Goal: Answer question/provide support: Share knowledge or assist other users

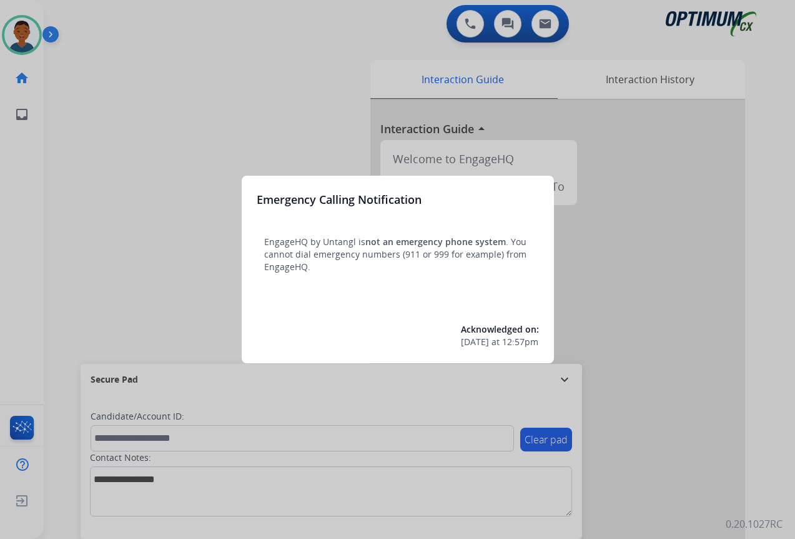
click at [680, 411] on div at bounding box center [397, 269] width 795 height 539
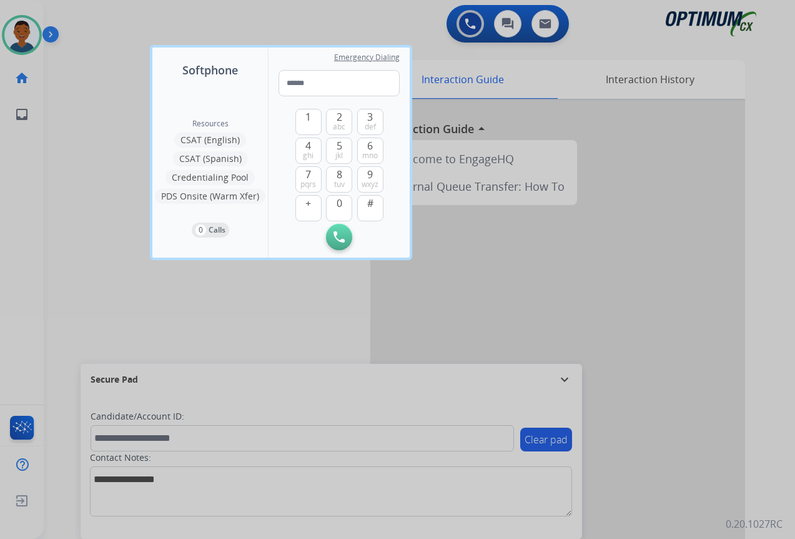
click at [680, 411] on div at bounding box center [397, 269] width 795 height 539
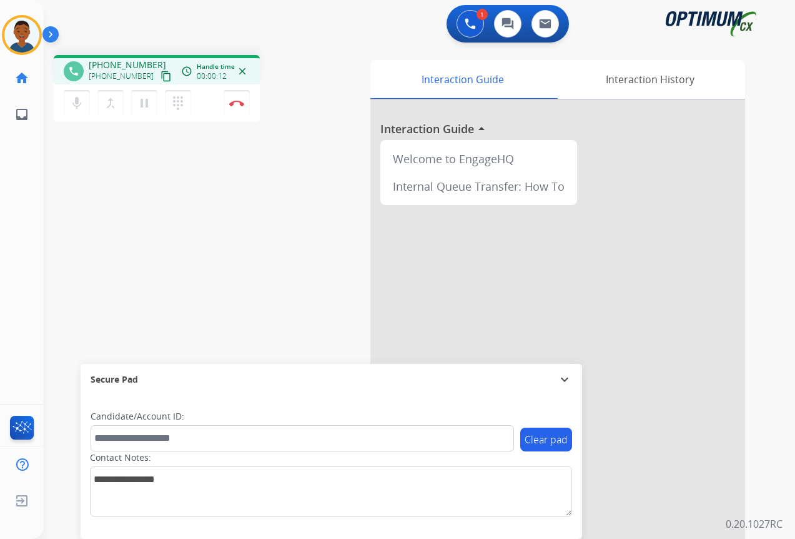
click at [161, 76] on mat-icon "content_copy" at bounding box center [166, 76] width 11 height 11
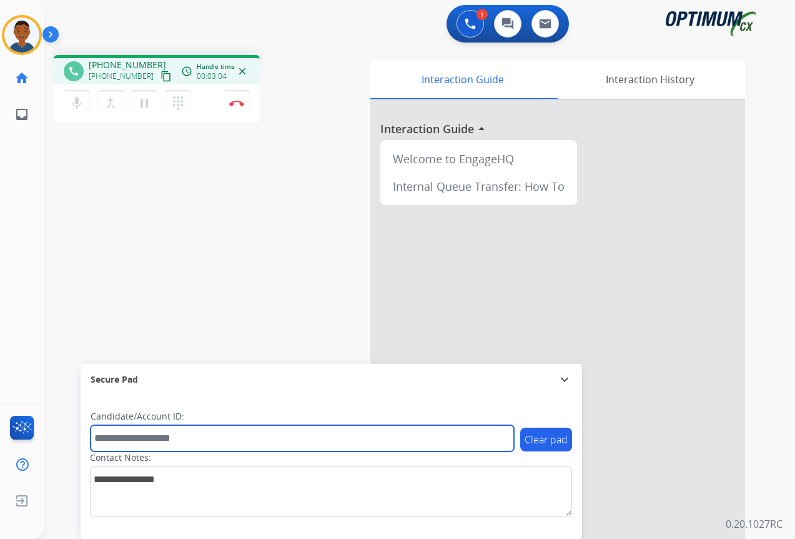
click at [140, 441] on input "text" at bounding box center [303, 438] width 424 height 26
paste input "*******"
type input "*******"
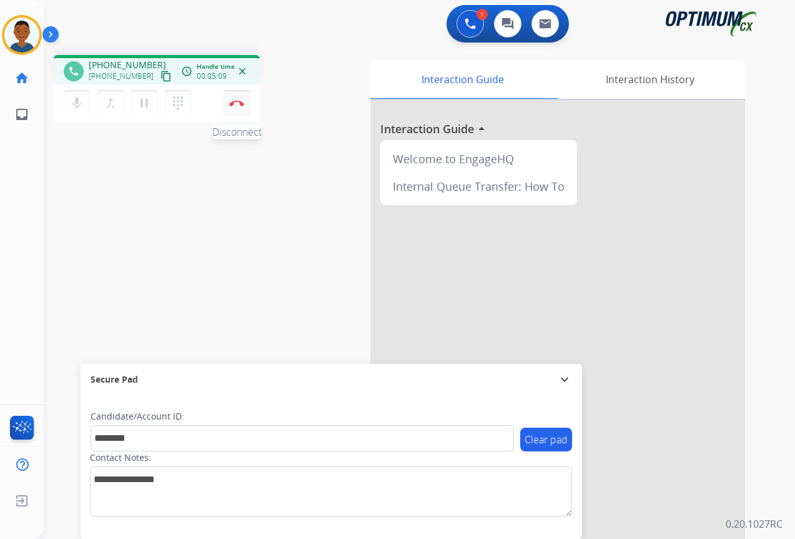
click at [237, 104] on img at bounding box center [236, 103] width 15 height 6
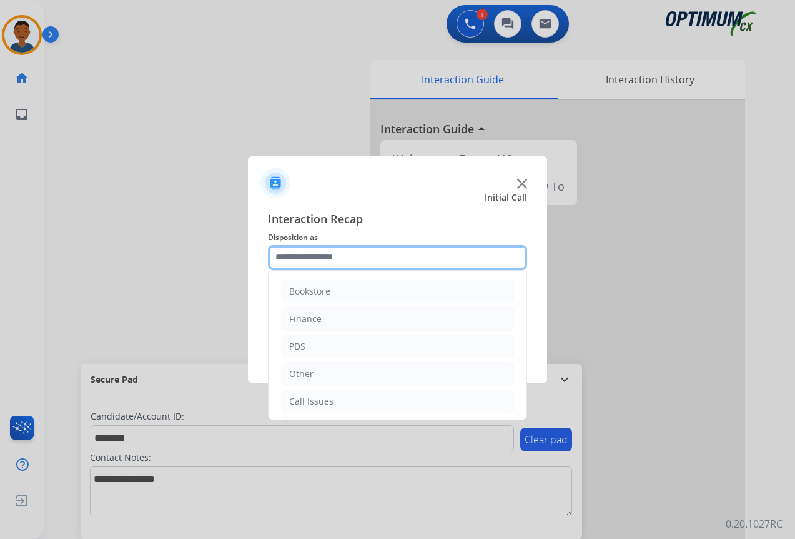
click at [291, 259] on input "text" at bounding box center [397, 257] width 259 height 25
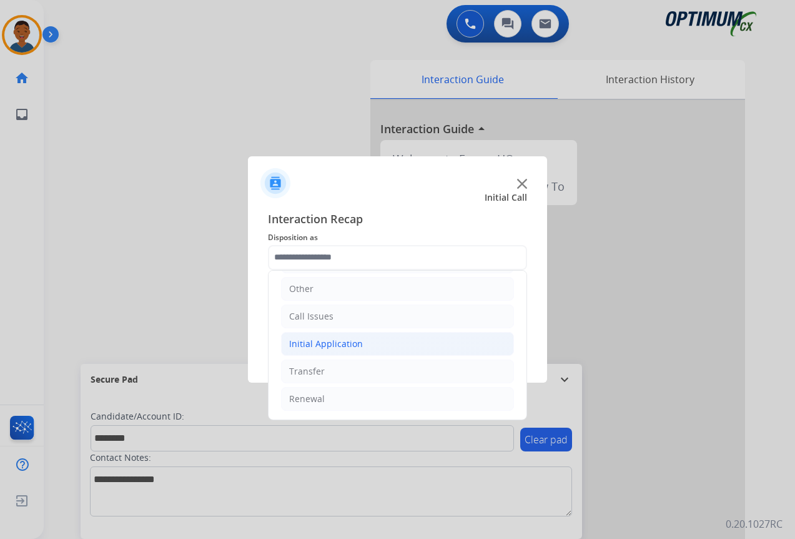
click at [303, 343] on div "Initial Application" at bounding box center [326, 343] width 74 height 12
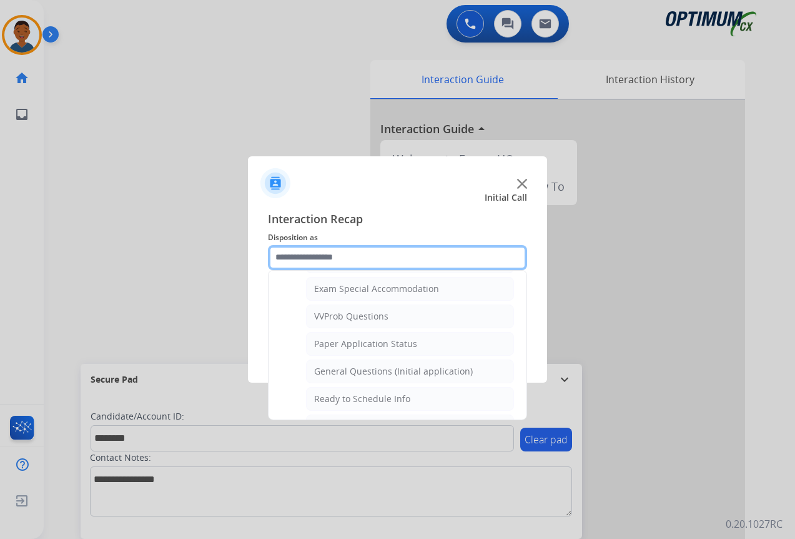
scroll to position [710, 0]
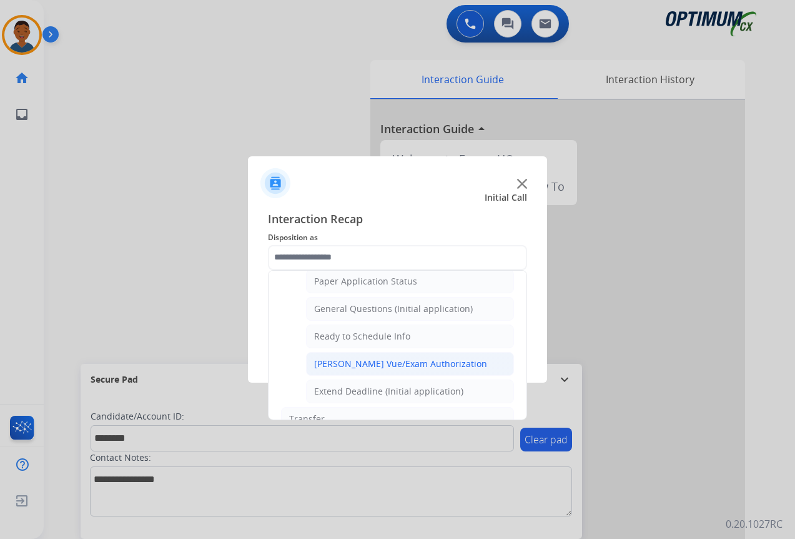
click at [326, 363] on div "[PERSON_NAME] Vue/Exam Authorization" at bounding box center [400, 363] width 173 height 12
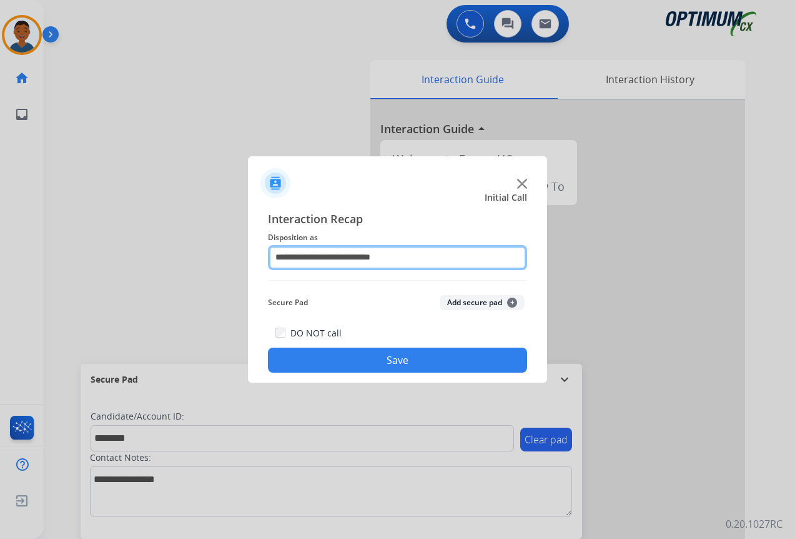
click at [329, 258] on input "**********" at bounding box center [397, 257] width 259 height 25
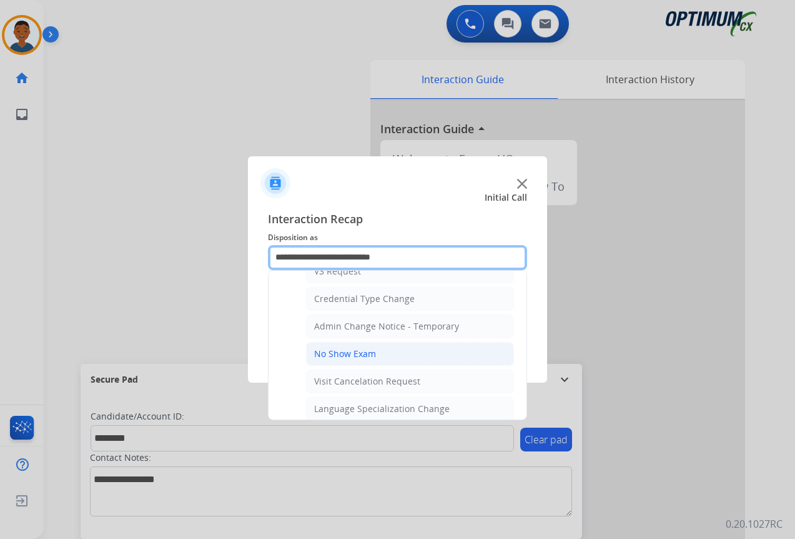
scroll to position [625, 0]
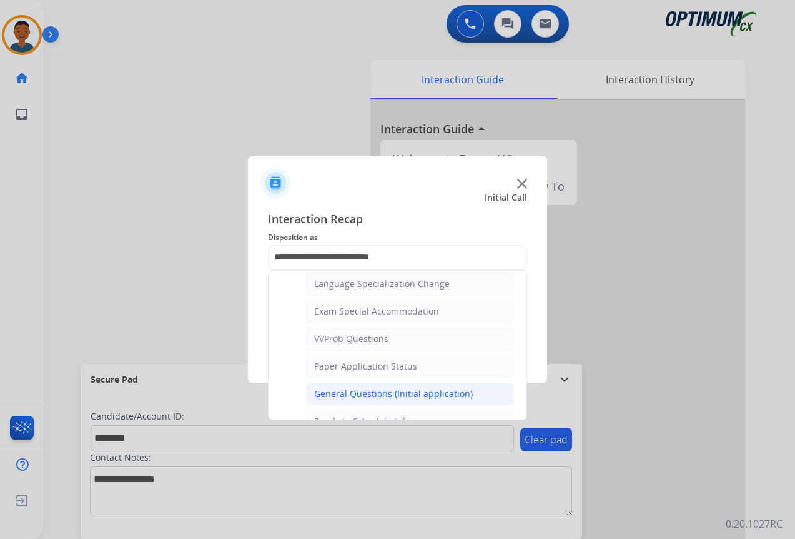
click at [337, 393] on div "General Questions (Initial application)" at bounding box center [393, 393] width 159 height 12
type input "**********"
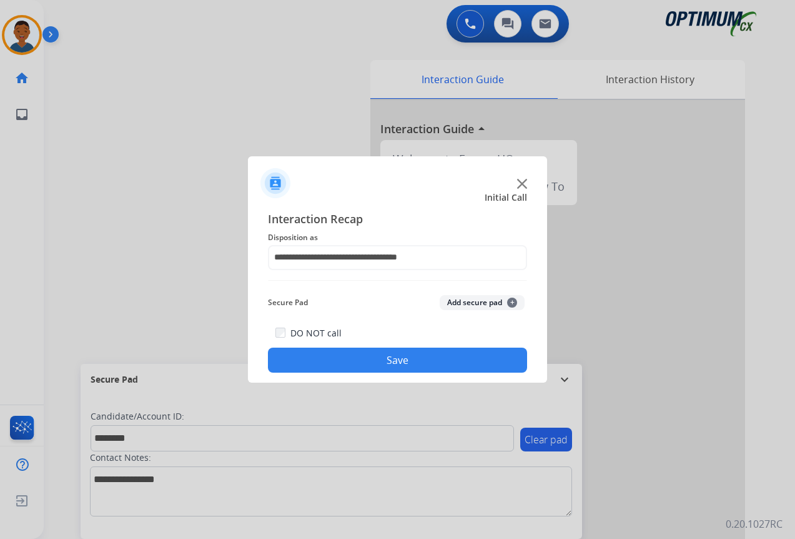
click at [465, 303] on button "Add secure pad +" at bounding box center [482, 302] width 85 height 15
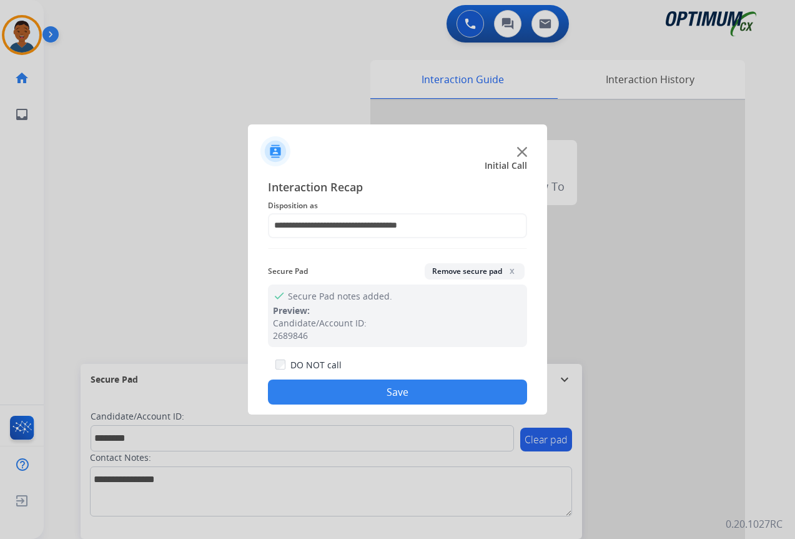
drag, startPoint x: 405, startPoint y: 386, endPoint x: 377, endPoint y: 387, distance: 28.7
click at [405, 387] on button "Save" at bounding box center [397, 391] width 259 height 25
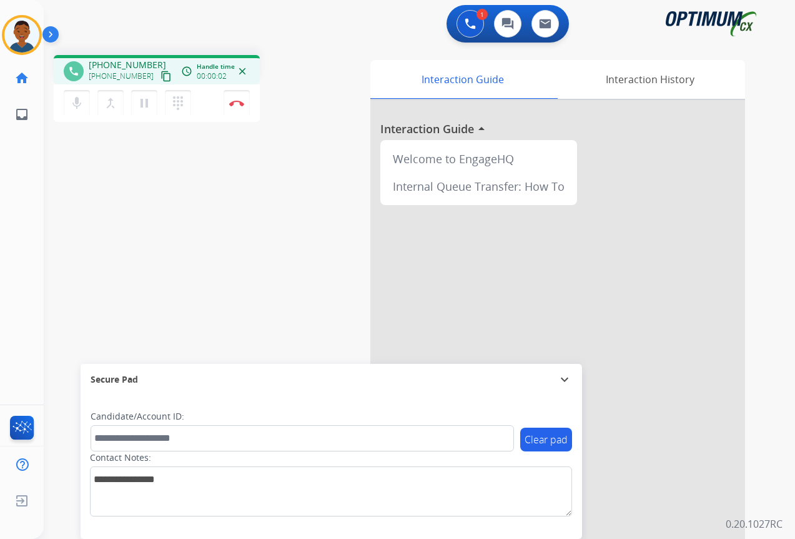
click at [161, 76] on mat-icon "content_copy" at bounding box center [166, 76] width 11 height 11
click at [239, 108] on button "Disconnect" at bounding box center [237, 103] width 26 height 26
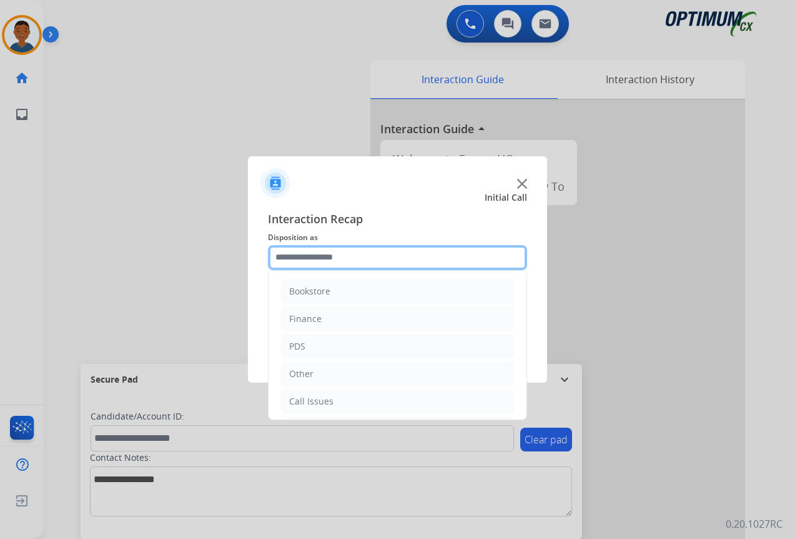
click at [290, 256] on input "text" at bounding box center [397, 257] width 259 height 25
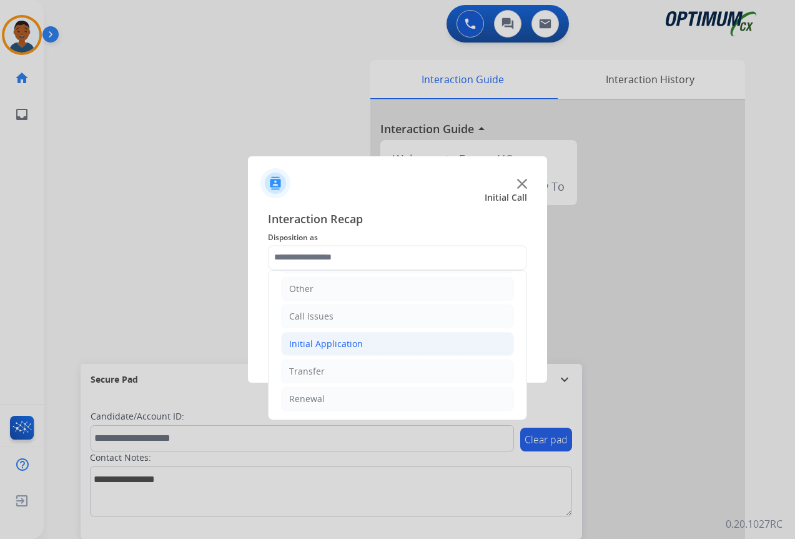
click at [310, 344] on div "Initial Application" at bounding box center [326, 343] width 74 height 12
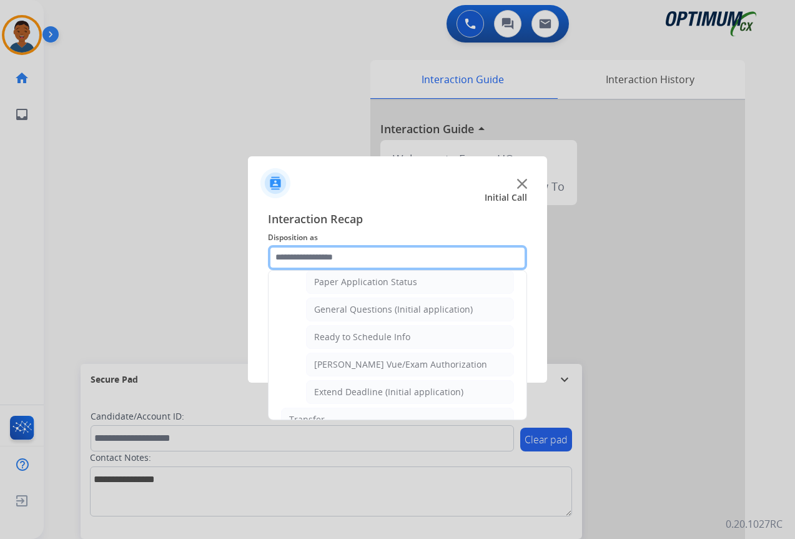
scroll to position [710, 0]
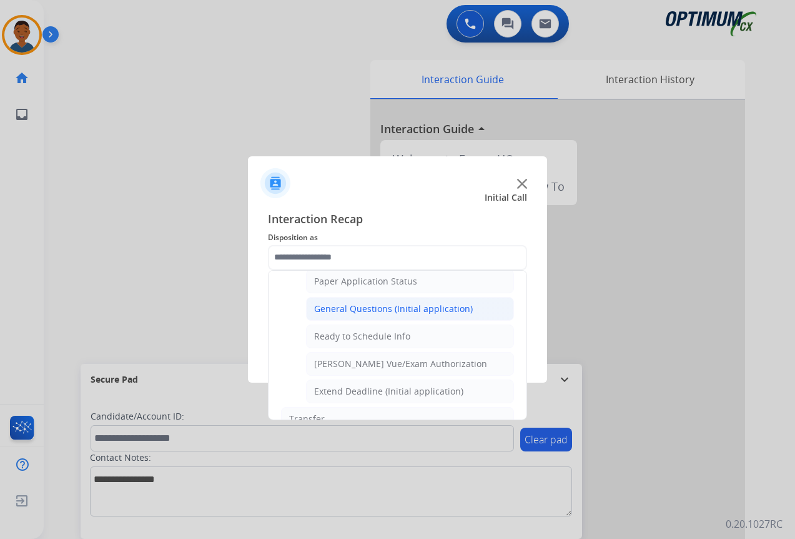
click at [331, 307] on div "General Questions (Initial application)" at bounding box center [393, 308] width 159 height 12
type input "**********"
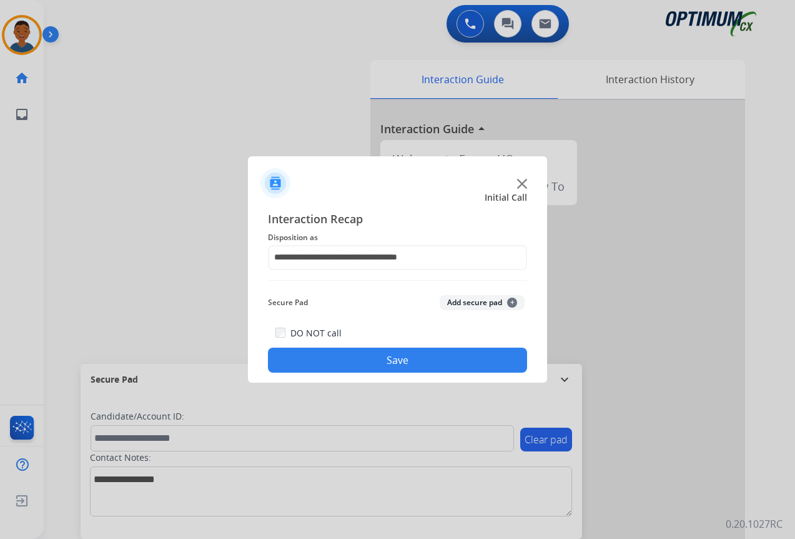
click at [412, 361] on button "Save" at bounding box center [397, 359] width 259 height 25
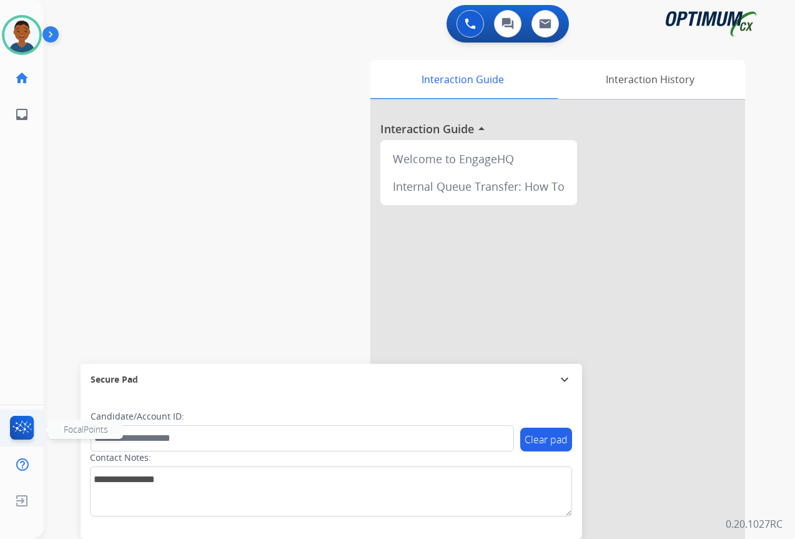
click at [25, 424] on img at bounding box center [21, 429] width 29 height 29
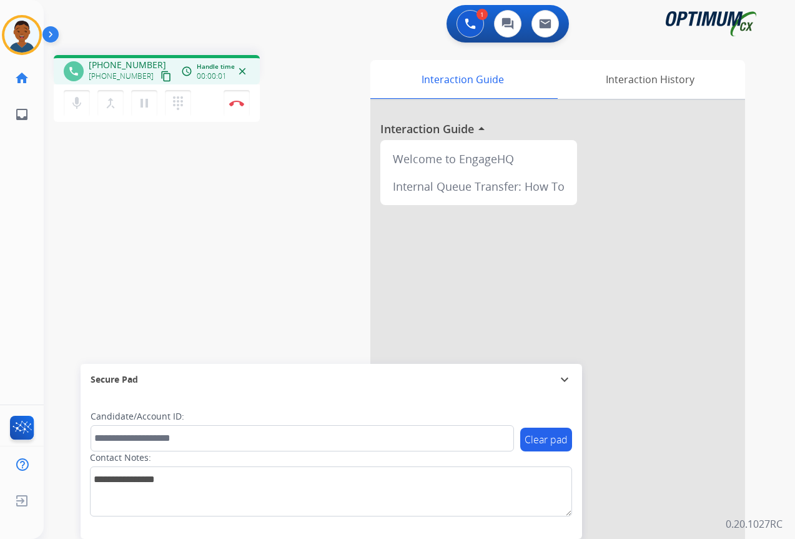
click at [161, 75] on mat-icon "content_copy" at bounding box center [166, 76] width 11 height 11
click at [239, 106] on button "Disconnect" at bounding box center [237, 103] width 26 height 26
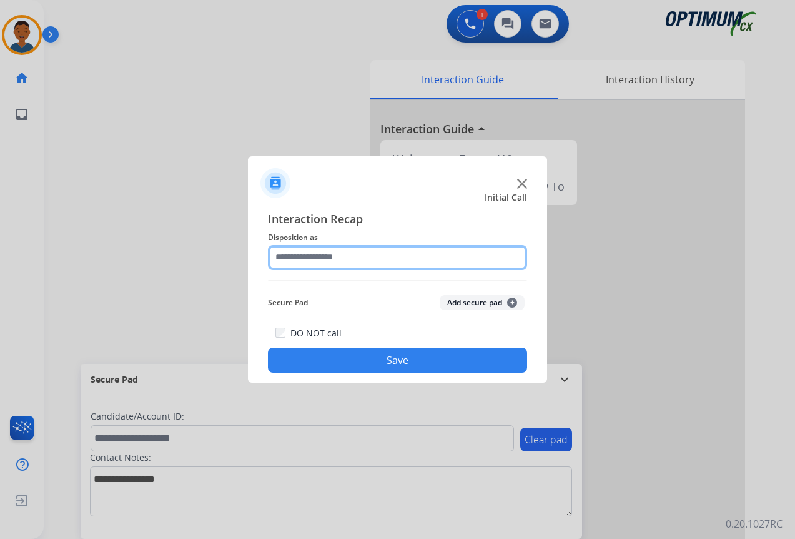
click at [293, 257] on input "text" at bounding box center [397, 257] width 259 height 25
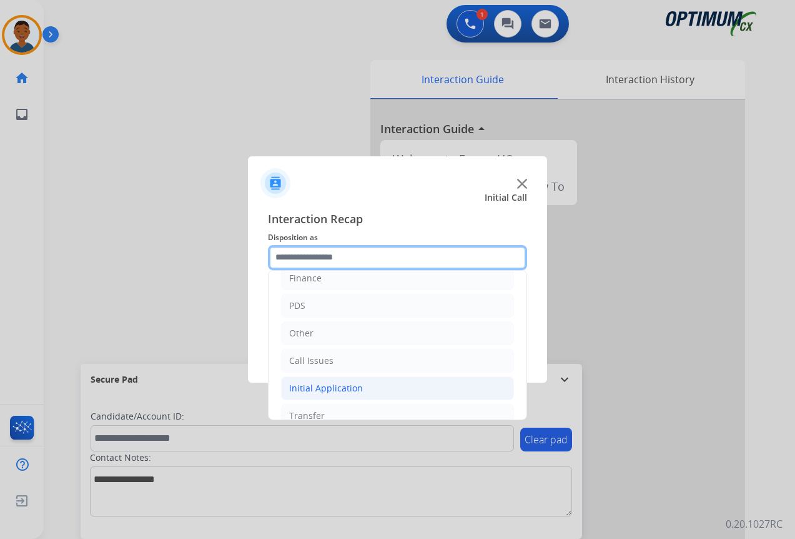
scroll to position [85, 0]
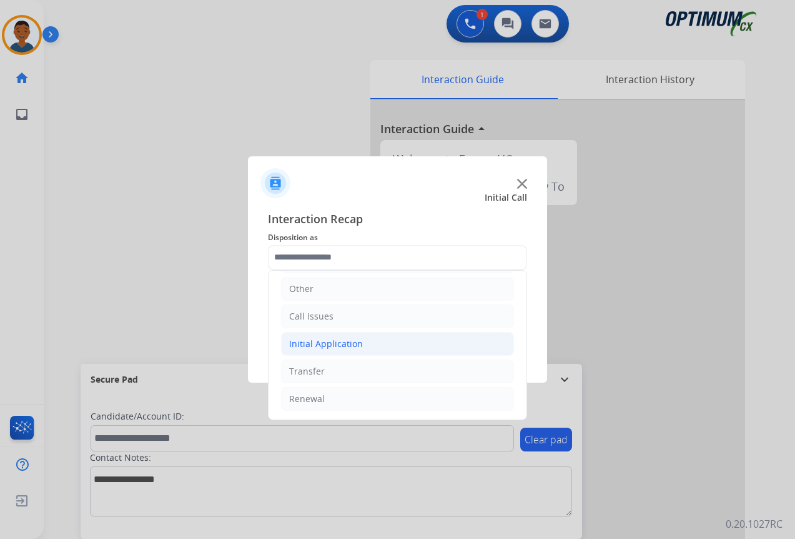
click at [307, 345] on div "Initial Application" at bounding box center [326, 343] width 74 height 12
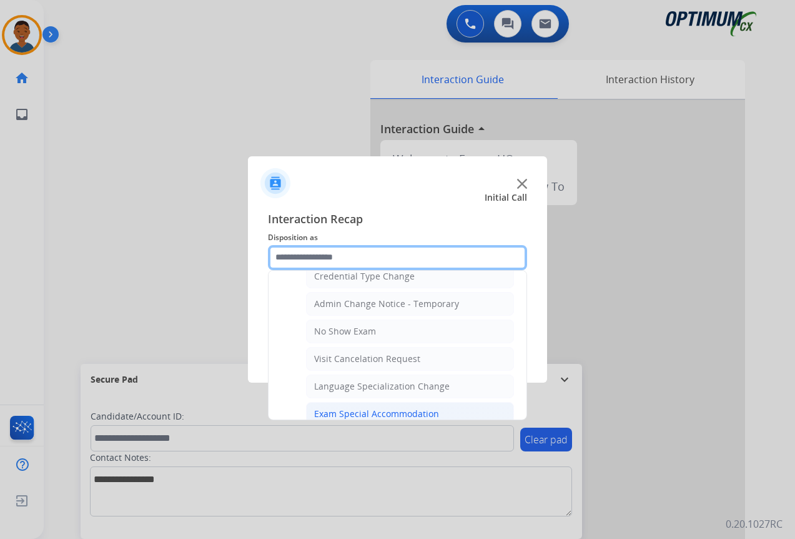
scroll to position [647, 0]
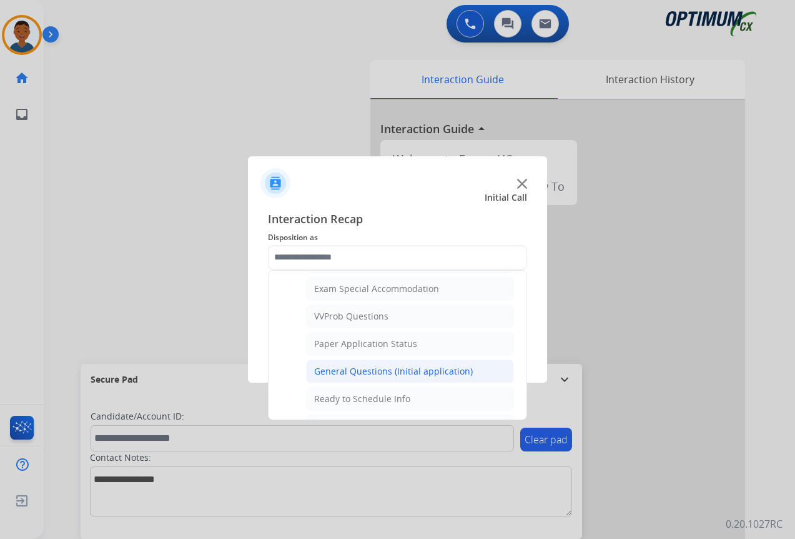
click at [330, 369] on div "General Questions (Initial application)" at bounding box center [393, 371] width 159 height 12
type input "**********"
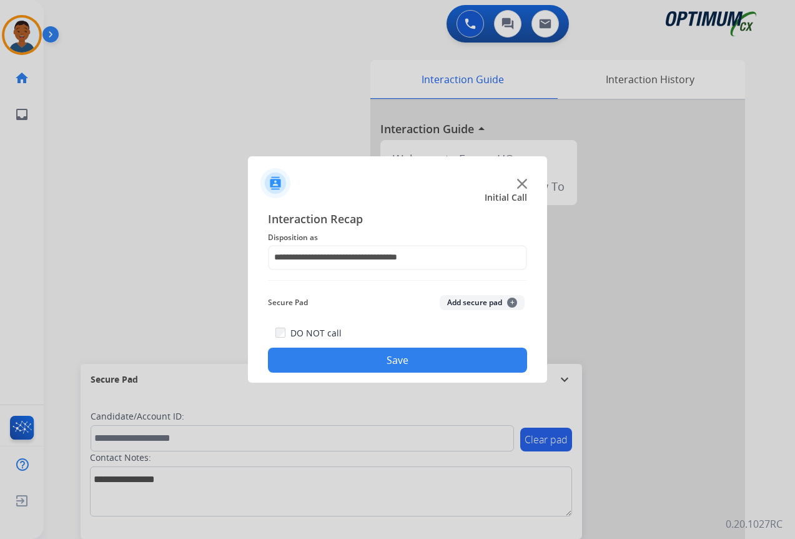
click at [415, 362] on button "Save" at bounding box center [397, 359] width 259 height 25
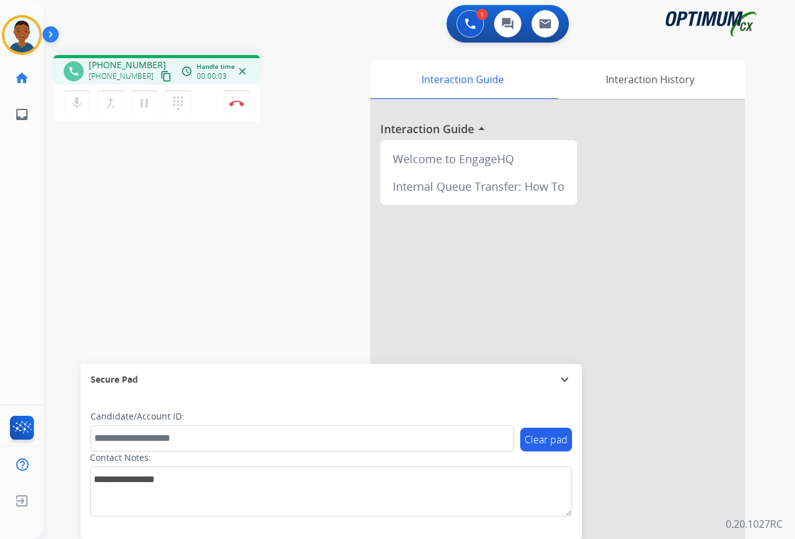
click at [161, 76] on mat-icon "content_copy" at bounding box center [166, 76] width 11 height 11
click at [239, 108] on button "Disconnect" at bounding box center [237, 103] width 26 height 26
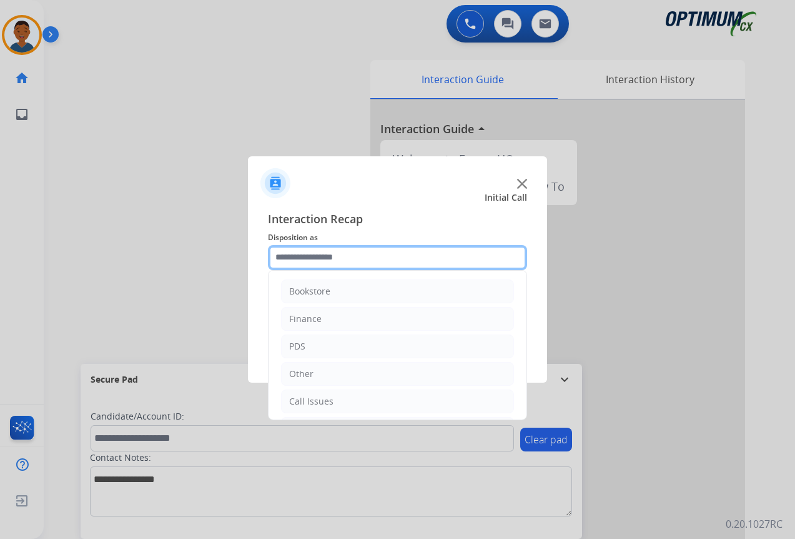
click at [316, 254] on input "text" at bounding box center [397, 257] width 259 height 25
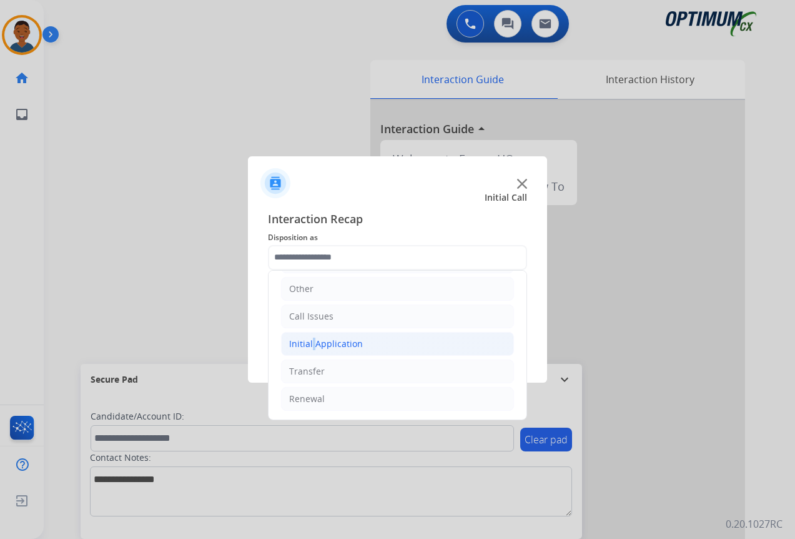
click at [311, 343] on div "Initial Application" at bounding box center [326, 343] width 74 height 12
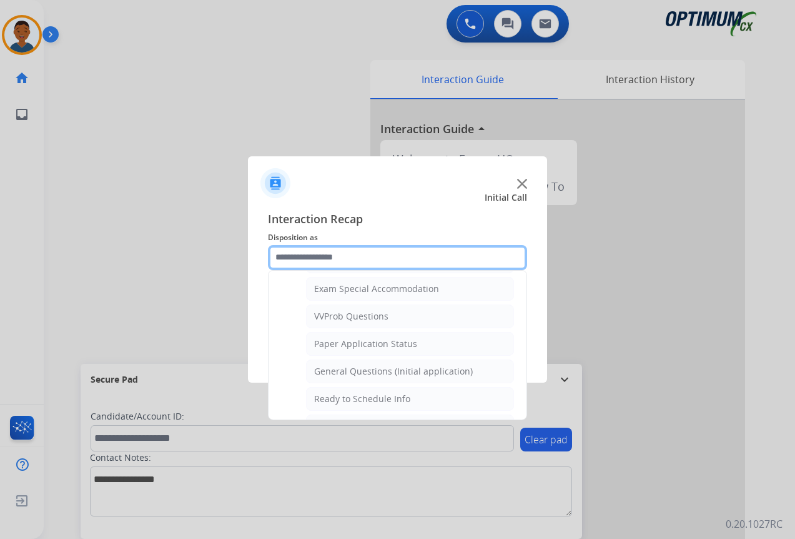
scroll to position [710, 0]
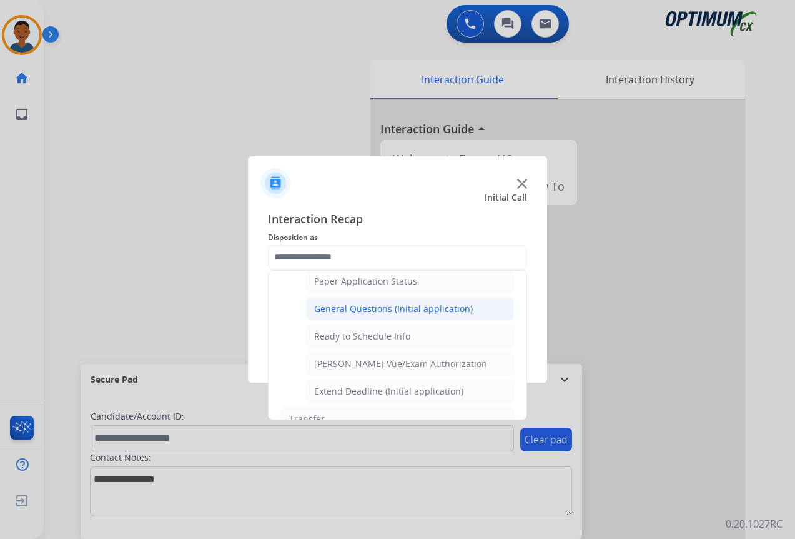
click at [339, 310] on div "General Questions (Initial application)" at bounding box center [393, 308] width 159 height 12
type input "**********"
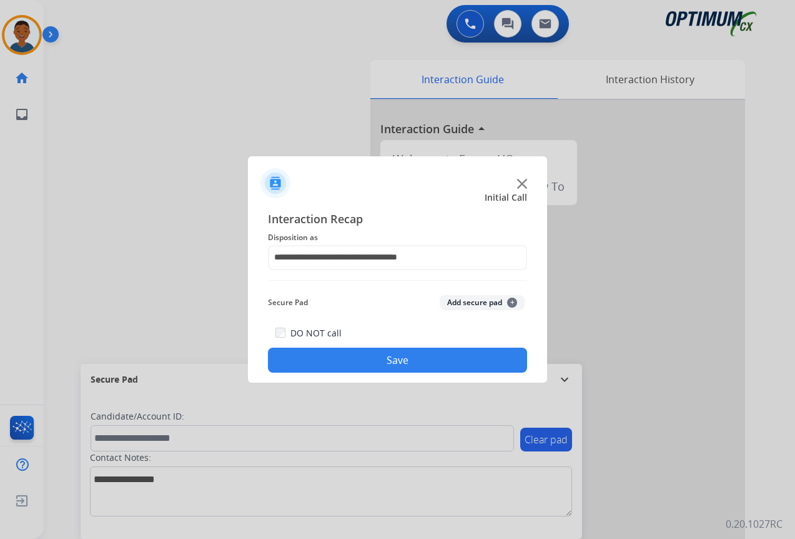
click at [418, 357] on button "Save" at bounding box center [397, 359] width 259 height 25
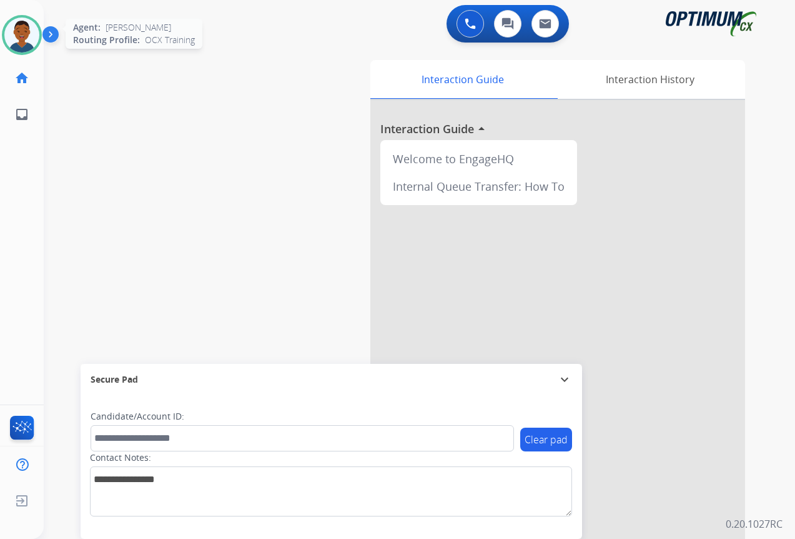
drag, startPoint x: 24, startPoint y: 35, endPoint x: 37, endPoint y: 46, distance: 16.8
click at [24, 35] on img at bounding box center [21, 34] width 35 height 35
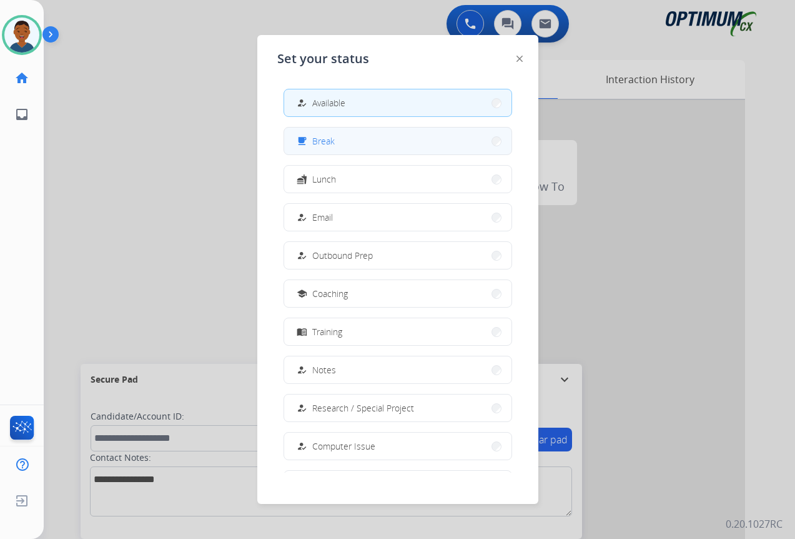
click at [342, 142] on button "free_breakfast Break" at bounding box center [397, 140] width 227 height 27
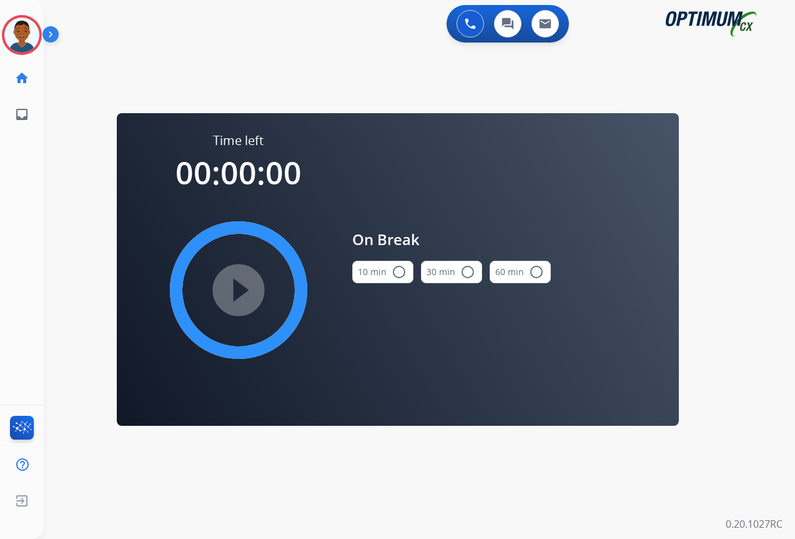
click at [397, 271] on mat-icon "radio_button_unchecked" at bounding box center [399, 271] width 15 height 15
click at [241, 288] on mat-icon "play_circle_filled" at bounding box center [238, 289] width 15 height 15
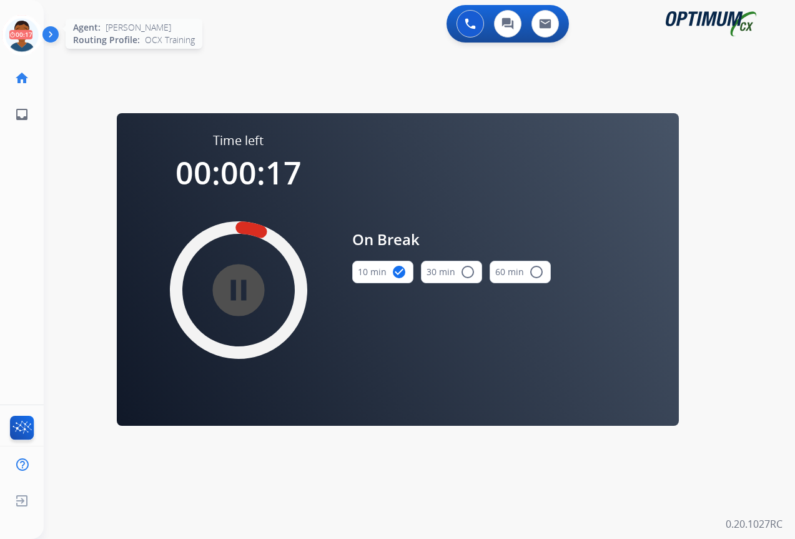
click at [25, 37] on icon at bounding box center [22, 35] width 41 height 41
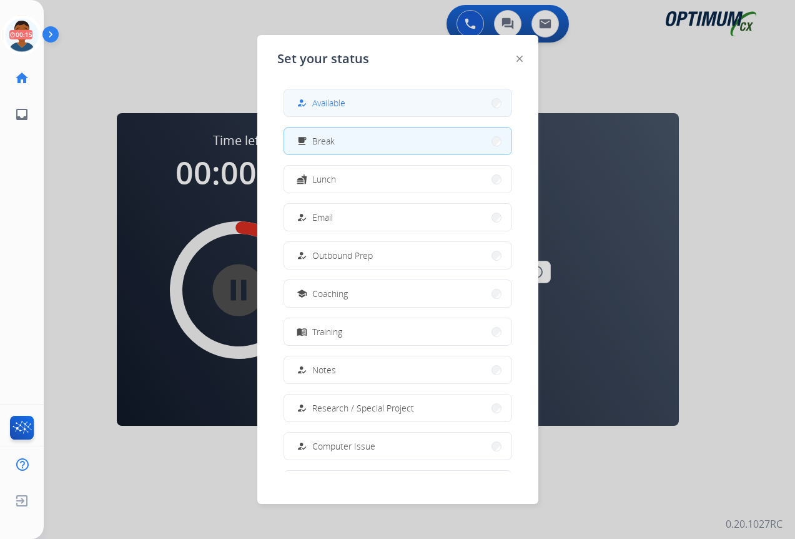
click at [331, 105] on span "Available" at bounding box center [328, 102] width 33 height 13
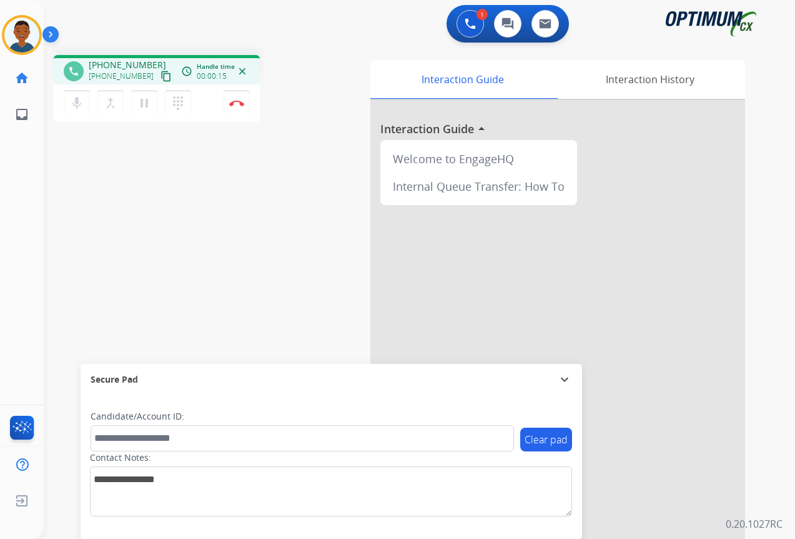
click at [161, 77] on mat-icon "content_copy" at bounding box center [166, 76] width 11 height 11
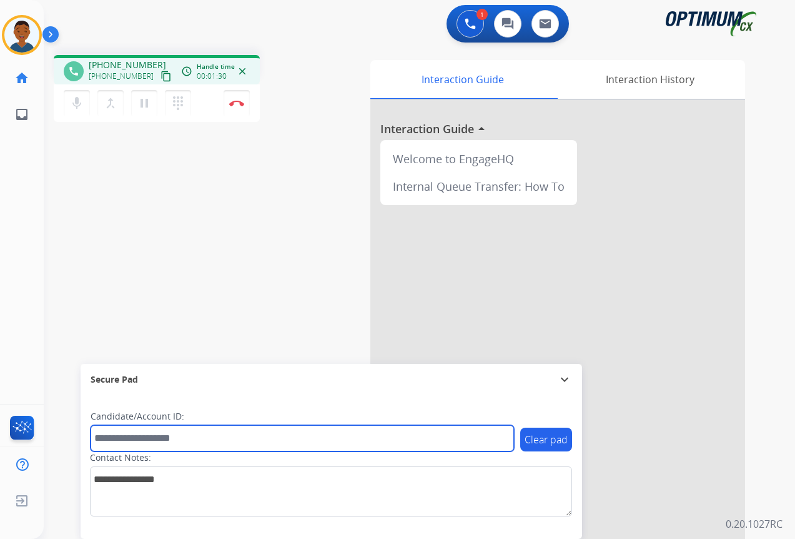
click at [156, 440] on input "text" at bounding box center [303, 438] width 424 height 26
paste input "*******"
type input "*******"
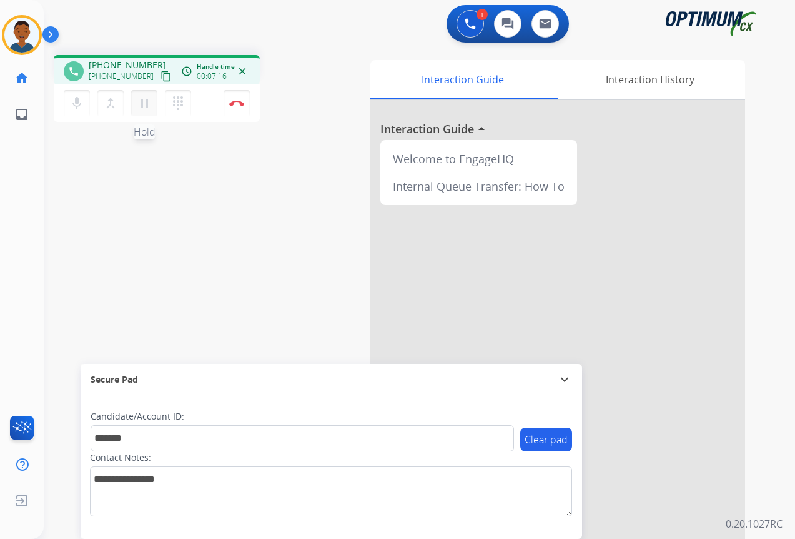
click at [144, 105] on mat-icon "pause" at bounding box center [144, 103] width 15 height 15
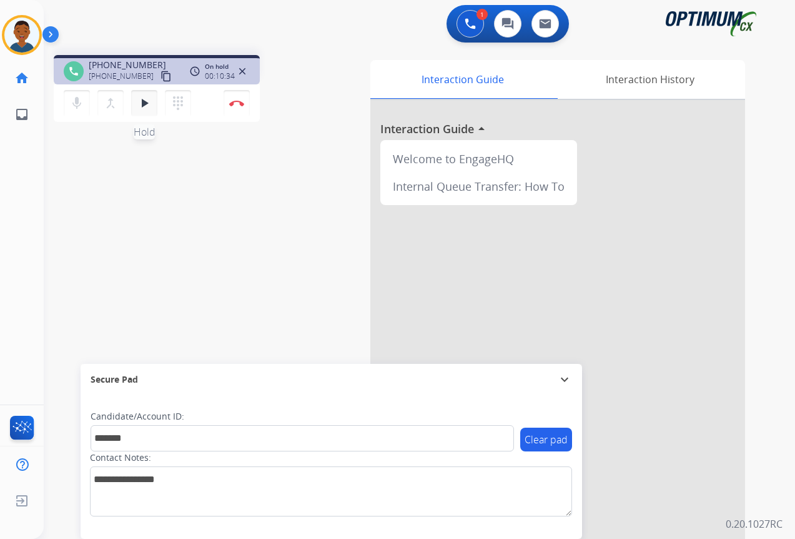
click at [146, 103] on mat-icon "play_arrow" at bounding box center [144, 103] width 15 height 15
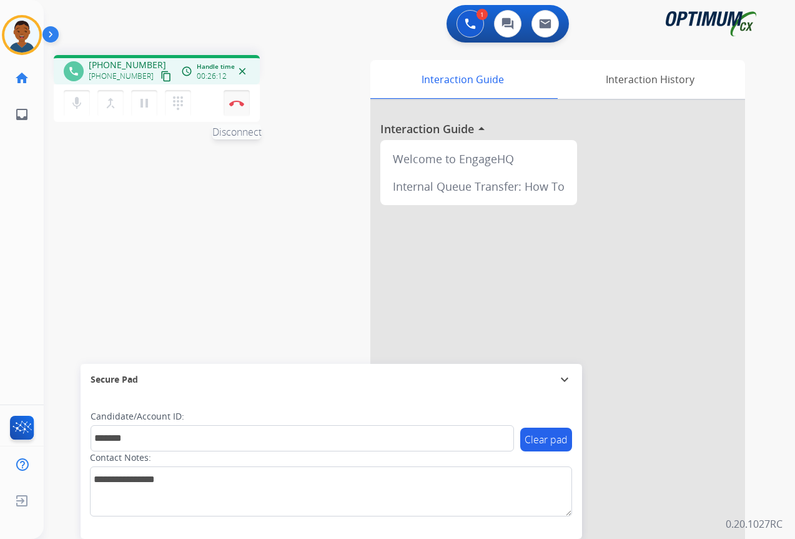
click at [239, 104] on img at bounding box center [236, 103] width 15 height 6
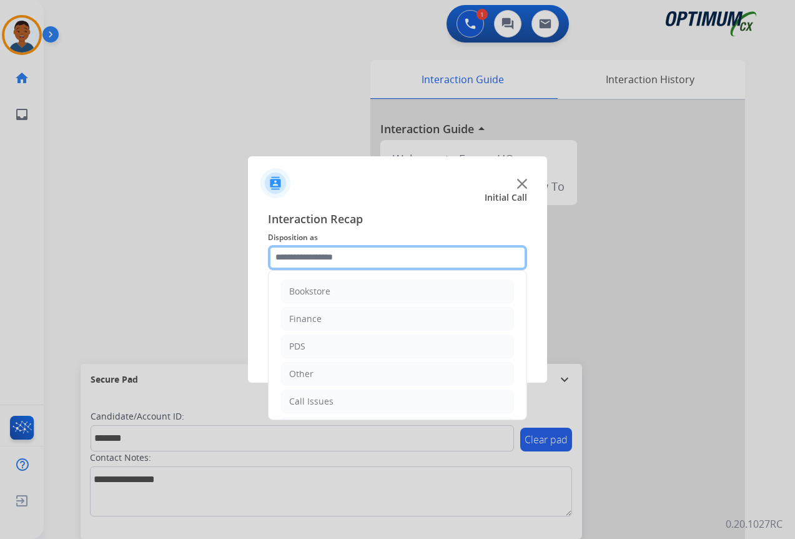
click at [324, 260] on input "text" at bounding box center [397, 257] width 259 height 25
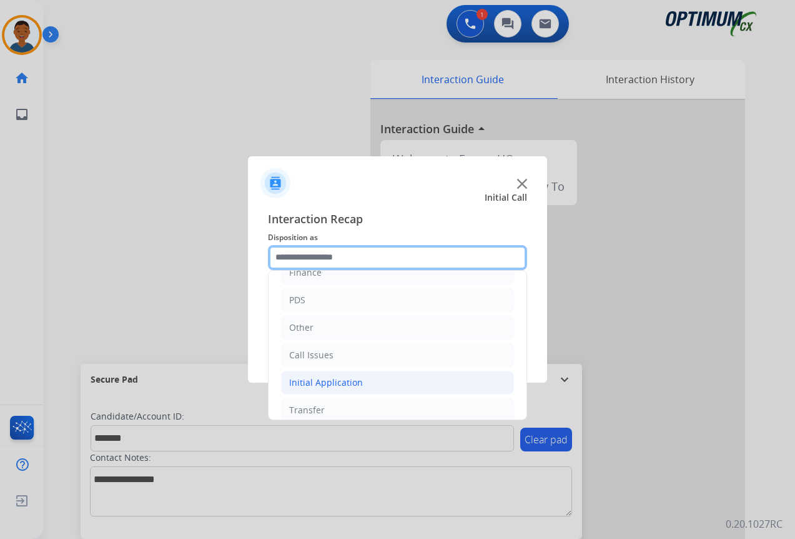
scroll to position [85, 0]
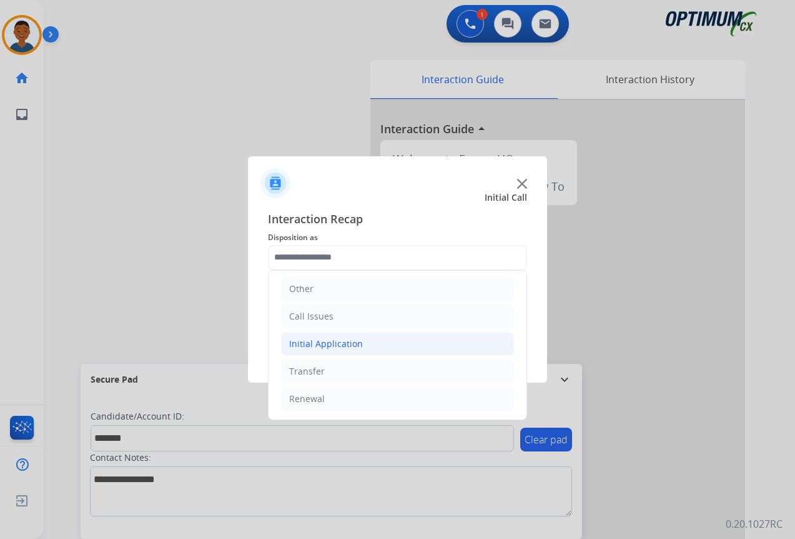
click at [315, 343] on div "Initial Application" at bounding box center [326, 343] width 74 height 12
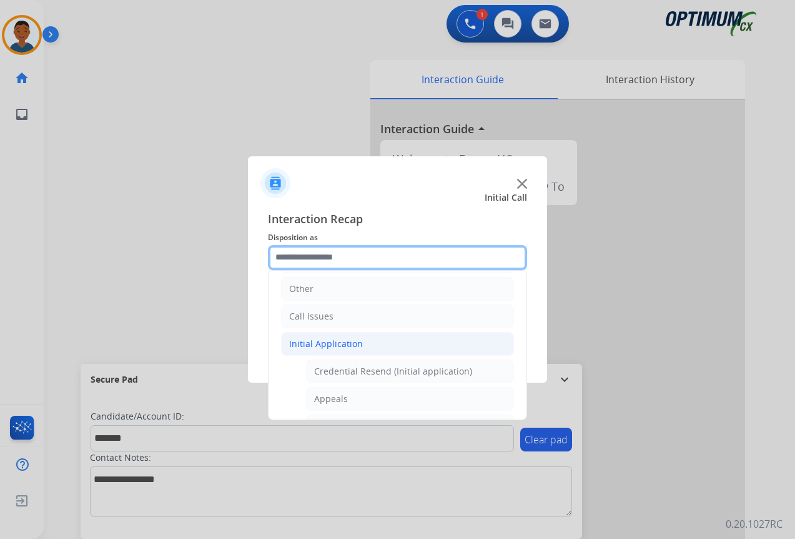
scroll to position [147, 0]
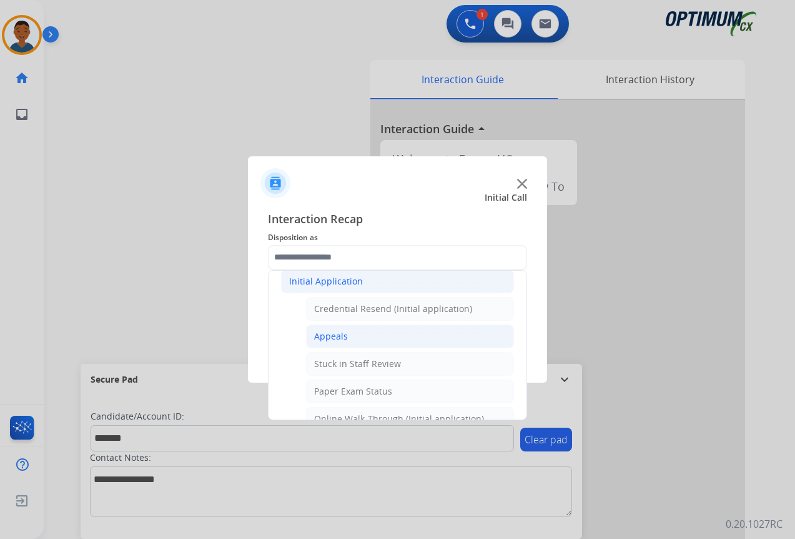
click at [334, 338] on div "Appeals" at bounding box center [331, 336] width 34 height 12
type input "*******"
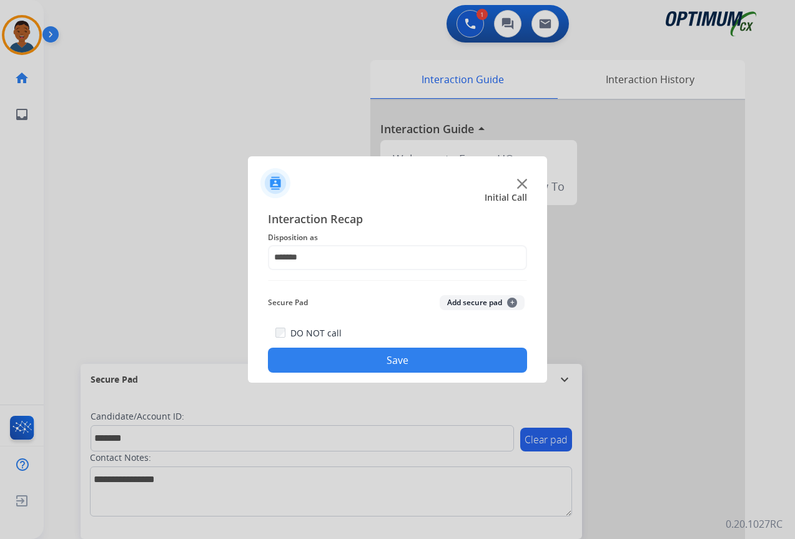
click at [479, 304] on button "Add secure pad +" at bounding box center [482, 302] width 85 height 15
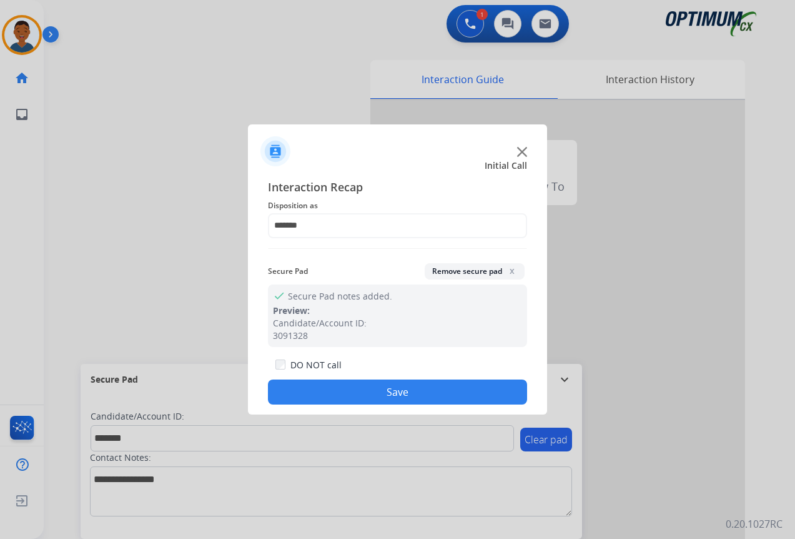
click at [401, 388] on button "Save" at bounding box center [397, 391] width 259 height 25
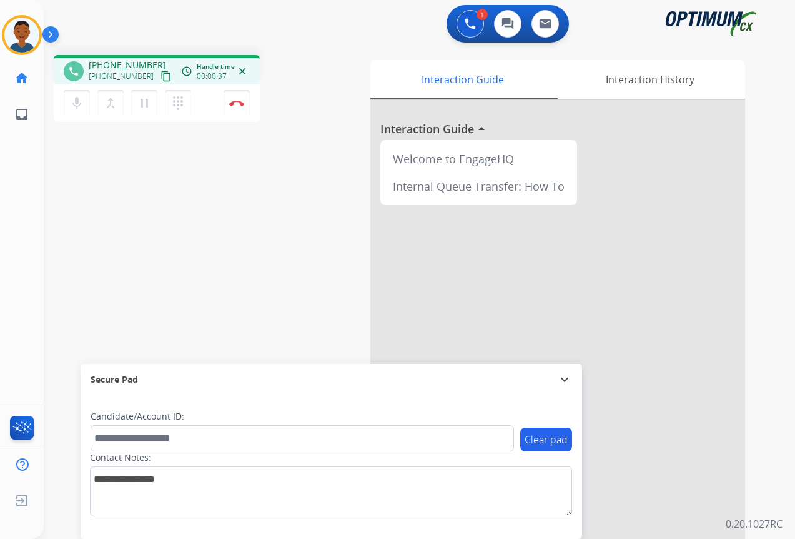
click at [161, 76] on mat-icon "content_copy" at bounding box center [166, 76] width 11 height 11
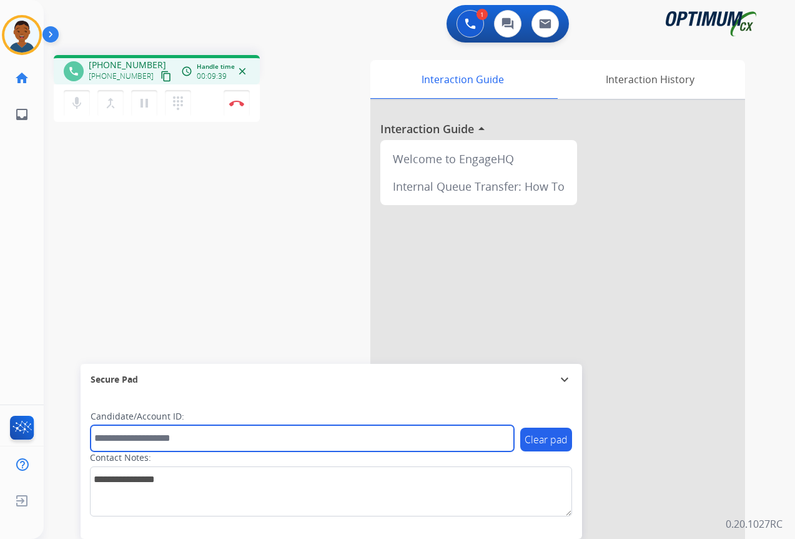
click at [146, 440] on input "text" at bounding box center [303, 438] width 424 height 26
paste input "*******"
type input "*******"
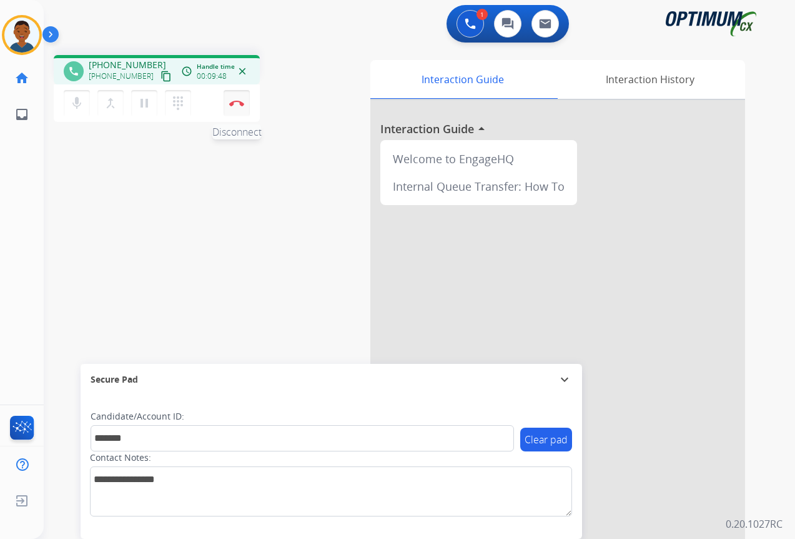
click at [239, 103] on img at bounding box center [236, 103] width 15 height 6
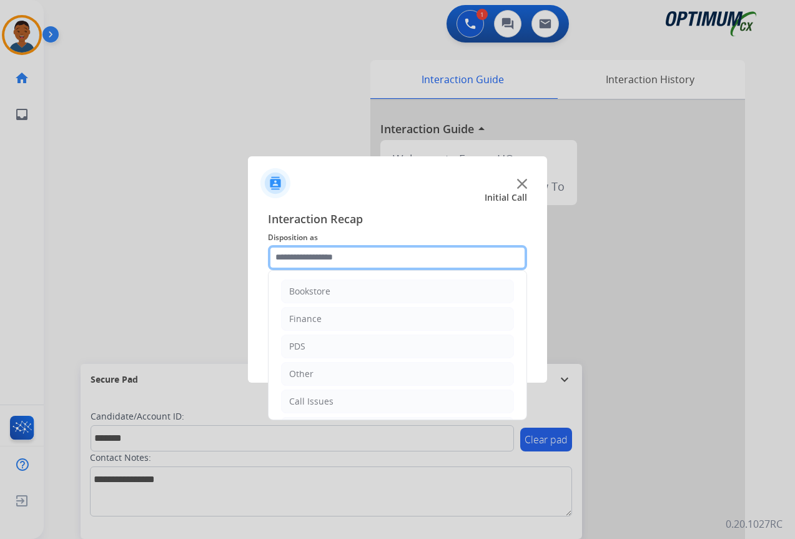
click at [297, 259] on input "text" at bounding box center [397, 257] width 259 height 25
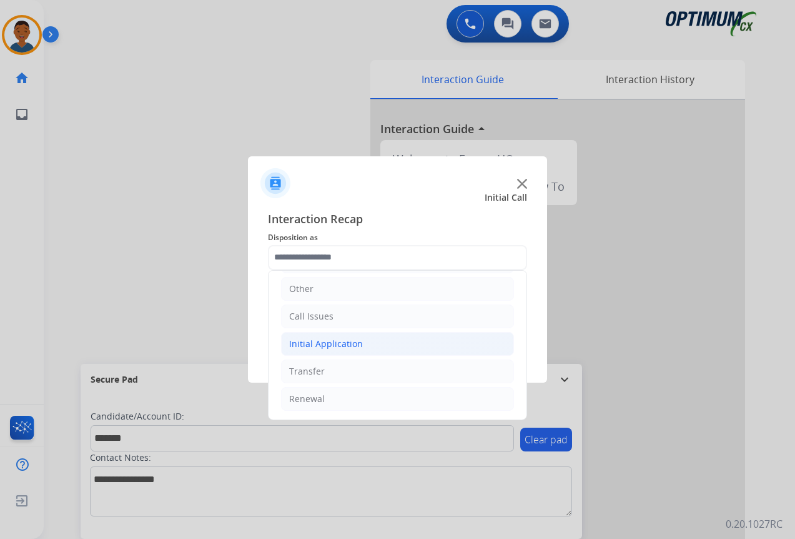
click at [307, 341] on div "Initial Application" at bounding box center [326, 343] width 74 height 12
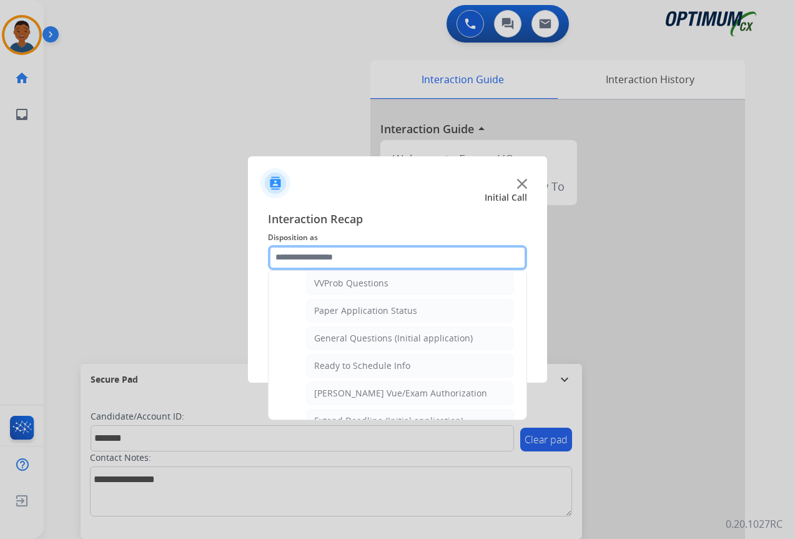
scroll to position [710, 0]
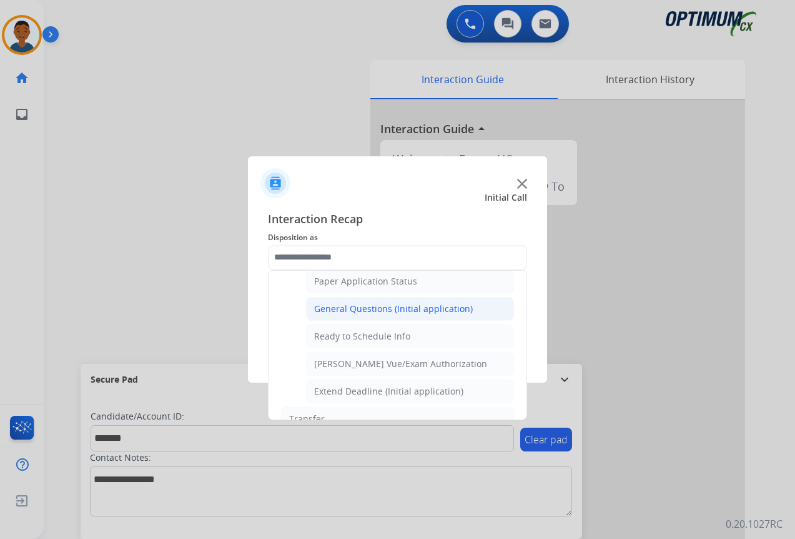
click at [331, 311] on div "General Questions (Initial application)" at bounding box center [393, 308] width 159 height 12
type input "**********"
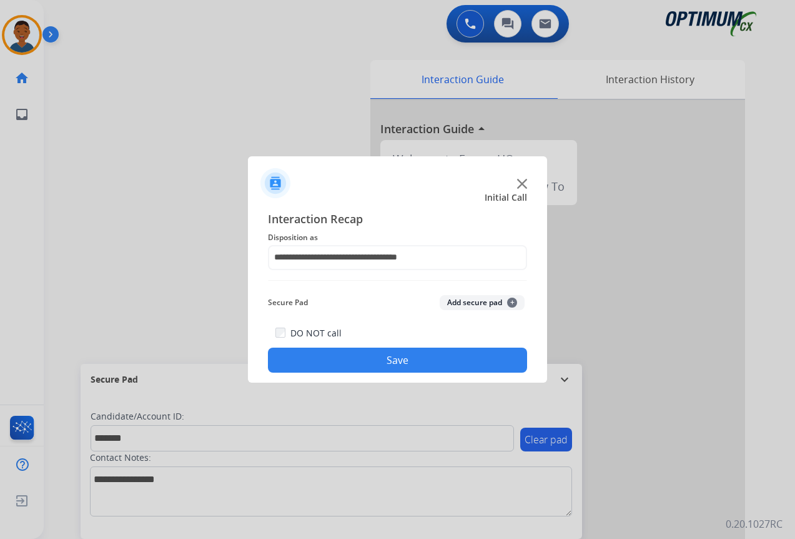
click at [459, 301] on button "Add secure pad +" at bounding box center [482, 302] width 85 height 15
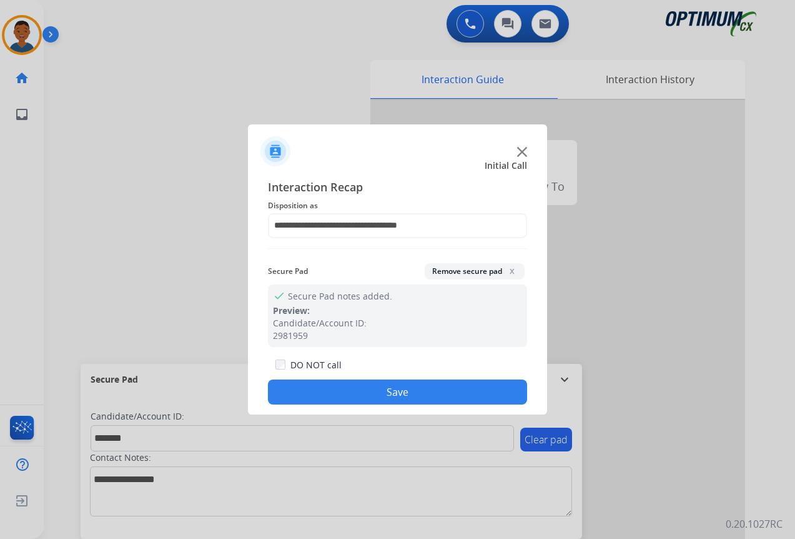
click at [434, 386] on button "Save" at bounding box center [397, 391] width 259 height 25
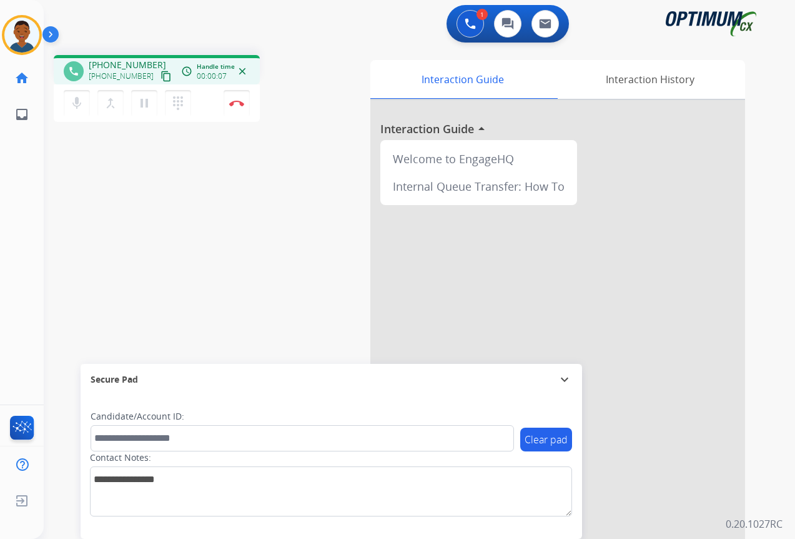
click at [161, 79] on mat-icon "content_copy" at bounding box center [166, 76] width 11 height 11
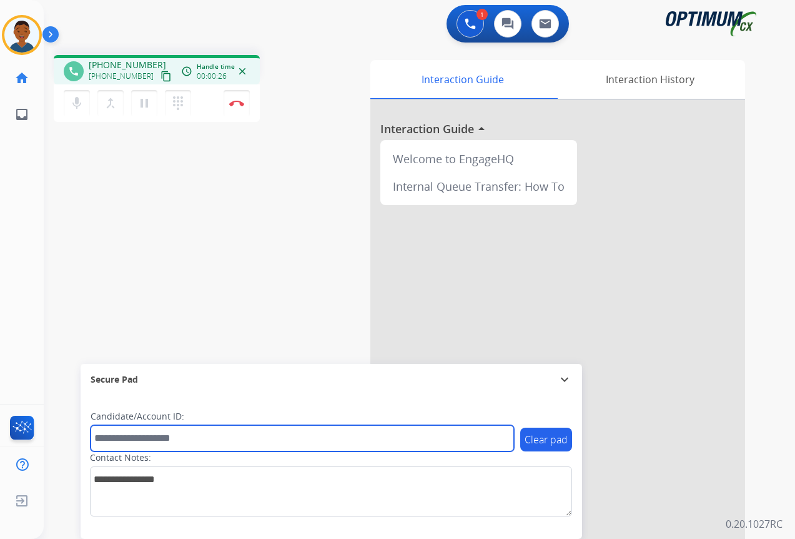
click at [130, 440] on input "text" at bounding box center [303, 438] width 424 height 26
paste input "*******"
type input "*******"
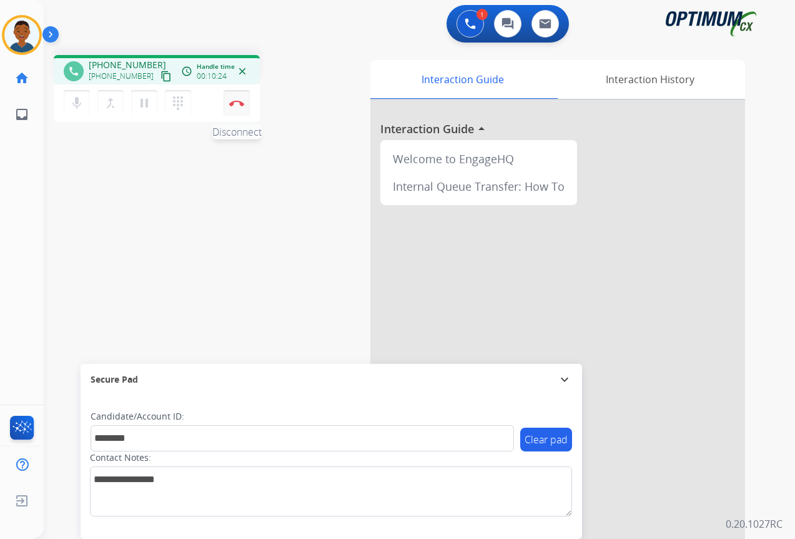
click at [238, 104] on img at bounding box center [236, 103] width 15 height 6
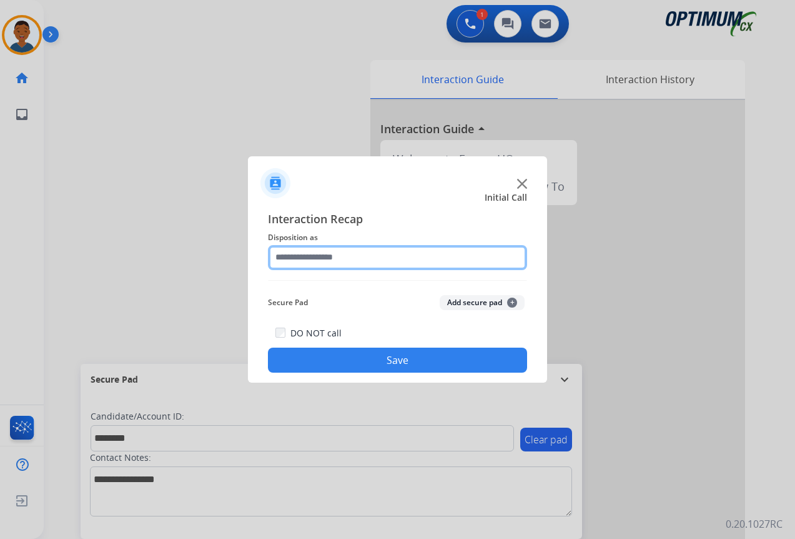
click at [299, 259] on input "text" at bounding box center [397, 257] width 259 height 25
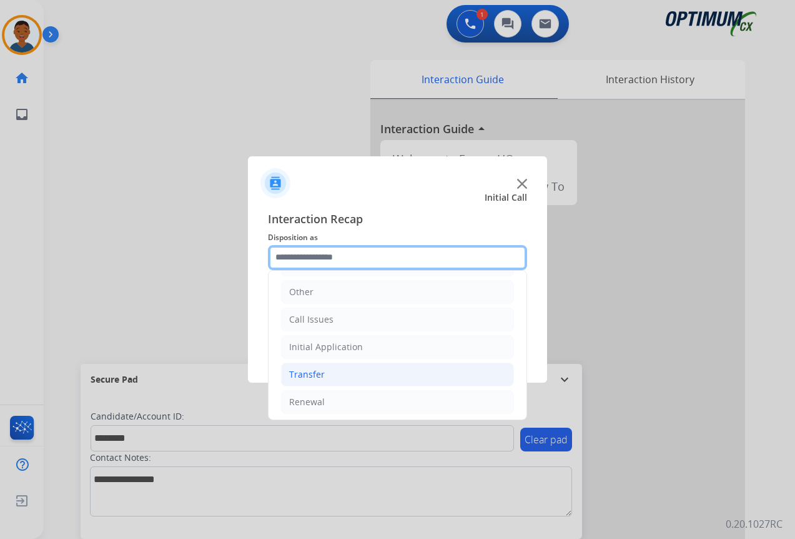
scroll to position [85, 0]
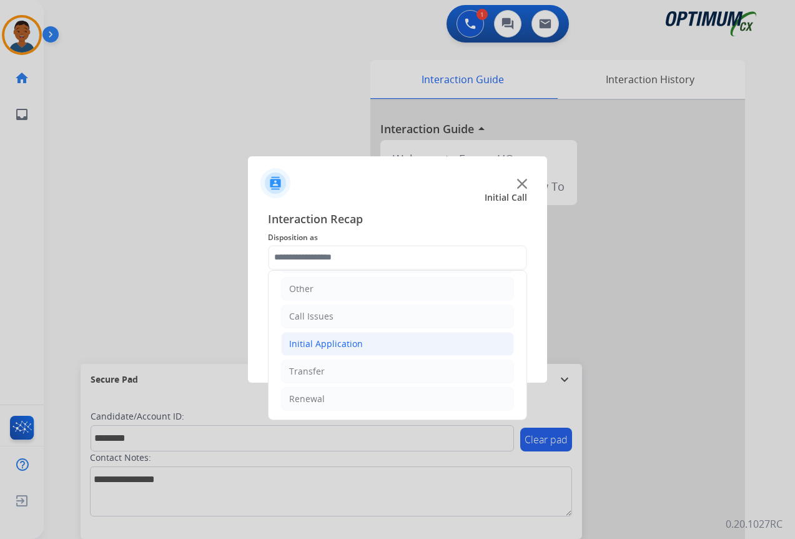
click at [311, 345] on div "Initial Application" at bounding box center [326, 343] width 74 height 12
click at [334, 372] on div "Credential Resend (Initial application)" at bounding box center [393, 371] width 158 height 12
type input "**********"
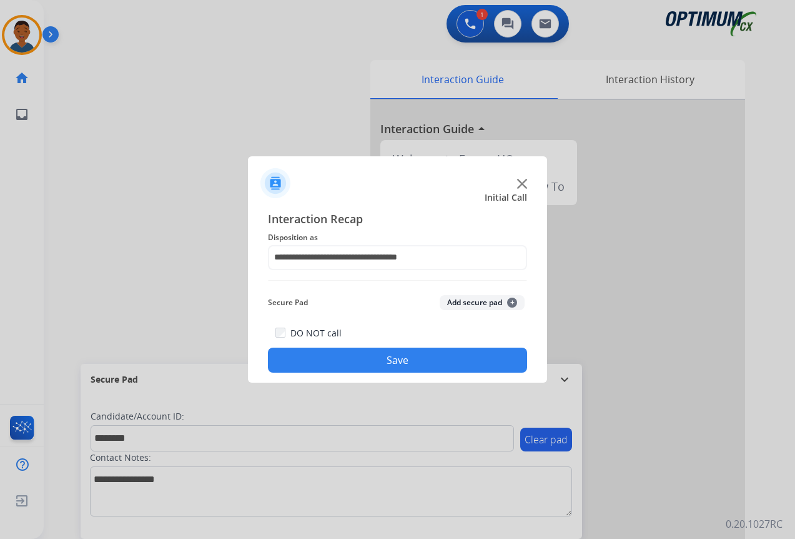
click at [457, 304] on button "Add secure pad +" at bounding box center [482, 302] width 85 height 15
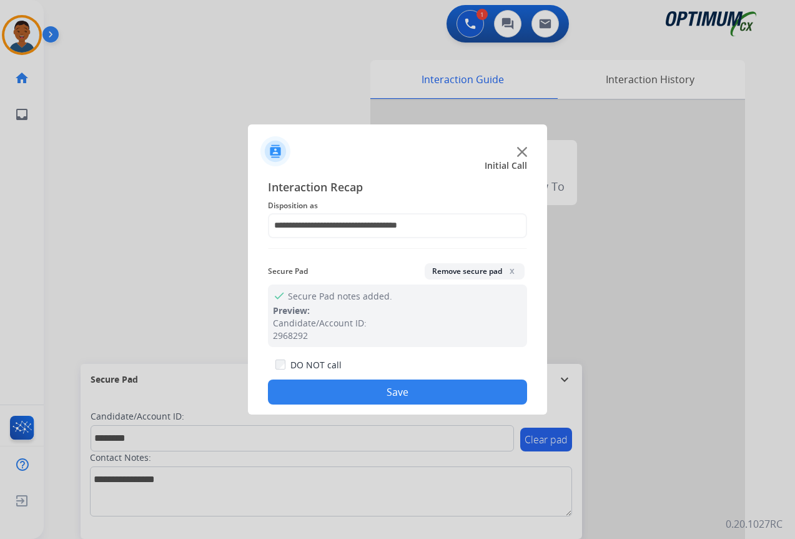
click at [413, 385] on button "Save" at bounding box center [397, 391] width 259 height 25
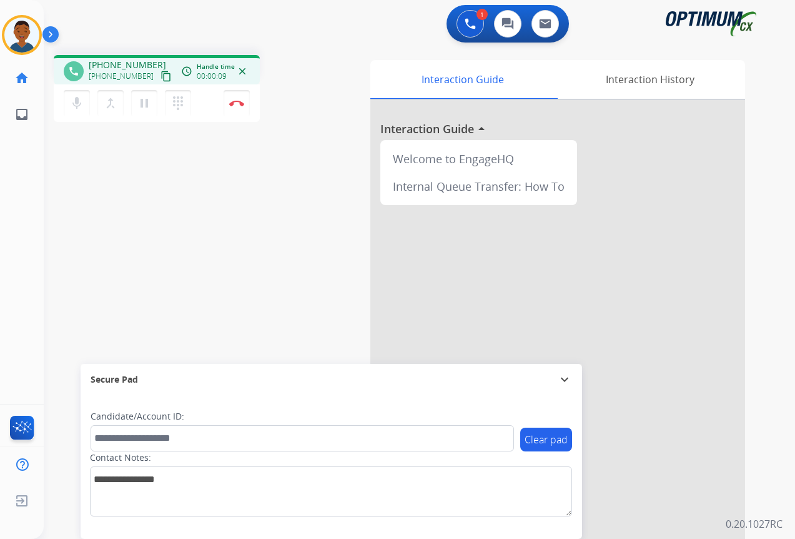
click at [161, 77] on mat-icon "content_copy" at bounding box center [166, 76] width 11 height 11
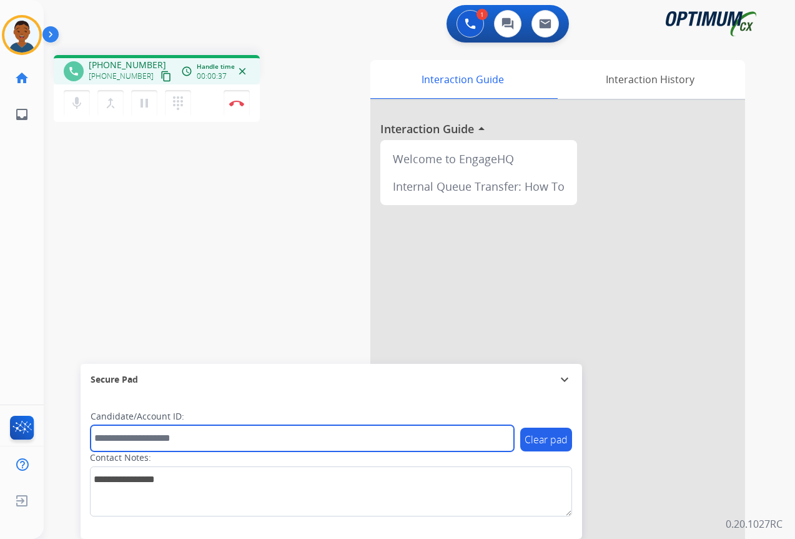
click at [111, 437] on input "text" at bounding box center [303, 438] width 424 height 26
paste input "*******"
type input "*******"
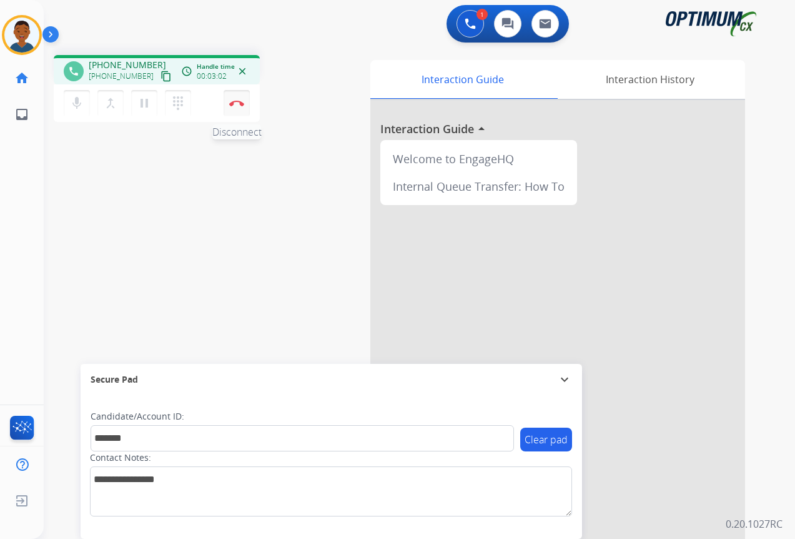
click at [239, 104] on img at bounding box center [236, 103] width 15 height 6
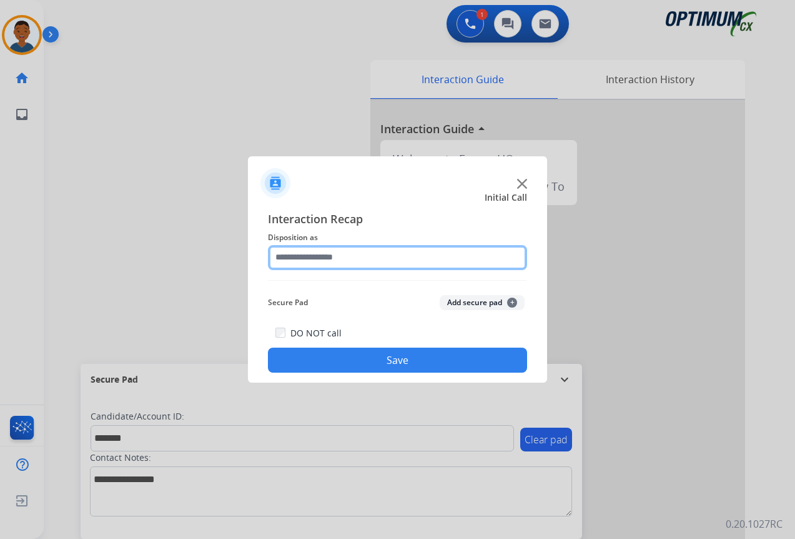
click at [302, 256] on input "text" at bounding box center [397, 257] width 259 height 25
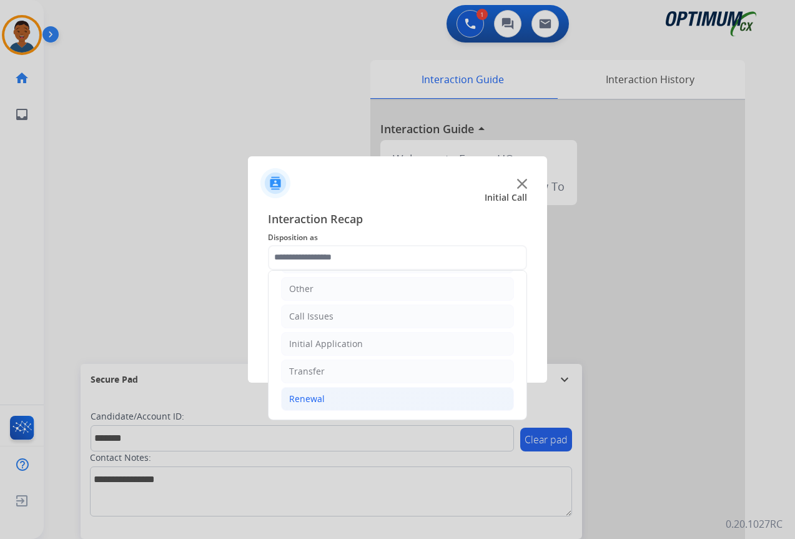
click at [309, 399] on div "Renewal" at bounding box center [307, 398] width 36 height 12
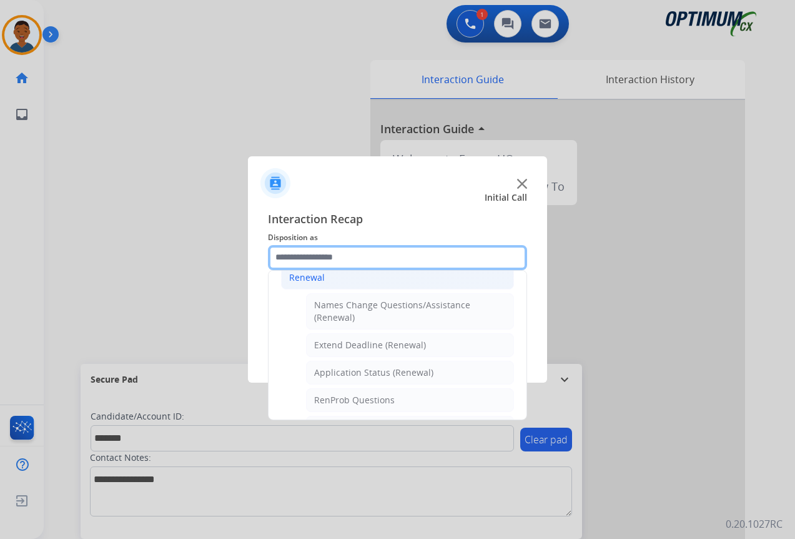
scroll to position [210, 0]
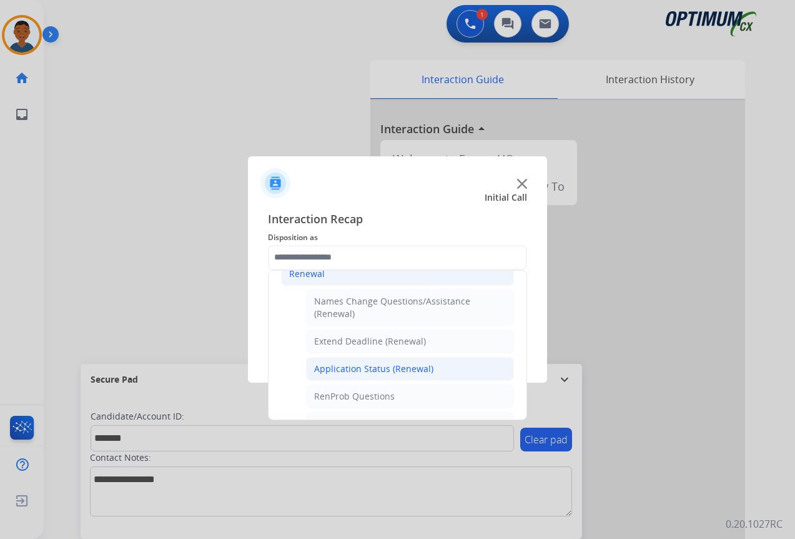
click at [342, 369] on div "Application Status (Renewal)" at bounding box center [373, 368] width 119 height 12
type input "**********"
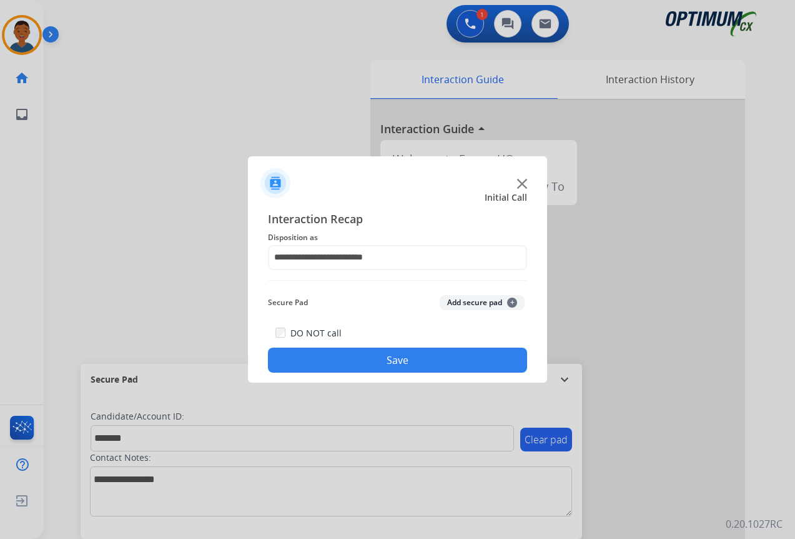
click at [455, 307] on button "Add secure pad +" at bounding box center [482, 302] width 85 height 15
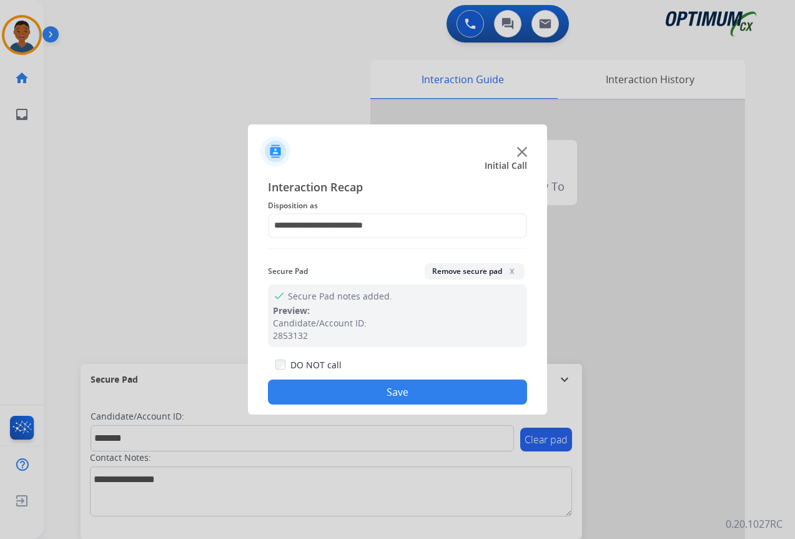
click at [388, 392] on button "Save" at bounding box center [397, 391] width 259 height 25
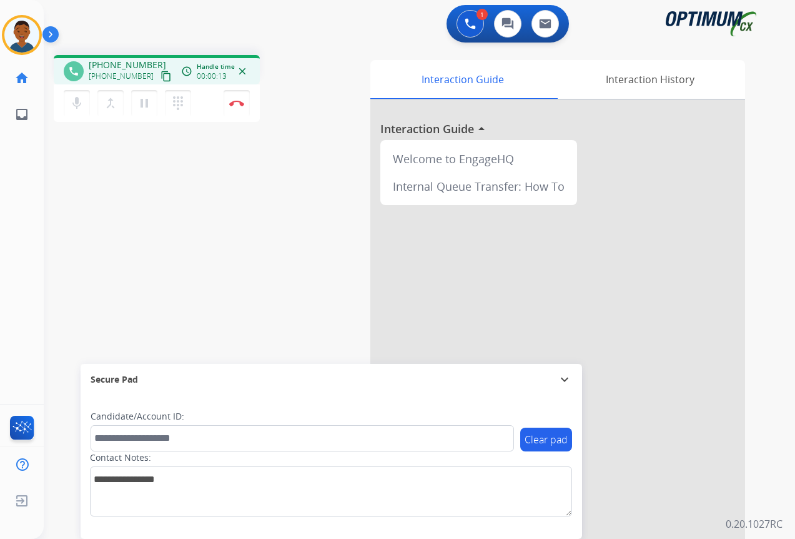
click at [161, 78] on mat-icon "content_copy" at bounding box center [166, 76] width 11 height 11
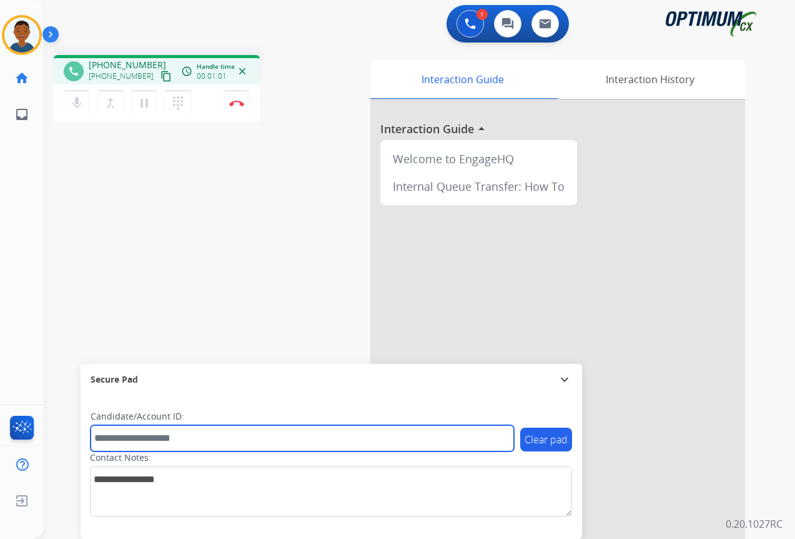
click at [119, 438] on input "text" at bounding box center [303, 438] width 424 height 26
paste input "*******"
type input "*******"
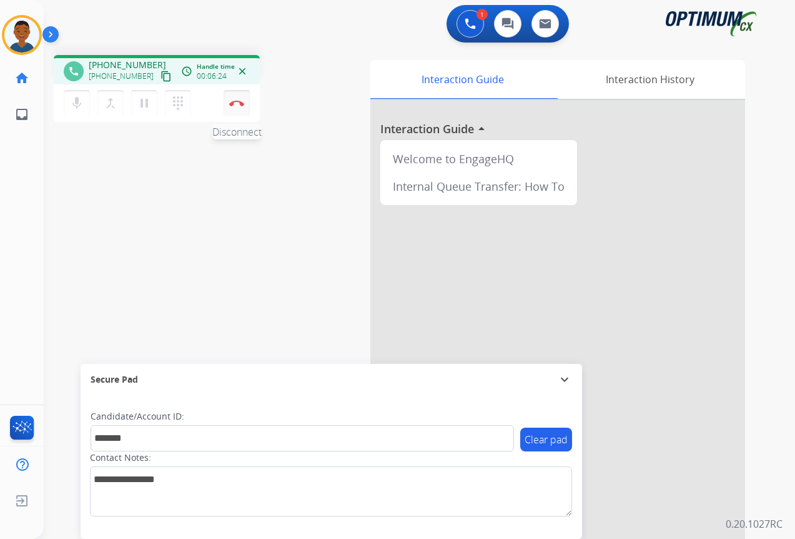
click at [235, 100] on img at bounding box center [236, 103] width 15 height 6
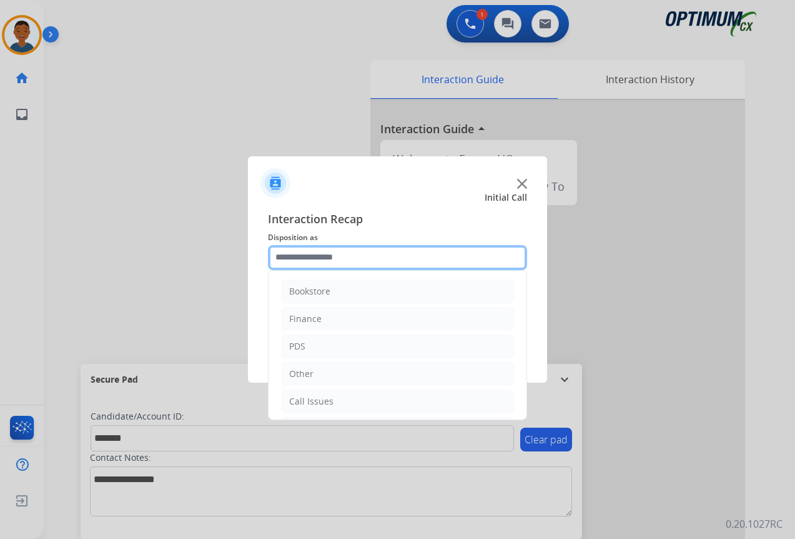
click at [291, 258] on input "text" at bounding box center [397, 257] width 259 height 25
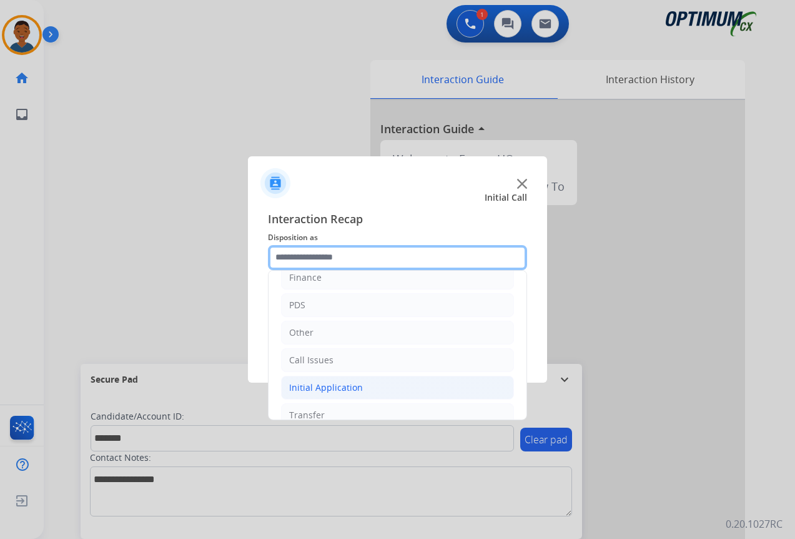
scroll to position [85, 0]
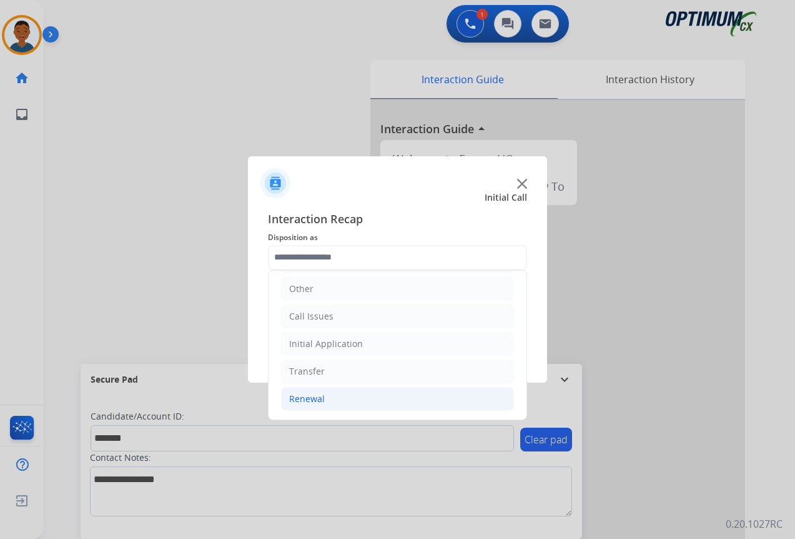
click at [306, 398] on div "Renewal" at bounding box center [307, 398] width 36 height 12
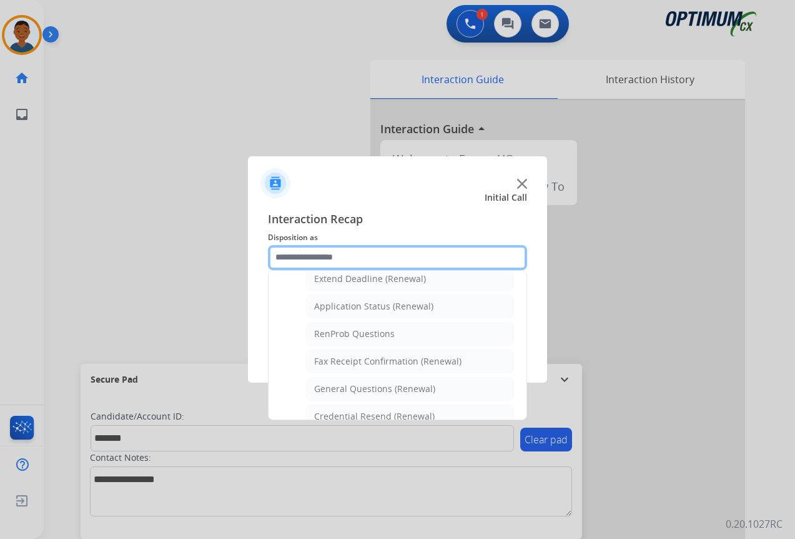
scroll to position [335, 0]
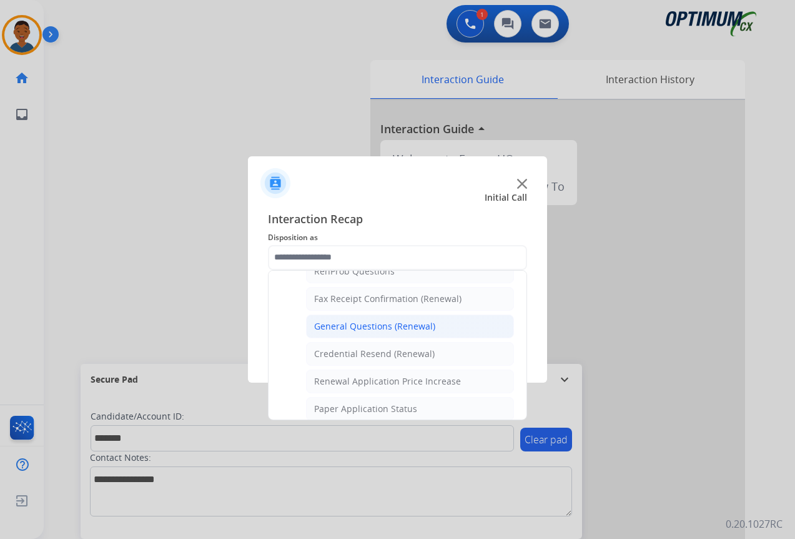
click at [339, 325] on div "General Questions (Renewal)" at bounding box center [374, 326] width 121 height 12
type input "**********"
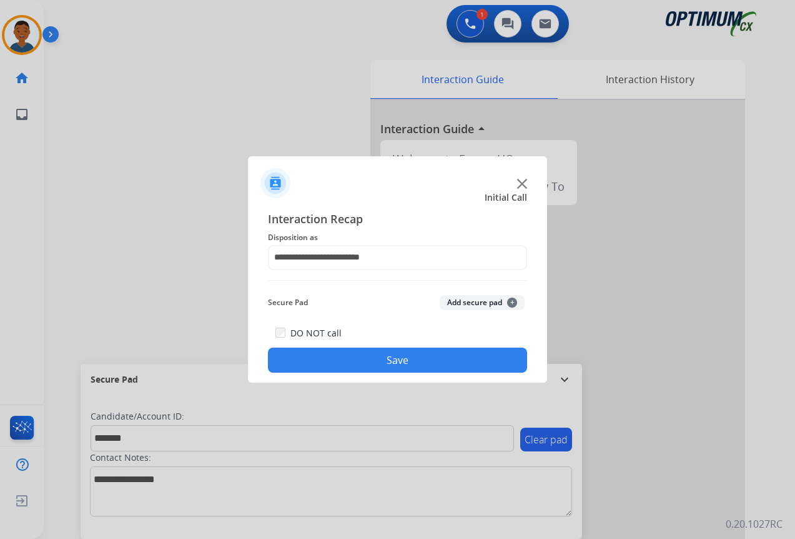
click at [460, 302] on button "Add secure pad +" at bounding box center [482, 302] width 85 height 15
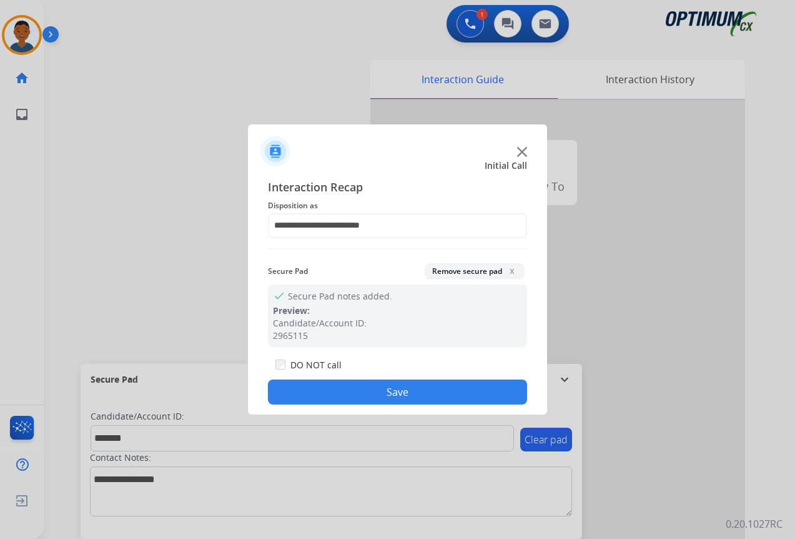
click at [425, 394] on button "Save" at bounding box center [397, 391] width 259 height 25
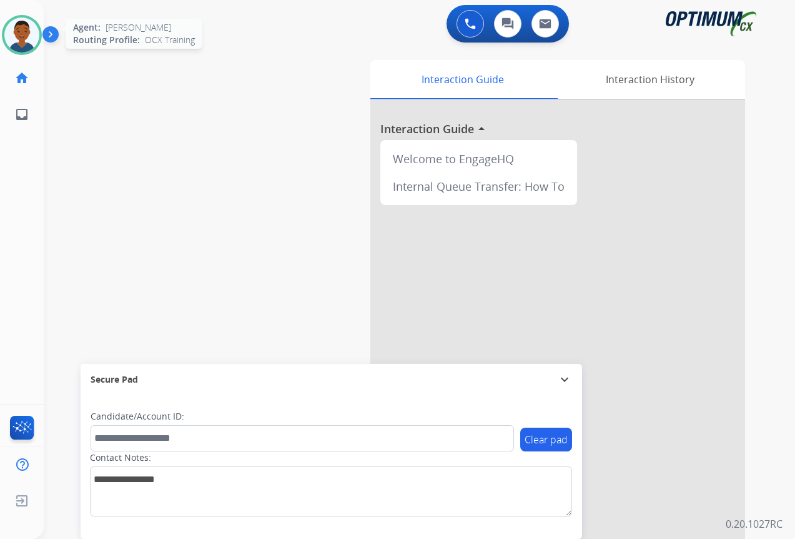
click at [23, 37] on img at bounding box center [21, 34] width 35 height 35
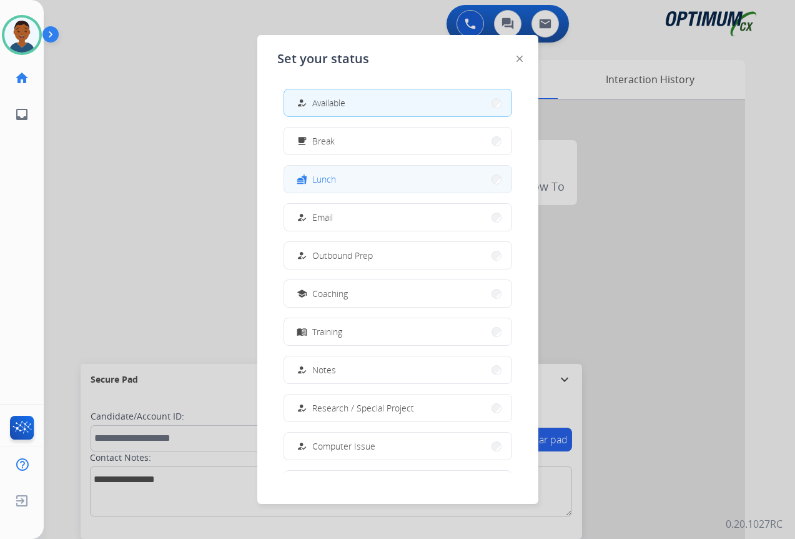
click at [332, 182] on span "Lunch" at bounding box center [324, 178] width 24 height 13
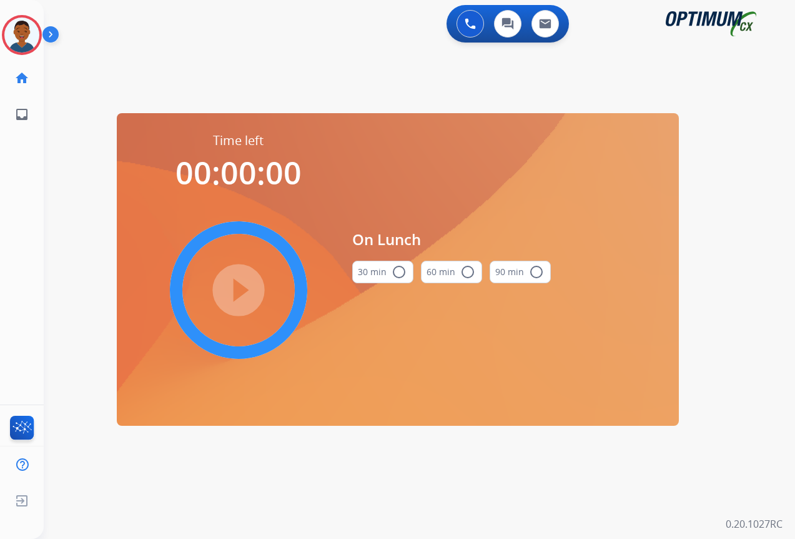
click at [397, 271] on mat-icon "radio_button_unchecked" at bounding box center [399, 271] width 15 height 15
click at [246, 287] on mat-icon "play_circle_filled" at bounding box center [238, 289] width 15 height 15
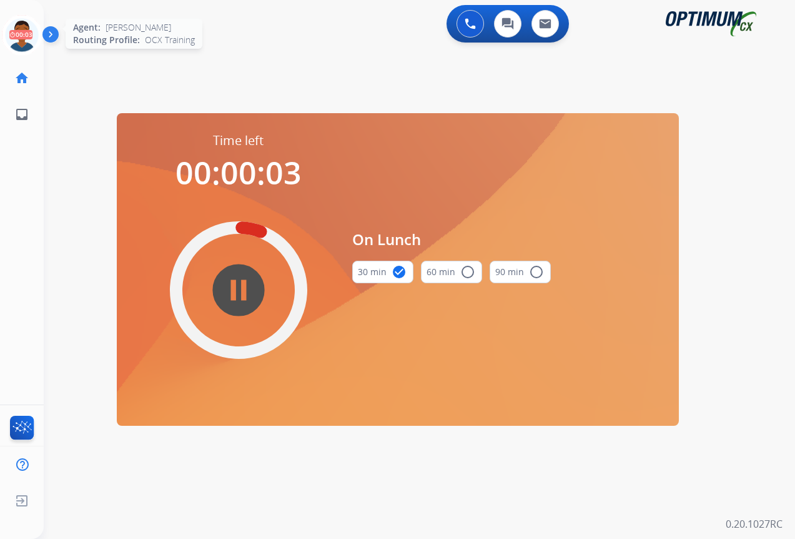
click at [26, 34] on icon at bounding box center [22, 35] width 41 height 41
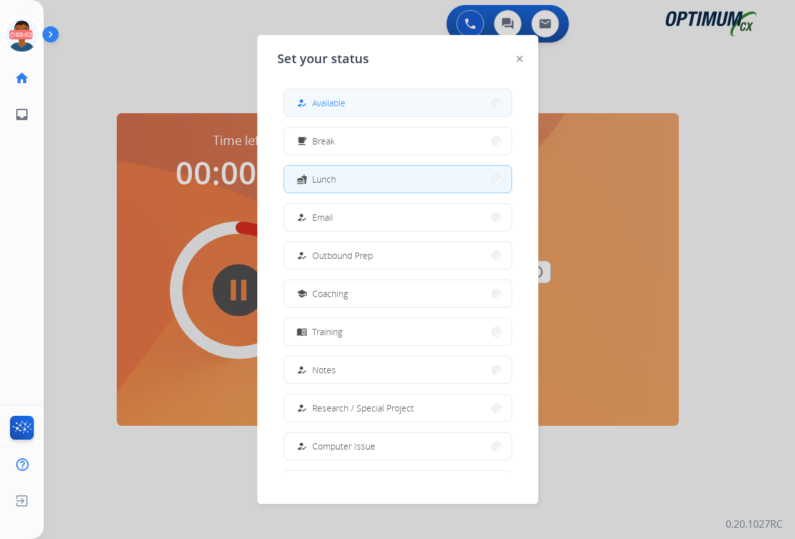
click at [342, 101] on span "Available" at bounding box center [328, 102] width 33 height 13
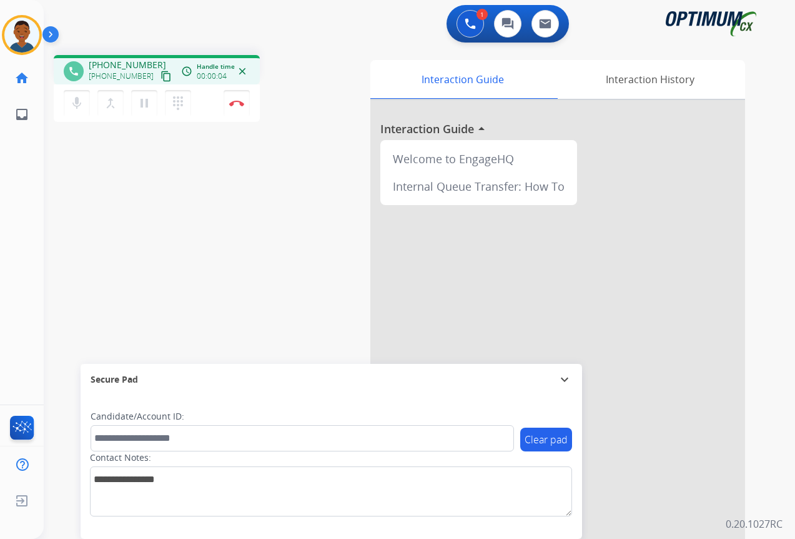
click at [161, 73] on mat-icon "content_copy" at bounding box center [166, 76] width 11 height 11
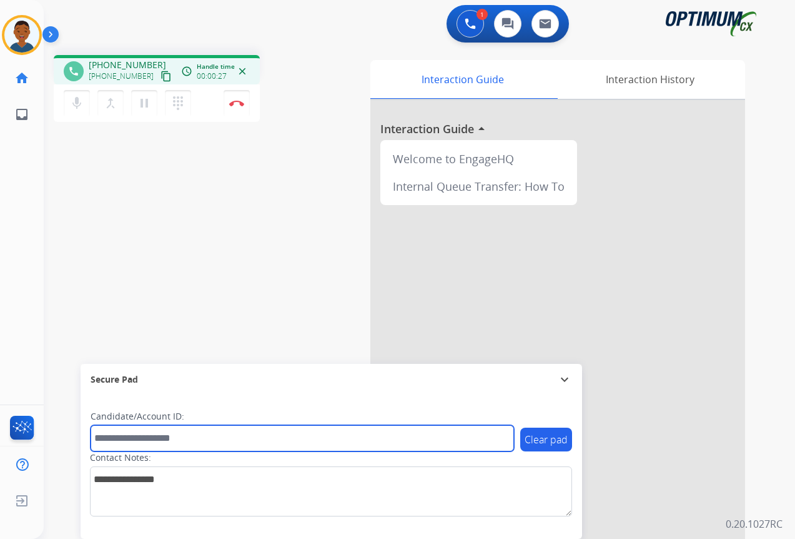
click at [155, 431] on input "text" at bounding box center [303, 438] width 424 height 26
paste input "*******"
type input "*******"
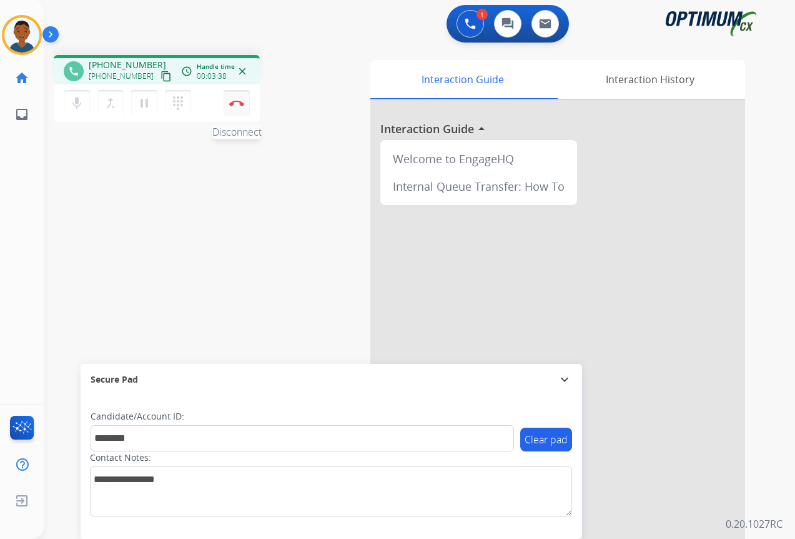
click at [239, 107] on button "Disconnect" at bounding box center [237, 103] width 26 height 26
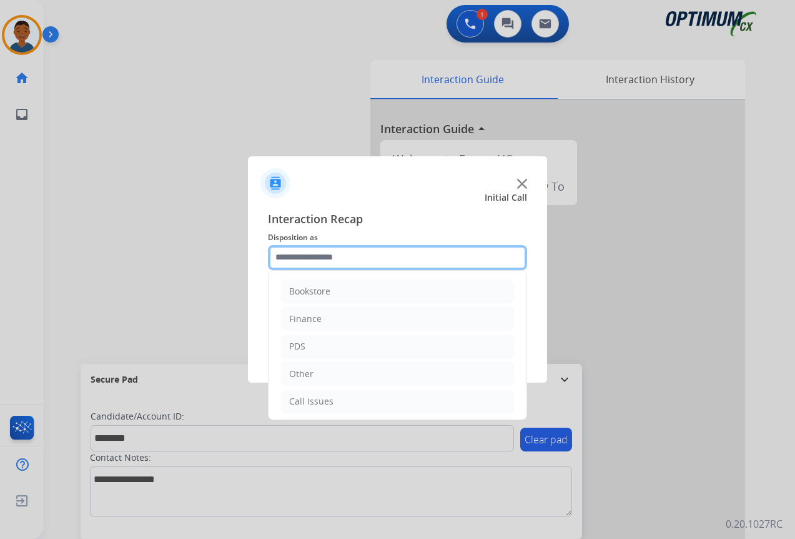
click at [293, 257] on input "text" at bounding box center [397, 257] width 259 height 25
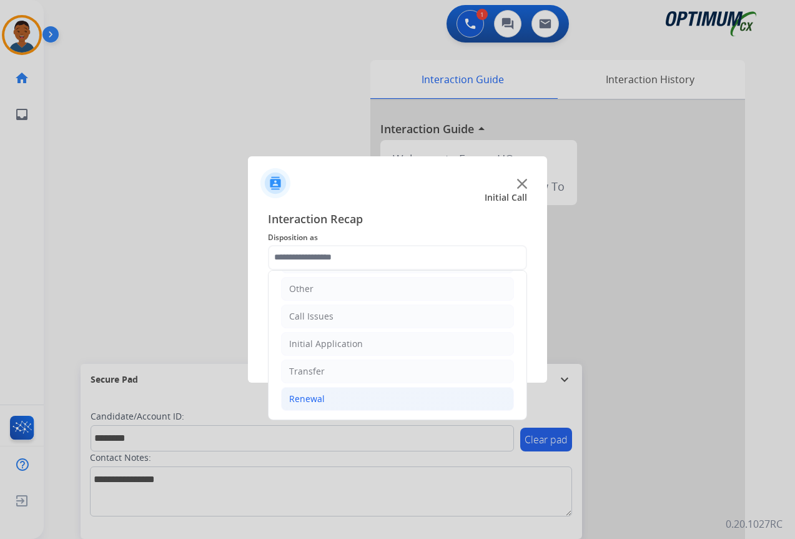
click at [294, 397] on div "Renewal" at bounding box center [307, 398] width 36 height 12
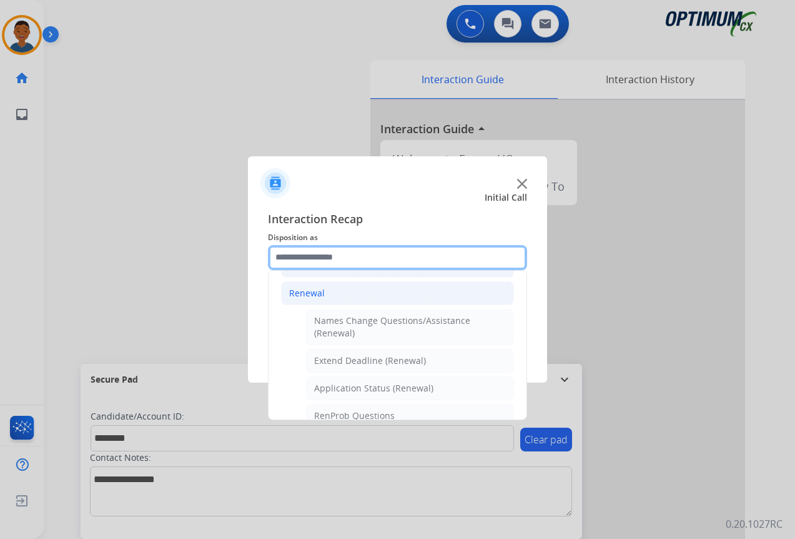
scroll to position [210, 0]
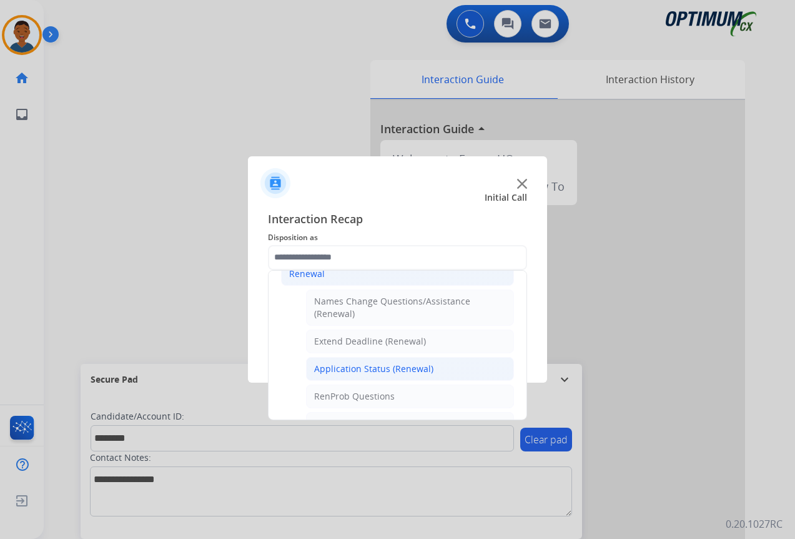
click at [323, 368] on div "Application Status (Renewal)" at bounding box center [373, 368] width 119 height 12
type input "**********"
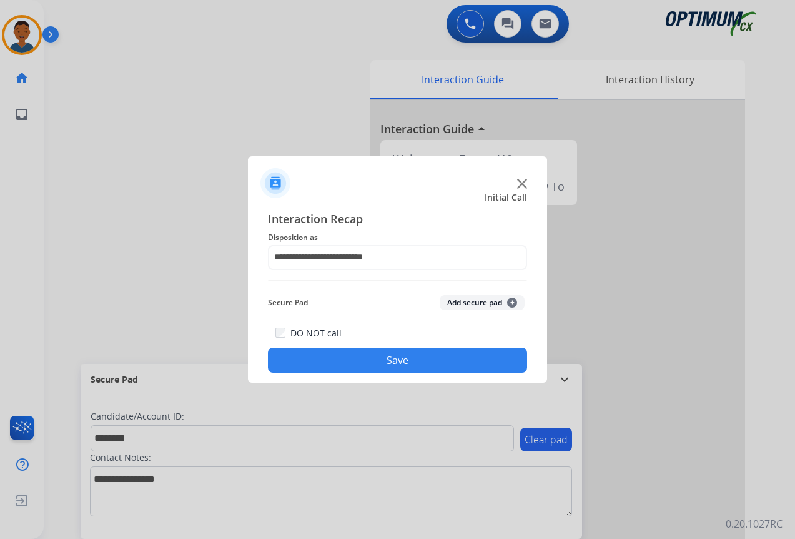
click at [464, 299] on button "Add secure pad +" at bounding box center [482, 302] width 85 height 15
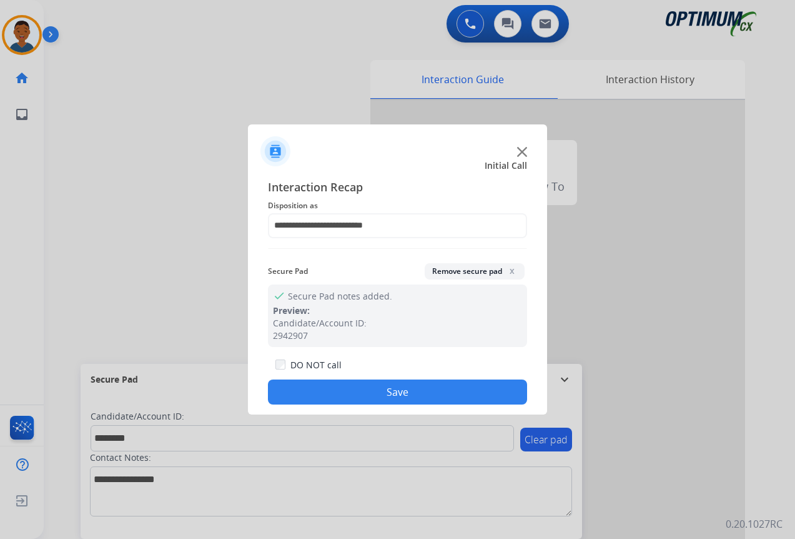
click at [419, 385] on button "Save" at bounding box center [397, 391] width 259 height 25
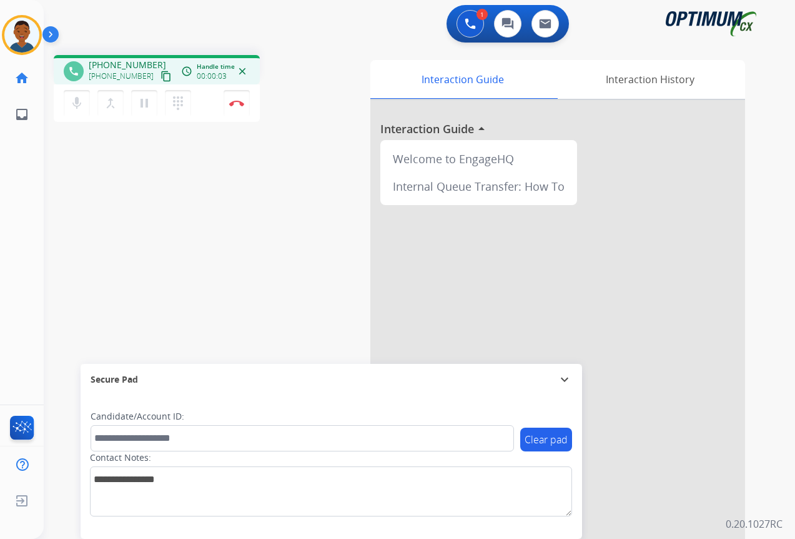
click at [161, 79] on mat-icon "content_copy" at bounding box center [166, 76] width 11 height 11
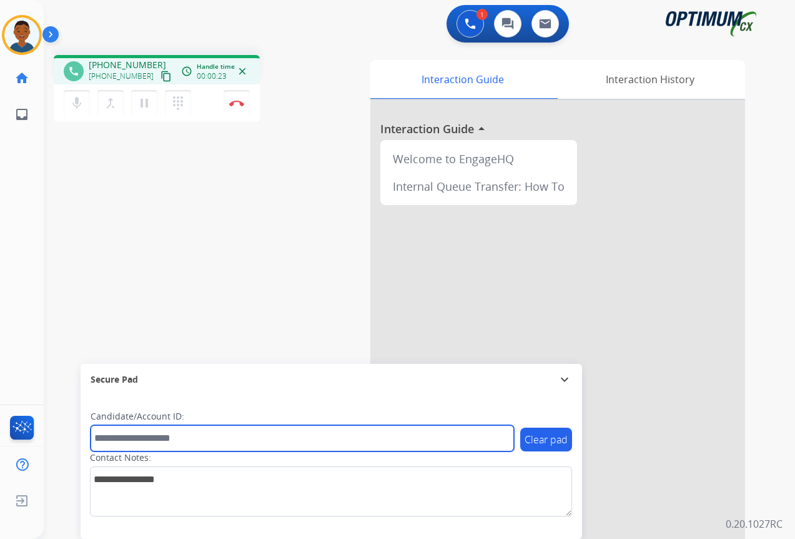
click at [161, 435] on input "text" at bounding box center [303, 438] width 424 height 26
paste input "*******"
type input "*******"
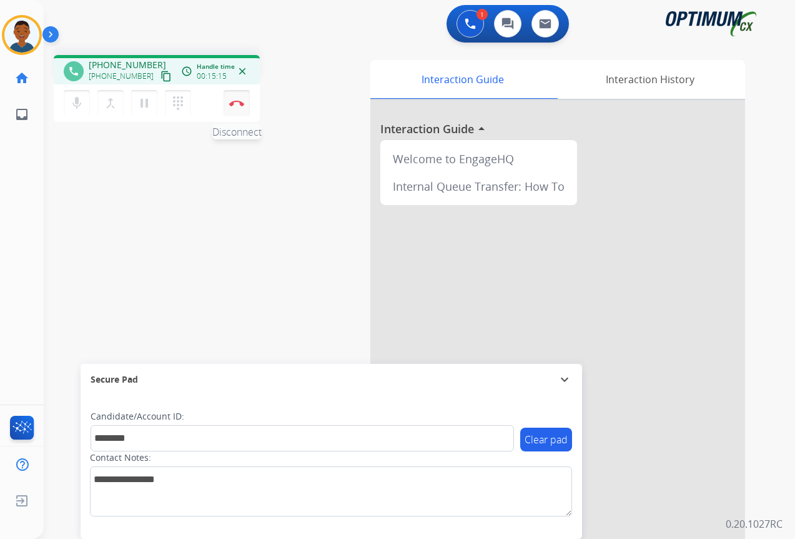
click at [235, 109] on button "Disconnect" at bounding box center [237, 103] width 26 height 26
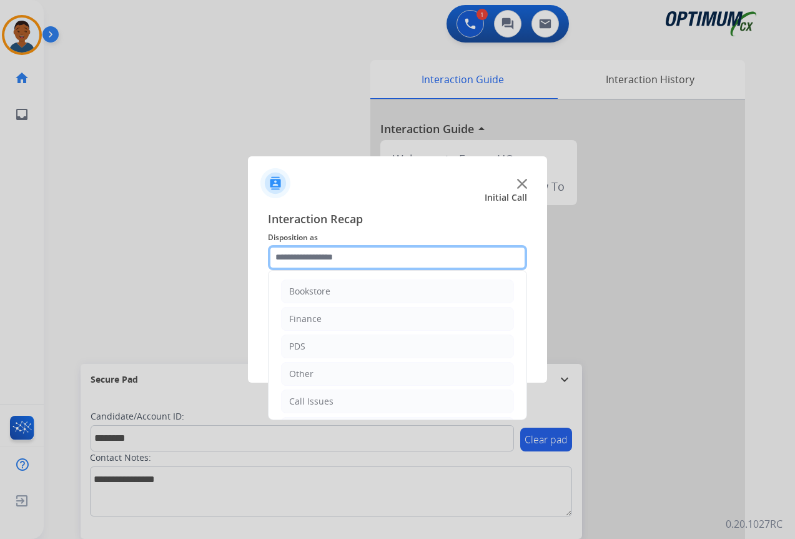
click at [287, 256] on input "text" at bounding box center [397, 257] width 259 height 25
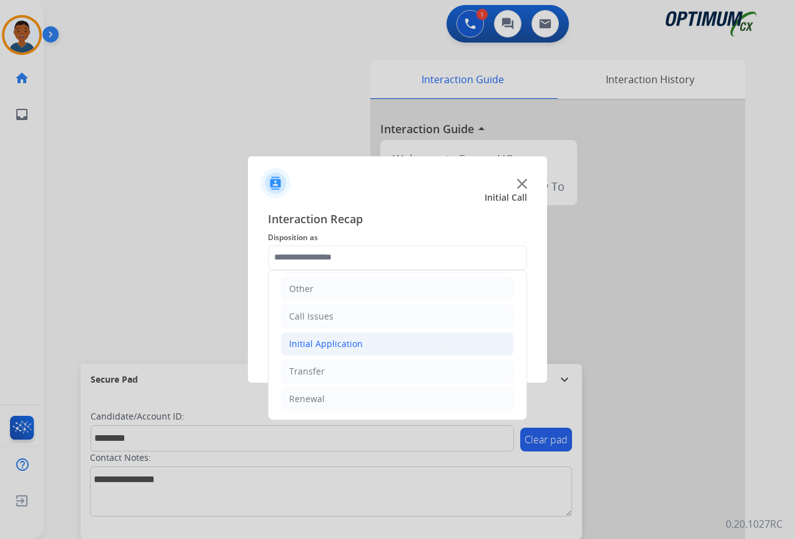
click at [299, 341] on div "Initial Application" at bounding box center [326, 343] width 74 height 12
click at [325, 371] on div "Credential Resend (Initial application)" at bounding box center [393, 371] width 158 height 12
type input "**********"
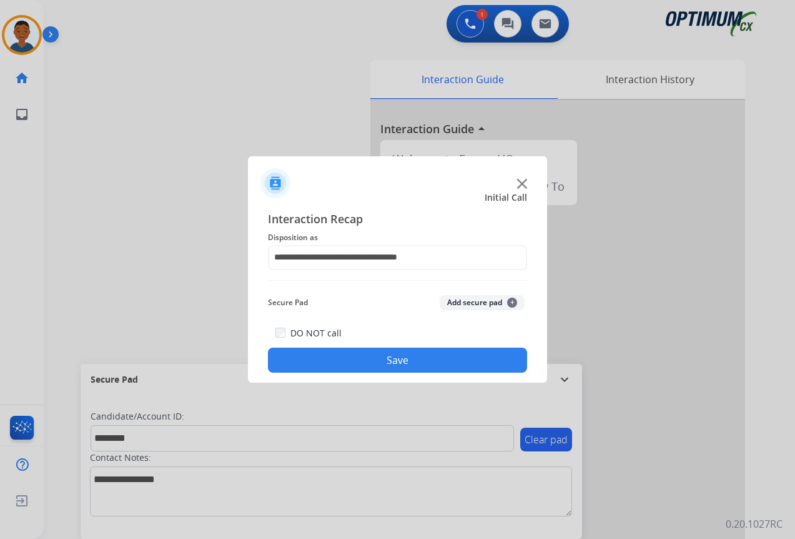
click at [465, 306] on button "Add secure pad +" at bounding box center [482, 302] width 85 height 15
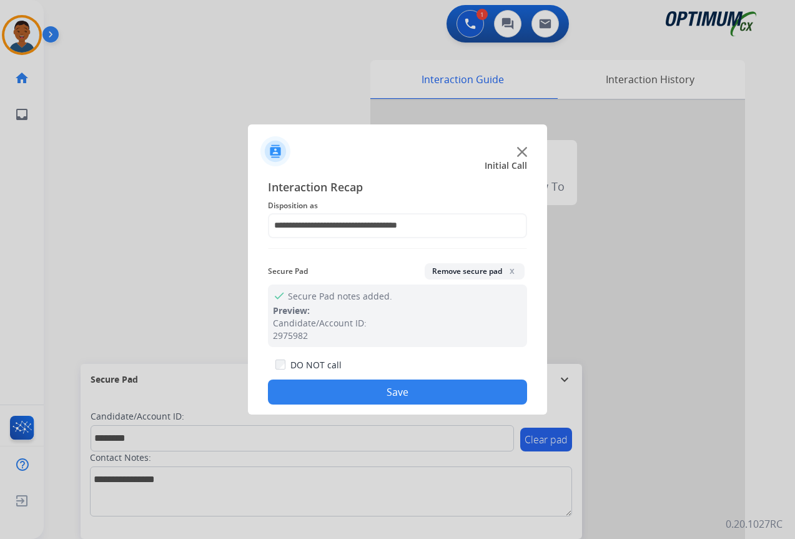
click at [404, 390] on button "Save" at bounding box center [397, 391] width 259 height 25
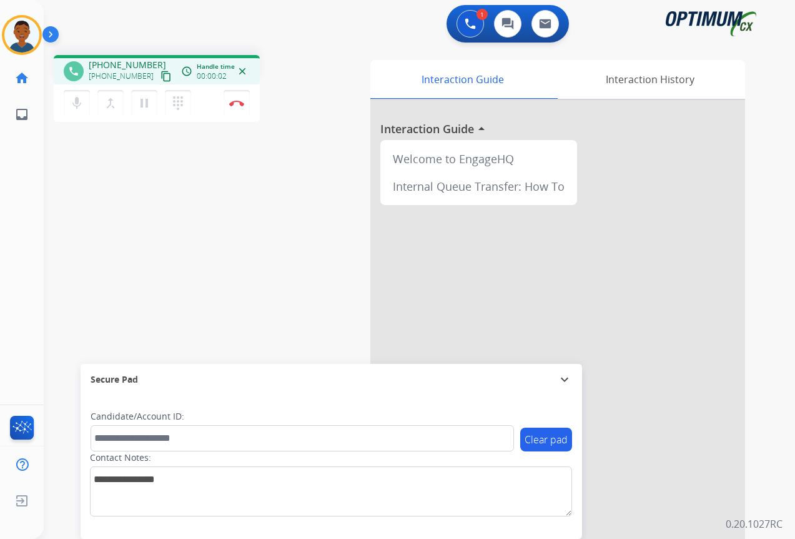
click at [161, 77] on mat-icon "content_copy" at bounding box center [166, 76] width 11 height 11
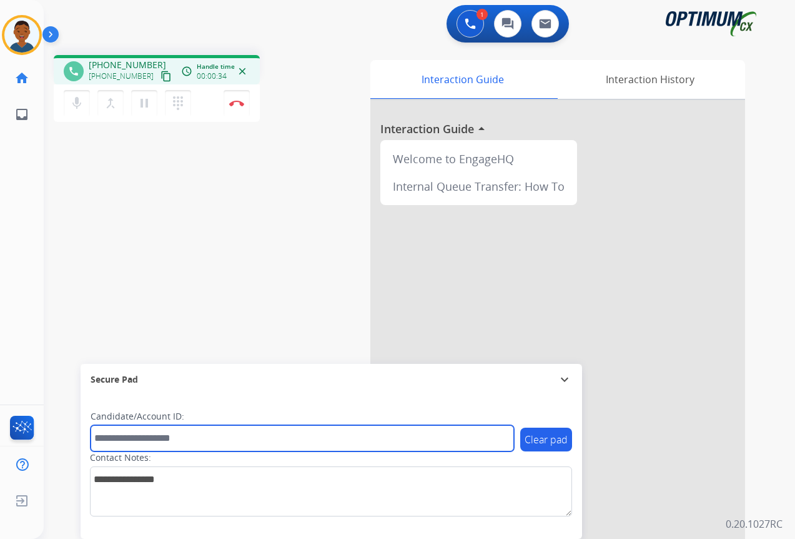
click at [149, 442] on input "text" at bounding box center [303, 438] width 424 height 26
paste input "*******"
type input "*******"
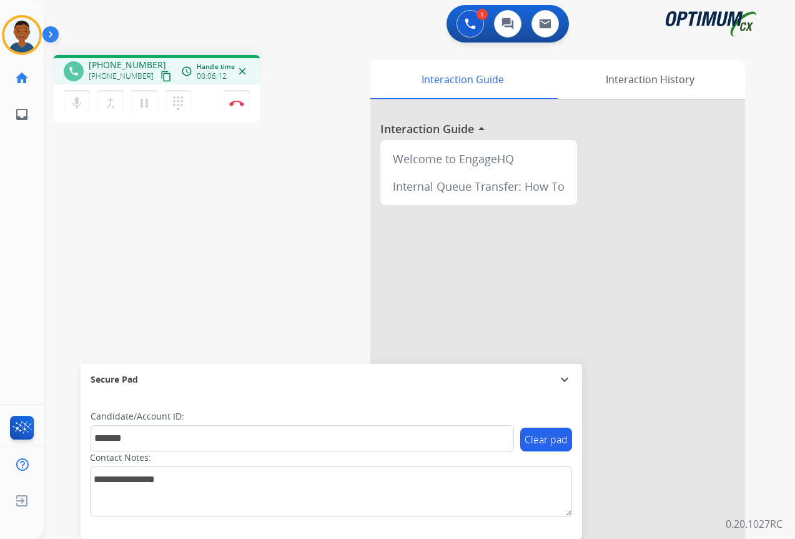
click at [237, 116] on div "mic Mute merge_type Bridge pause Hold dialpad Dialpad Disconnect" at bounding box center [157, 102] width 206 height 37
click at [235, 102] on img at bounding box center [236, 103] width 15 height 6
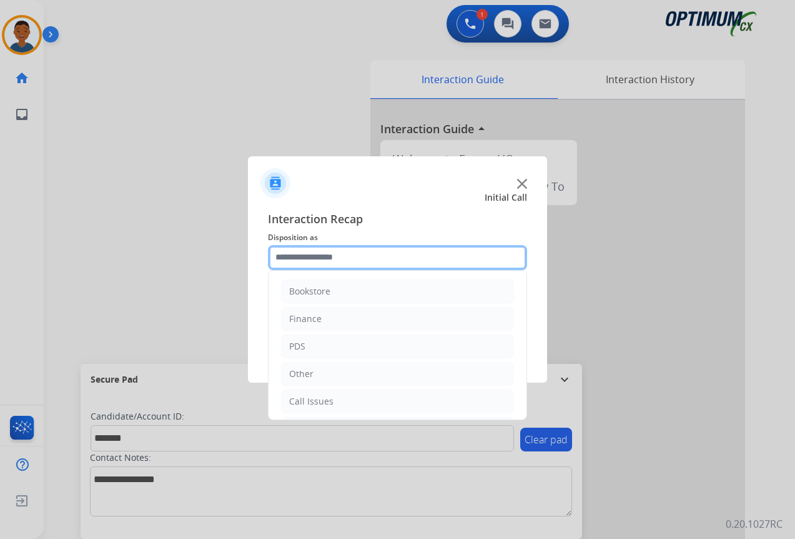
click at [292, 253] on input "text" at bounding box center [397, 257] width 259 height 25
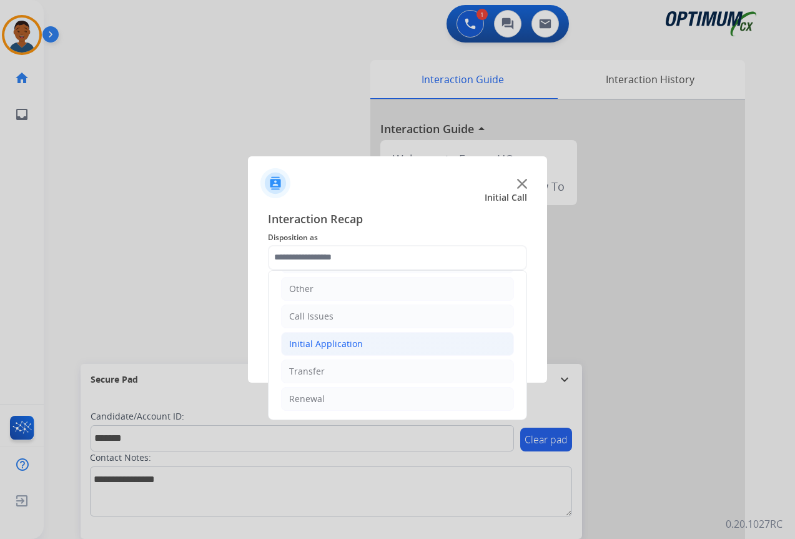
click at [306, 343] on div "Initial Application" at bounding box center [326, 343] width 74 height 12
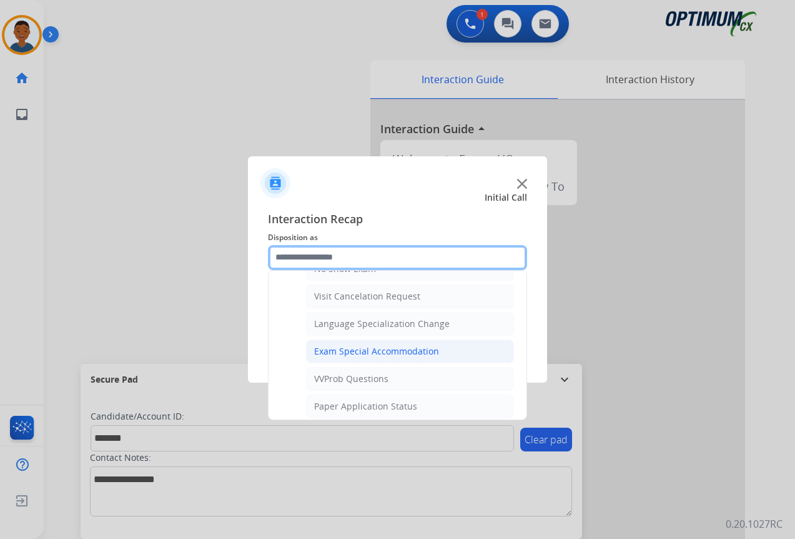
scroll to position [647, 0]
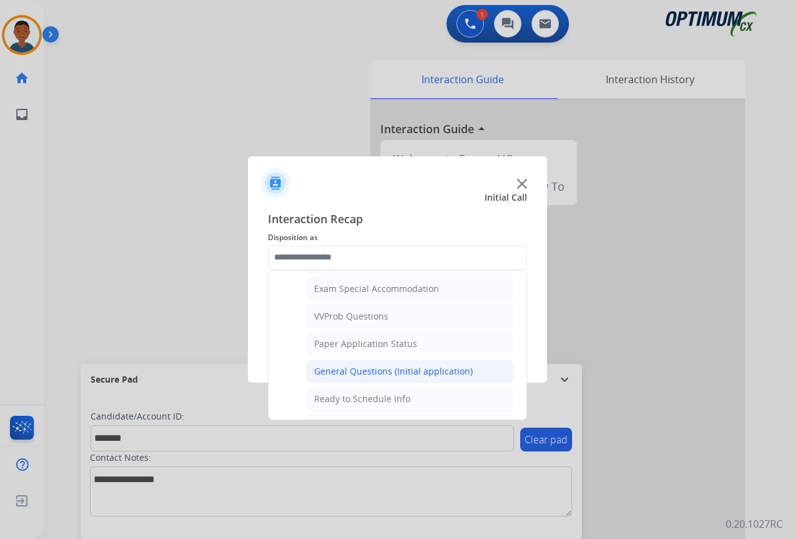
click at [327, 371] on div "General Questions (Initial application)" at bounding box center [393, 371] width 159 height 12
type input "**********"
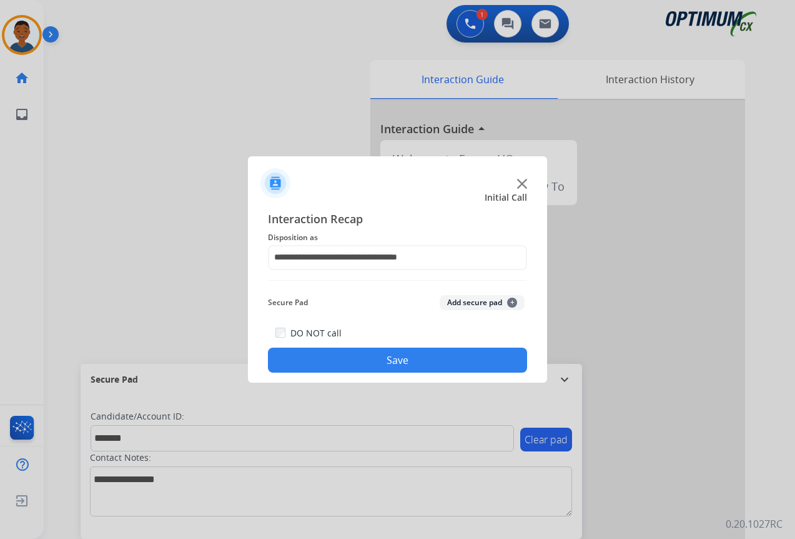
click at [452, 301] on button "Add secure pad +" at bounding box center [482, 302] width 85 height 15
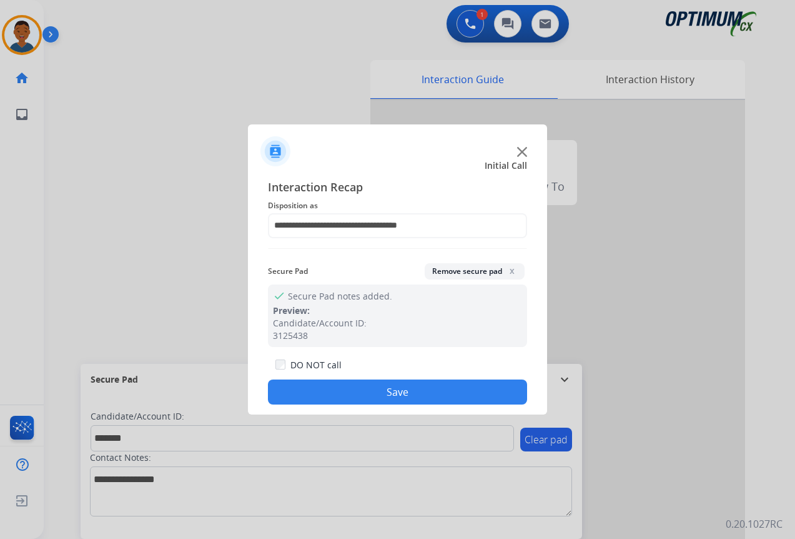
click at [432, 390] on button "Save" at bounding box center [397, 391] width 259 height 25
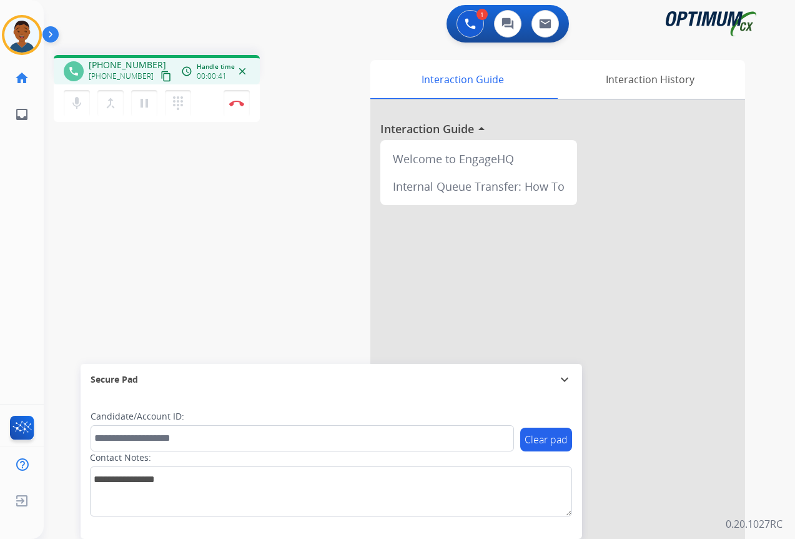
click at [161, 75] on mat-icon "content_copy" at bounding box center [166, 76] width 11 height 11
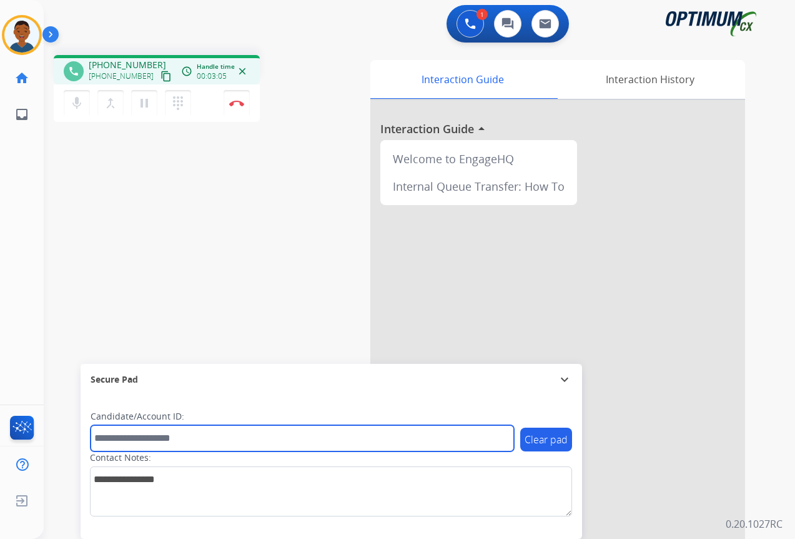
click at [107, 440] on input "text" at bounding box center [303, 438] width 424 height 26
paste input "*******"
type input "*******"
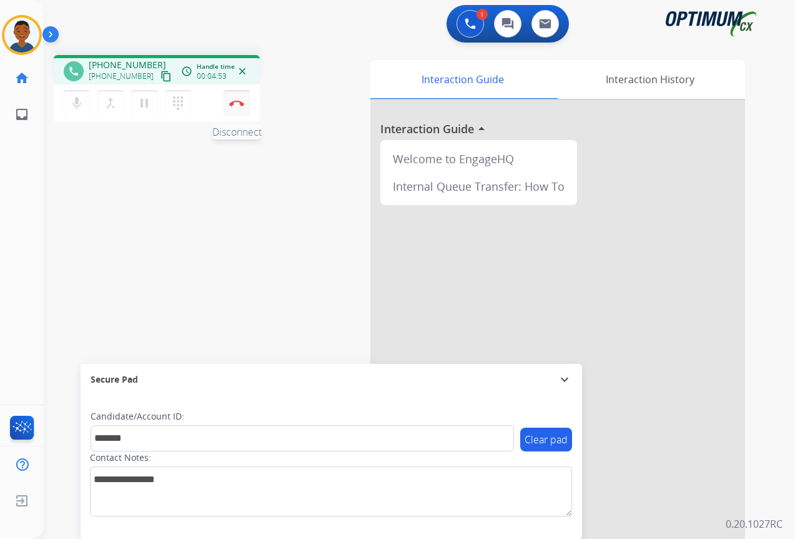
click at [238, 107] on button "Disconnect" at bounding box center [237, 103] width 26 height 26
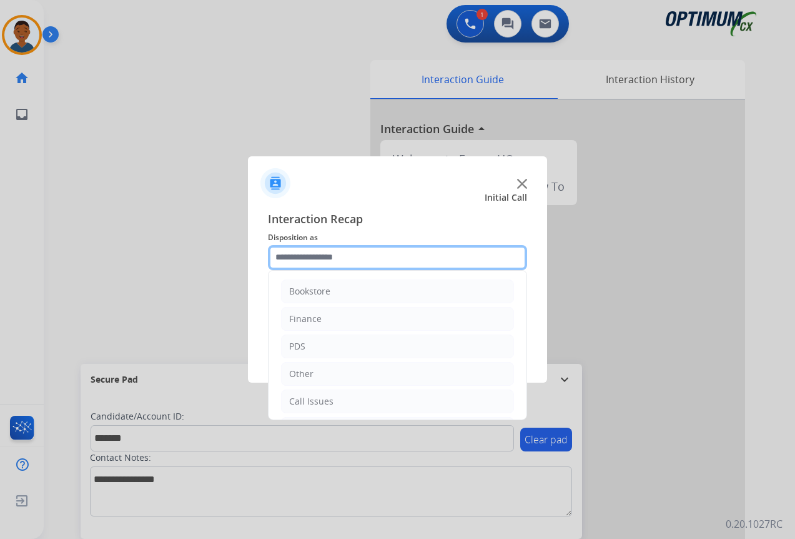
click at [301, 256] on input "text" at bounding box center [397, 257] width 259 height 25
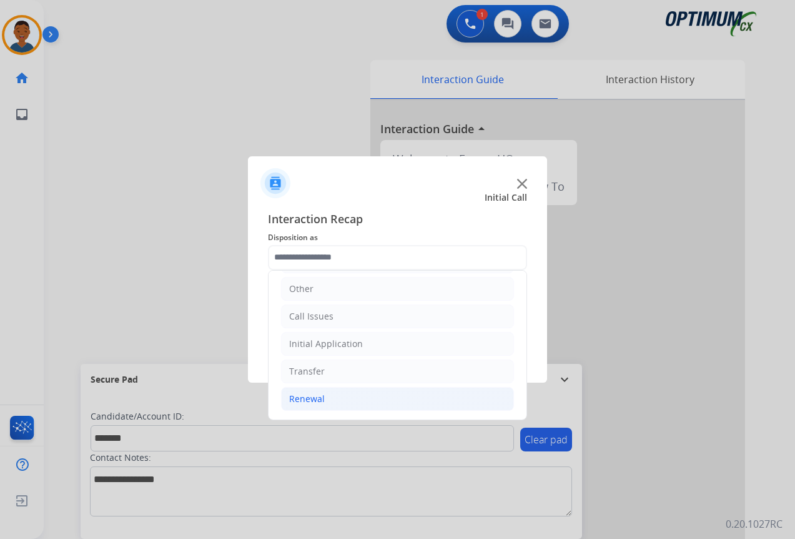
click at [307, 395] on div "Renewal" at bounding box center [307, 398] width 36 height 12
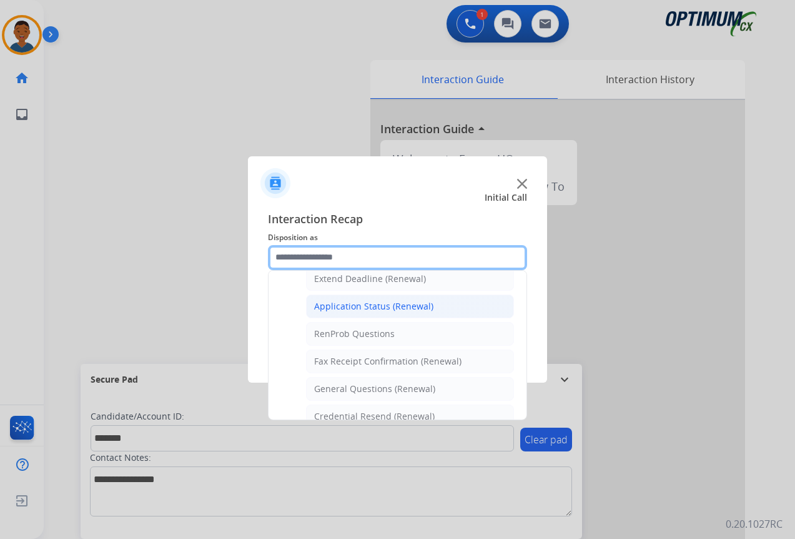
scroll to position [335, 0]
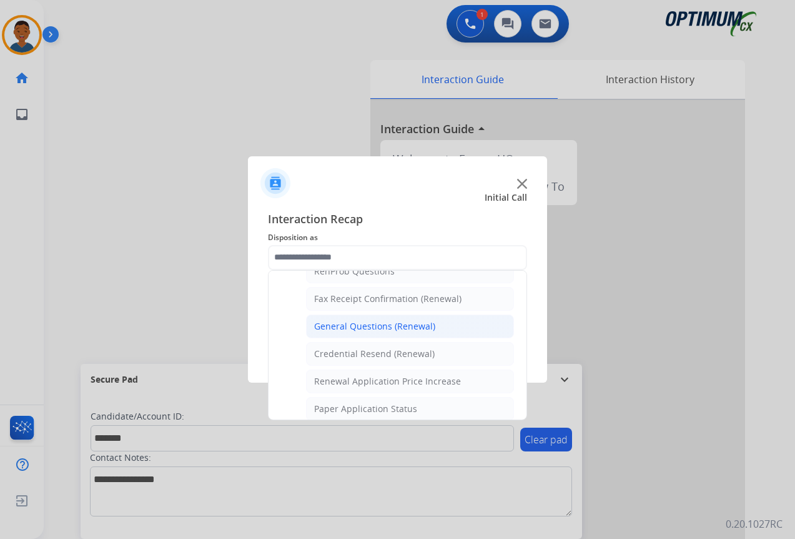
click at [329, 328] on div "General Questions (Renewal)" at bounding box center [374, 326] width 121 height 12
type input "**********"
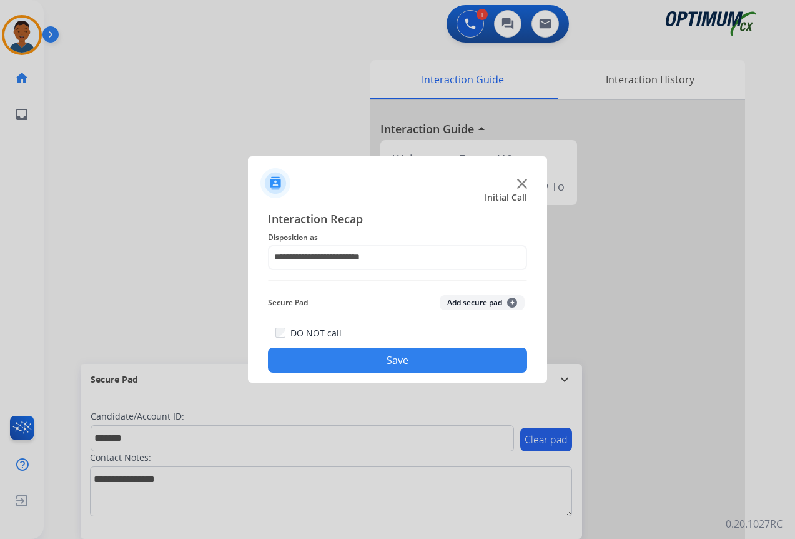
click at [460, 303] on button "Add secure pad +" at bounding box center [482, 302] width 85 height 15
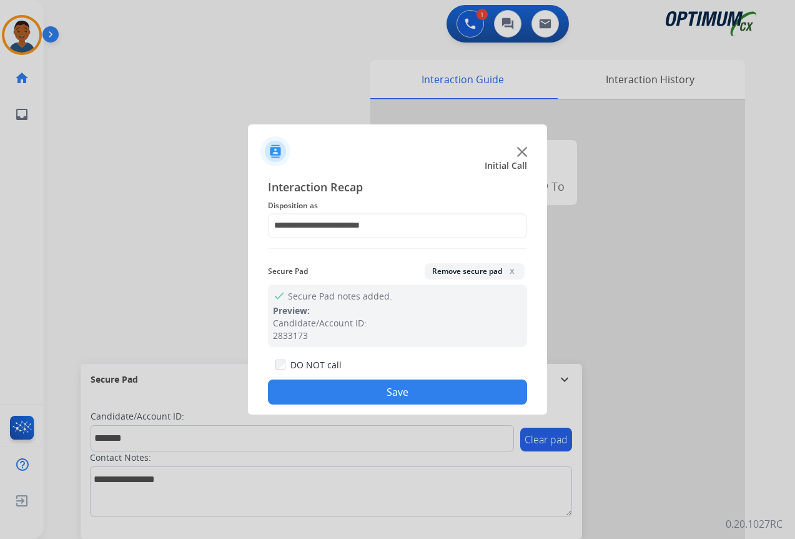
drag, startPoint x: 423, startPoint y: 384, endPoint x: 534, endPoint y: 376, distance: 111.5
click at [424, 385] on button "Save" at bounding box center [397, 391] width 259 height 25
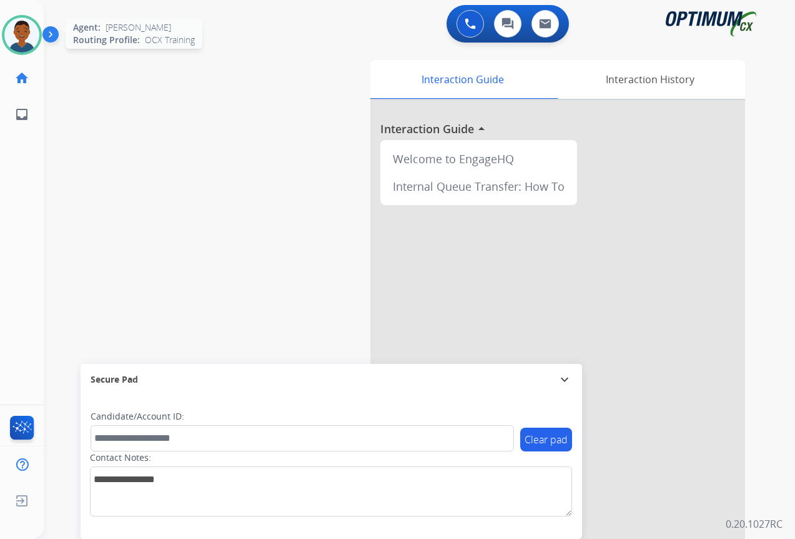
click at [22, 40] on img at bounding box center [21, 34] width 35 height 35
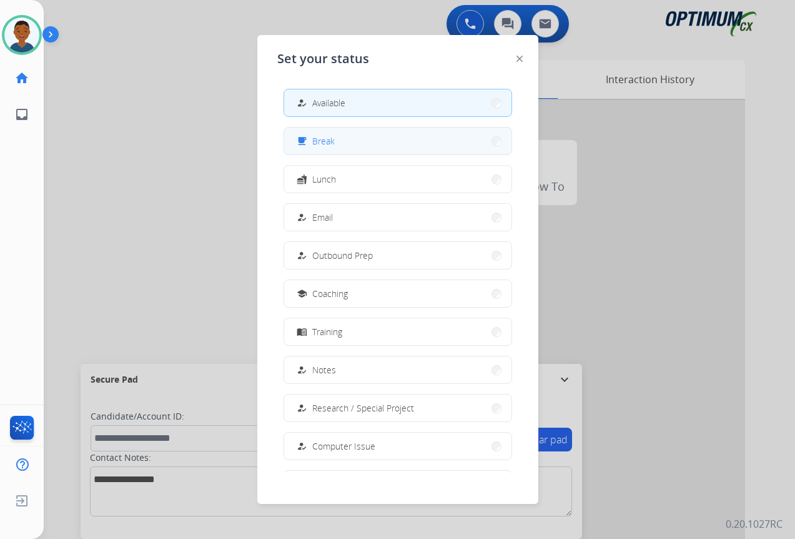
click at [349, 142] on button "free_breakfast Break" at bounding box center [397, 140] width 227 height 27
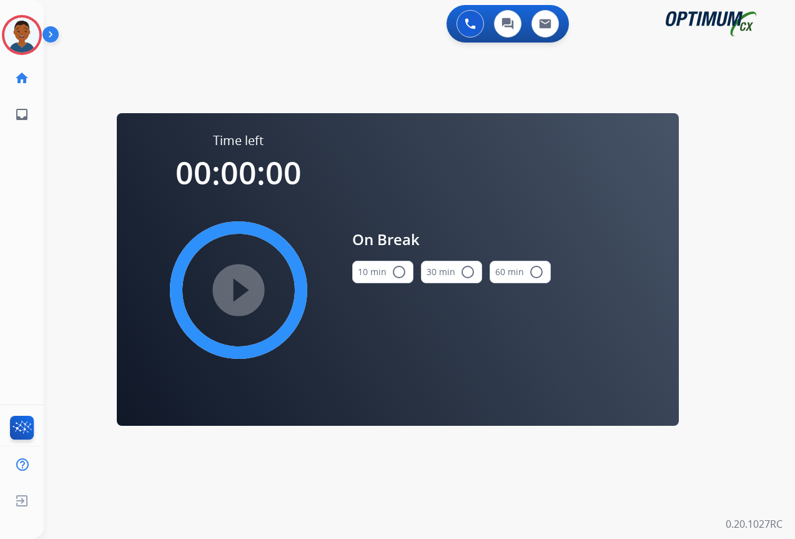
click at [400, 271] on mat-icon "radio_button_unchecked" at bounding box center [399, 271] width 15 height 15
click at [240, 289] on mat-icon "play_circle_filled" at bounding box center [238, 289] width 15 height 15
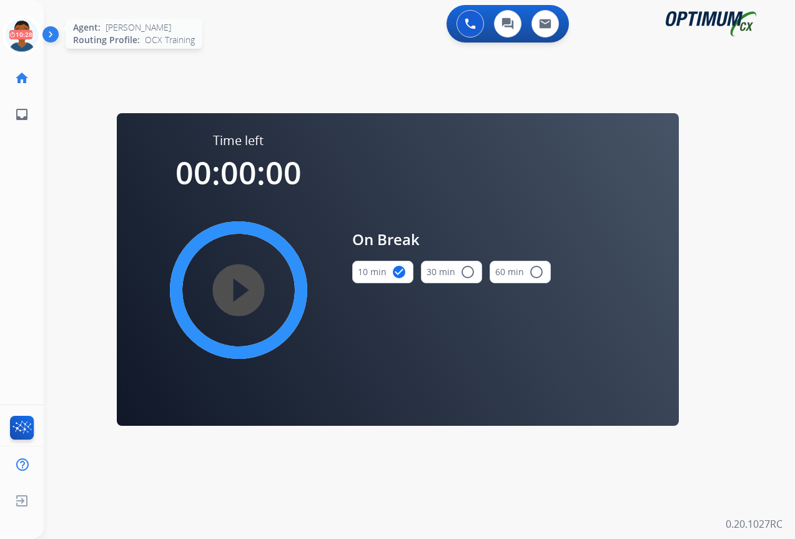
click at [27, 32] on icon at bounding box center [22, 35] width 41 height 41
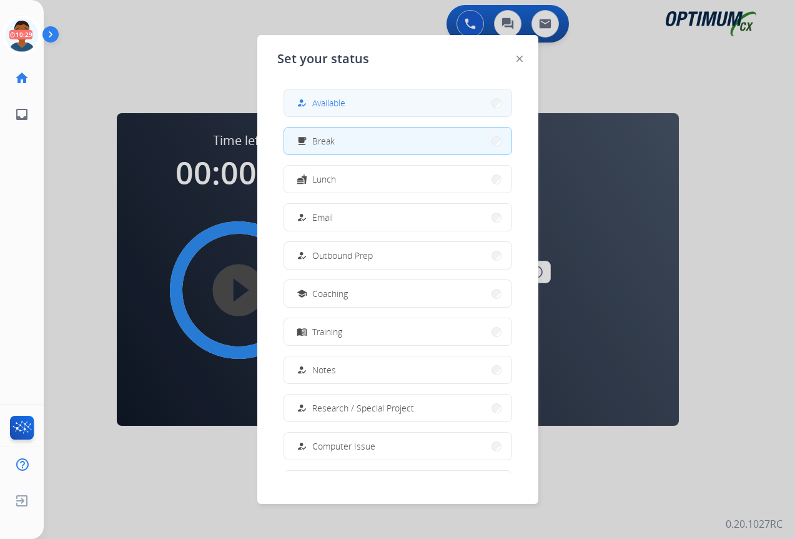
click at [349, 106] on button "how_to_reg Available" at bounding box center [397, 102] width 227 height 27
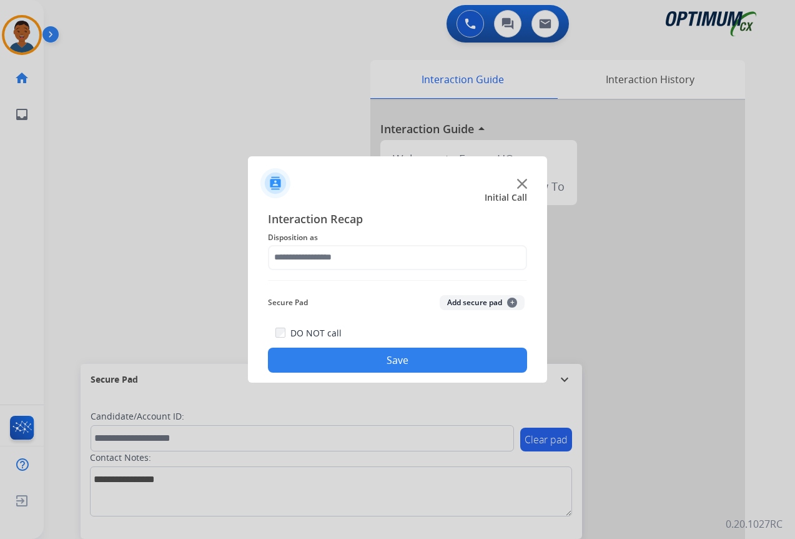
click at [152, 79] on div at bounding box center [397, 269] width 795 height 539
click at [295, 257] on input "text" at bounding box center [397, 257] width 259 height 25
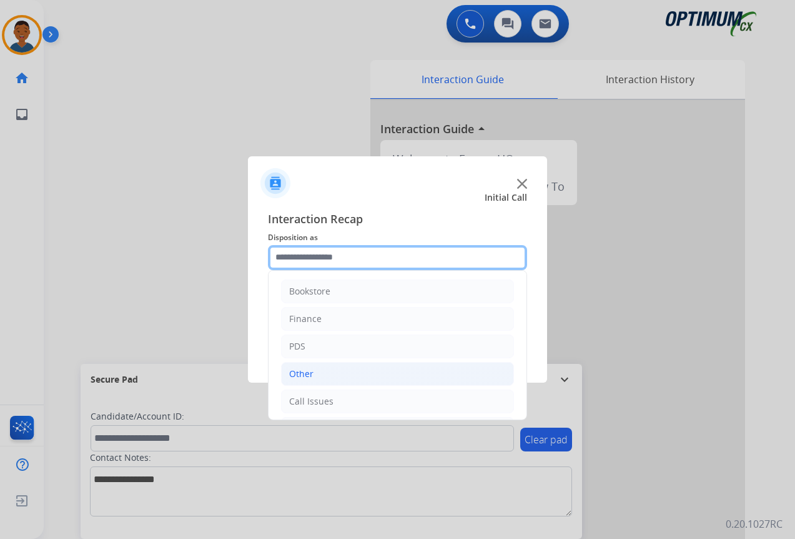
scroll to position [62, 0]
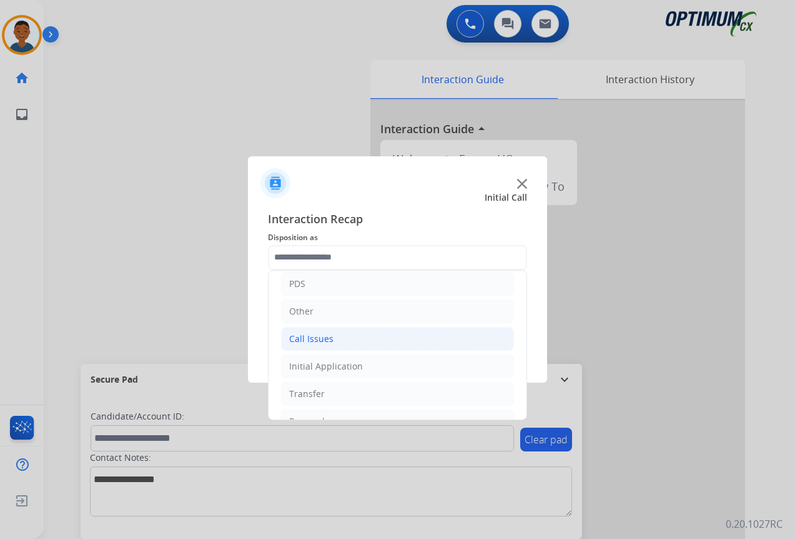
click at [302, 336] on div "Call Issues" at bounding box center [311, 338] width 44 height 12
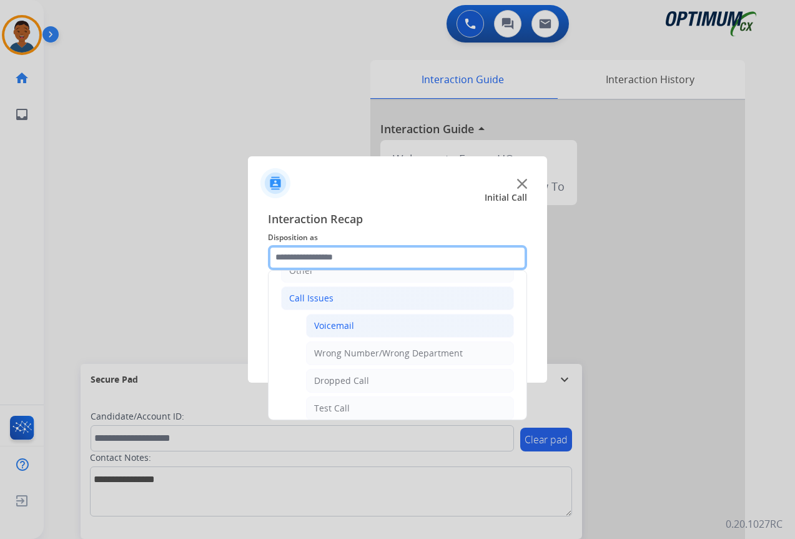
scroll to position [125, 0]
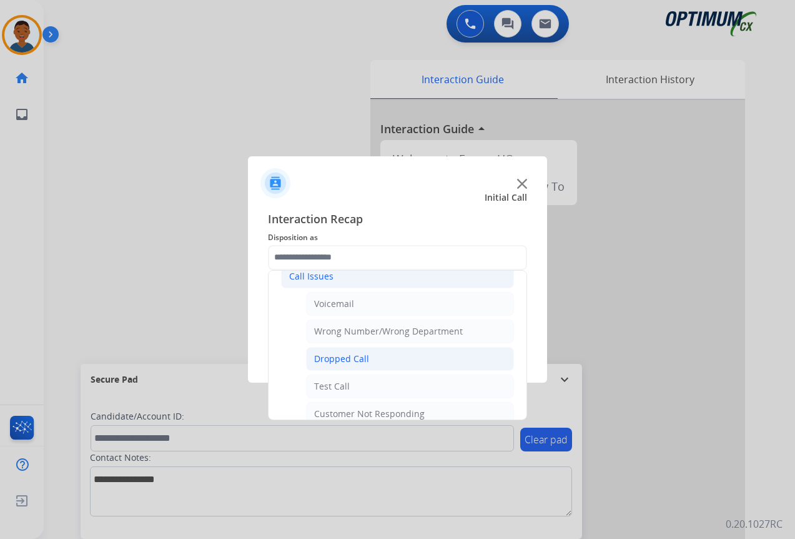
click at [331, 358] on div "Dropped Call" at bounding box center [341, 358] width 55 height 12
type input "**********"
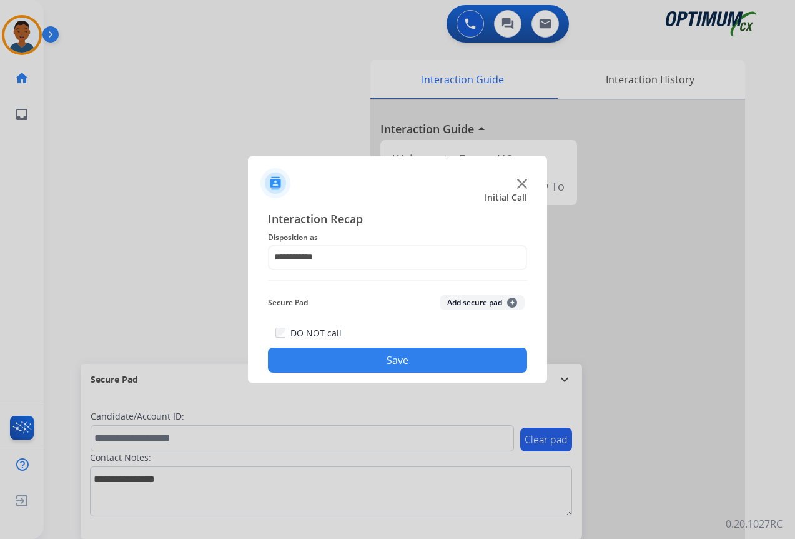
click at [414, 360] on button "Save" at bounding box center [397, 359] width 259 height 25
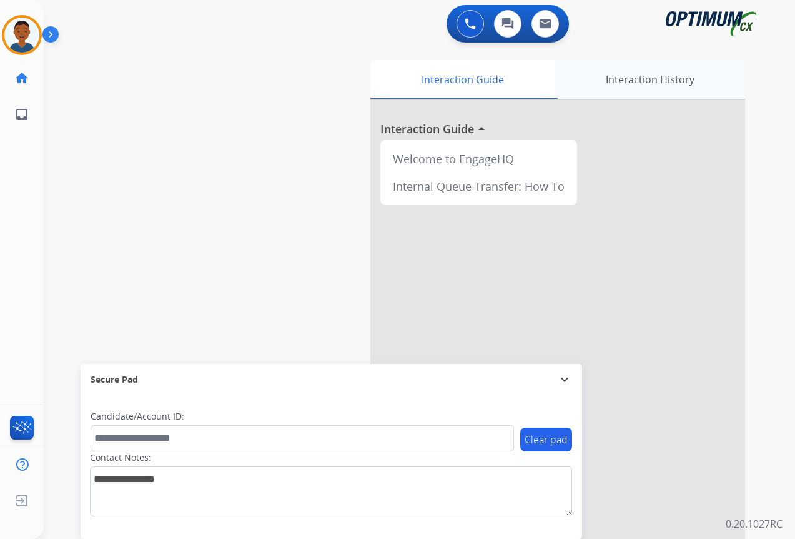
click at [654, 78] on div "Interaction History" at bounding box center [650, 79] width 191 height 39
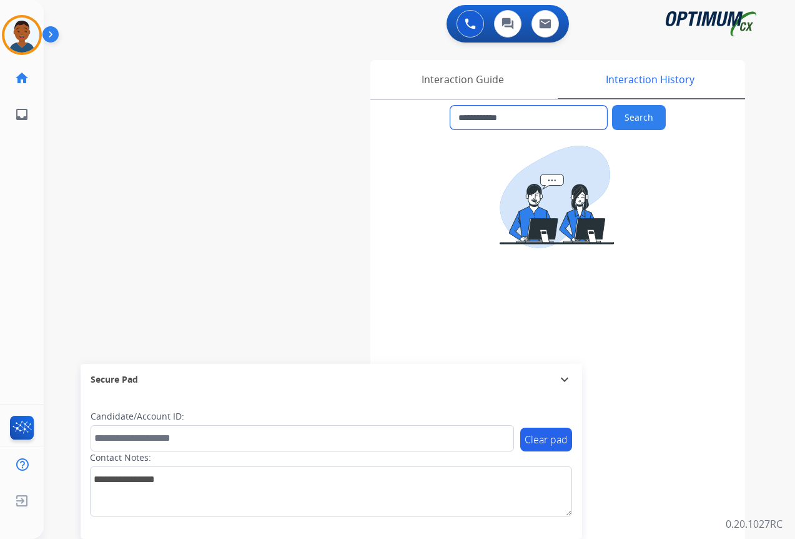
drag, startPoint x: 521, startPoint y: 117, endPoint x: 465, endPoint y: 117, distance: 56.2
click at [465, 117] on input "**********" at bounding box center [528, 118] width 157 height 24
click at [262, 168] on div "**********" at bounding box center [405, 305] width 722 height 521
click at [27, 38] on img at bounding box center [21, 34] width 35 height 35
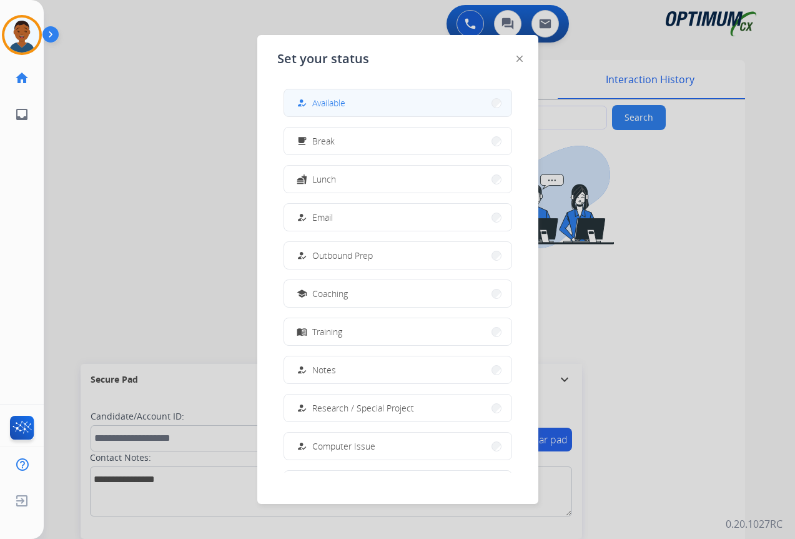
click at [343, 107] on span "Available" at bounding box center [328, 102] width 33 height 13
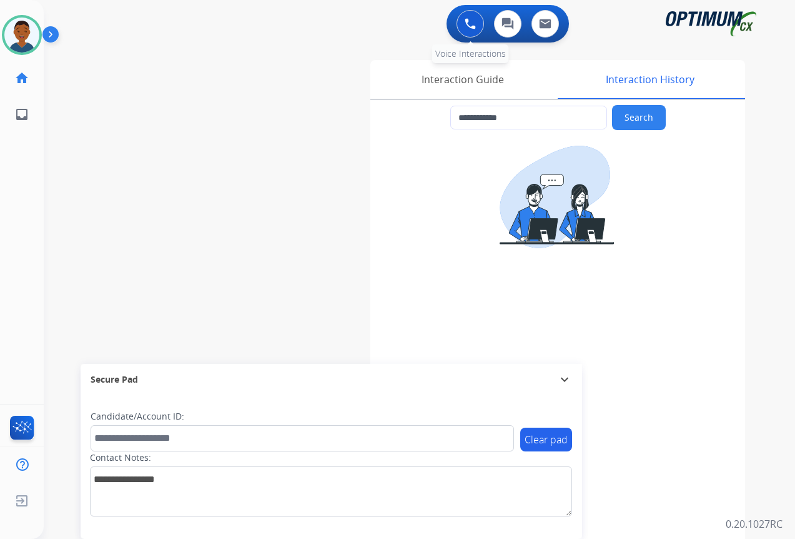
click at [464, 25] on button at bounding box center [470, 23] width 27 height 27
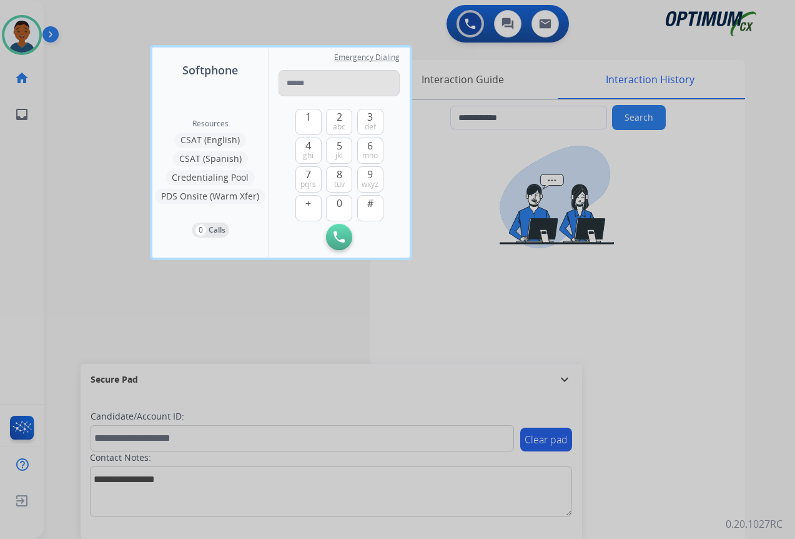
click at [301, 82] on input "tel" at bounding box center [339, 83] width 121 height 26
type input "**********"
click at [341, 238] on img at bounding box center [339, 236] width 11 height 11
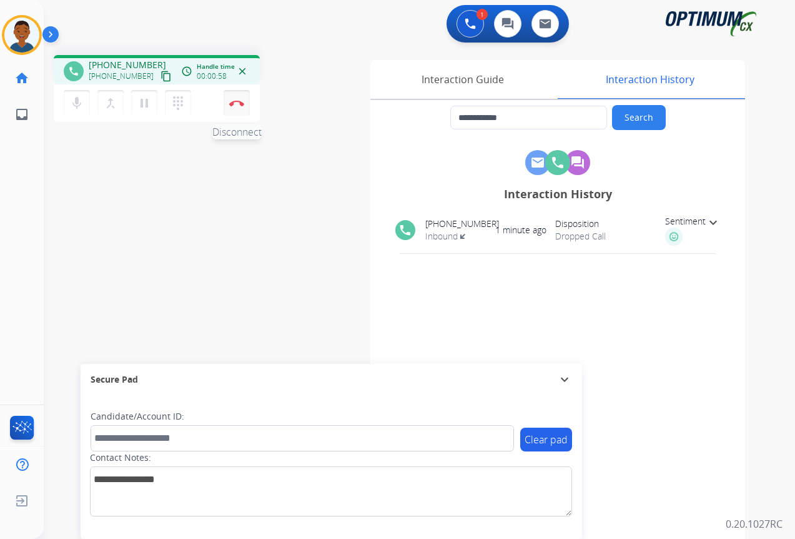
click at [237, 105] on img at bounding box center [236, 103] width 15 height 6
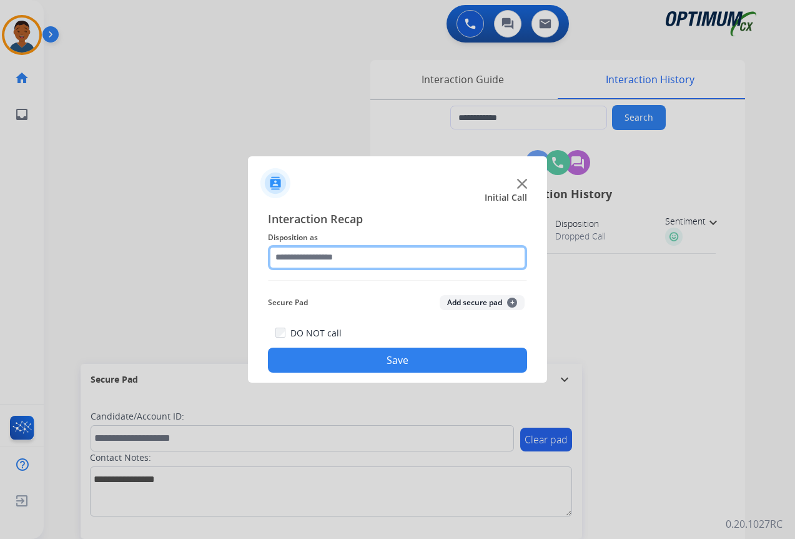
click at [287, 255] on input "text" at bounding box center [397, 257] width 259 height 25
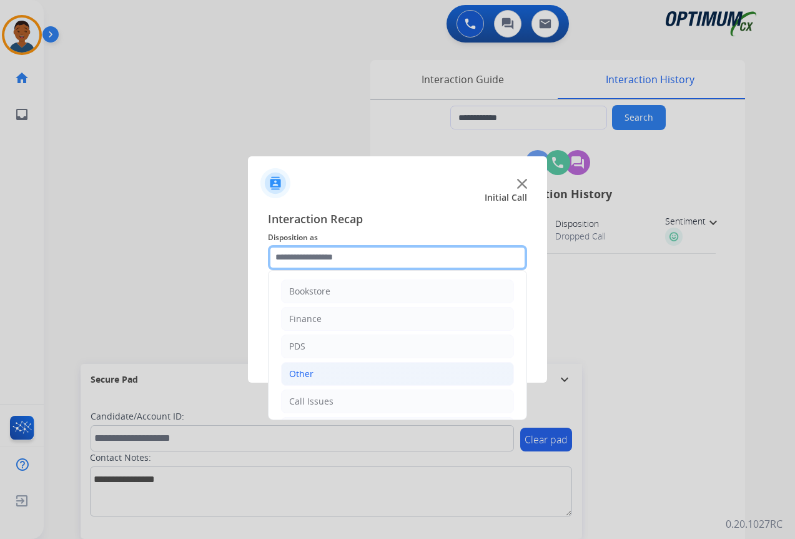
scroll to position [85, 0]
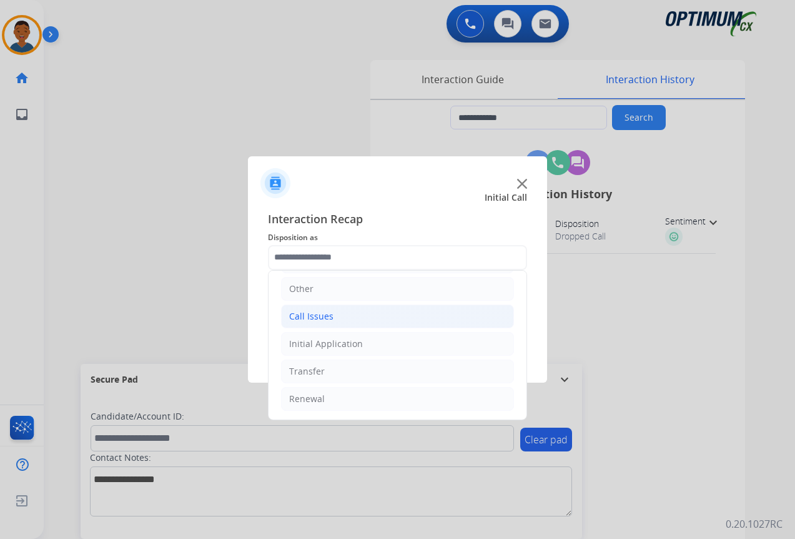
click at [302, 317] on div "Call Issues" at bounding box center [311, 316] width 44 height 12
click at [324, 346] on div "Voicemail" at bounding box center [334, 343] width 40 height 12
type input "*********"
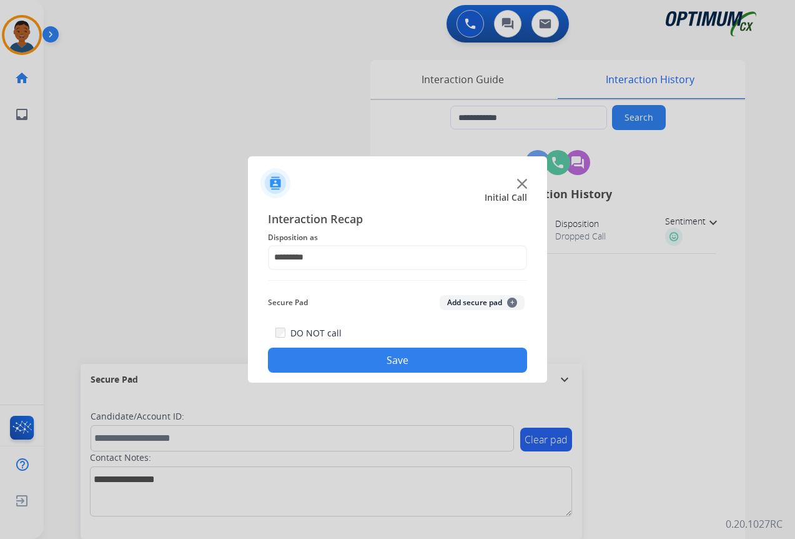
click at [396, 360] on button "Save" at bounding box center [397, 359] width 259 height 25
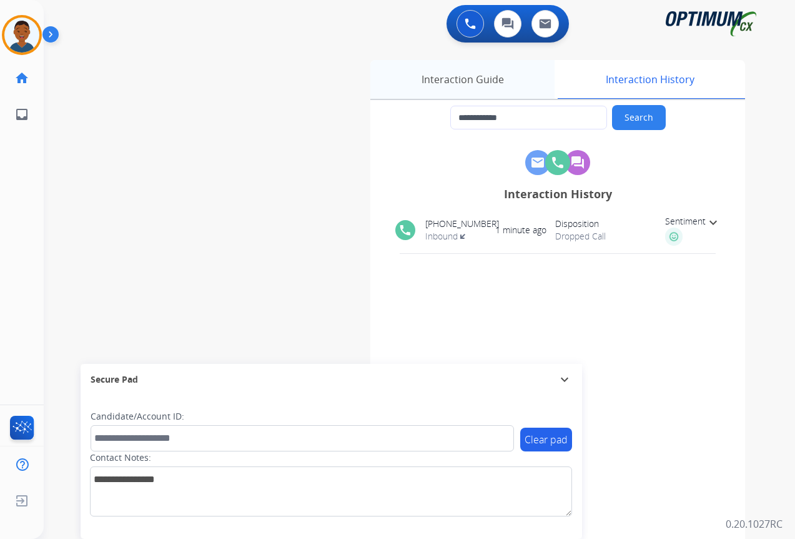
click at [445, 79] on div "Interaction Guide" at bounding box center [463, 79] width 184 height 39
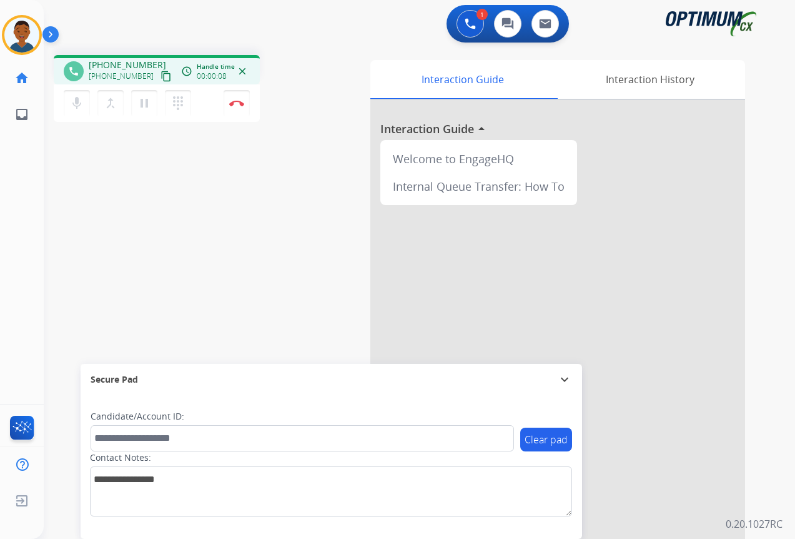
click at [161, 77] on mat-icon "content_copy" at bounding box center [166, 76] width 11 height 11
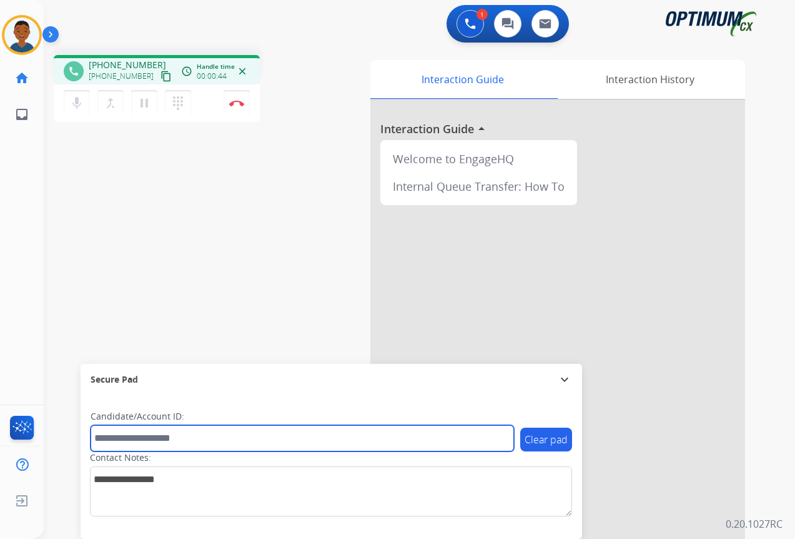
click at [121, 435] on input "text" at bounding box center [303, 438] width 424 height 26
paste input "*******"
type input "*******"
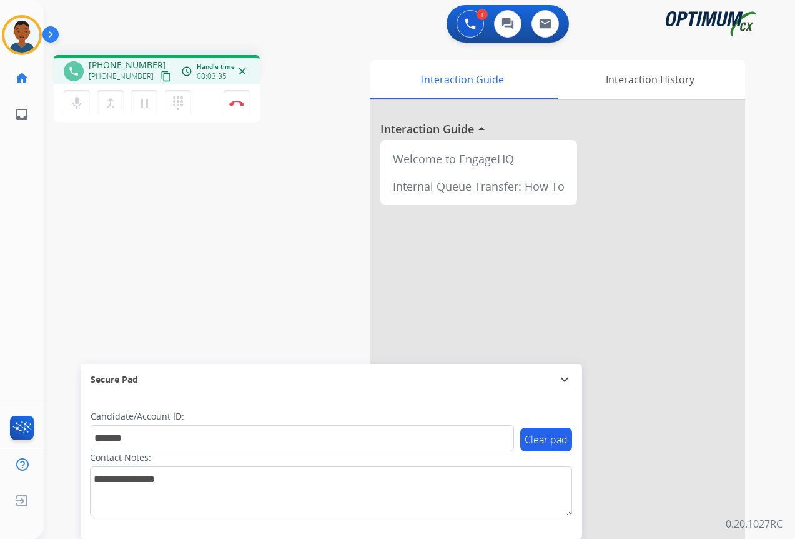
scroll to position [27, 0]
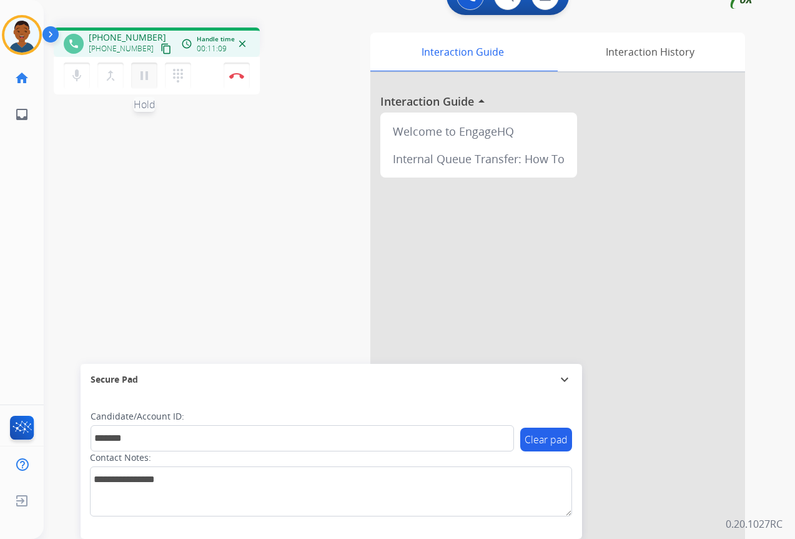
click at [148, 79] on mat-icon "pause" at bounding box center [144, 75] width 15 height 15
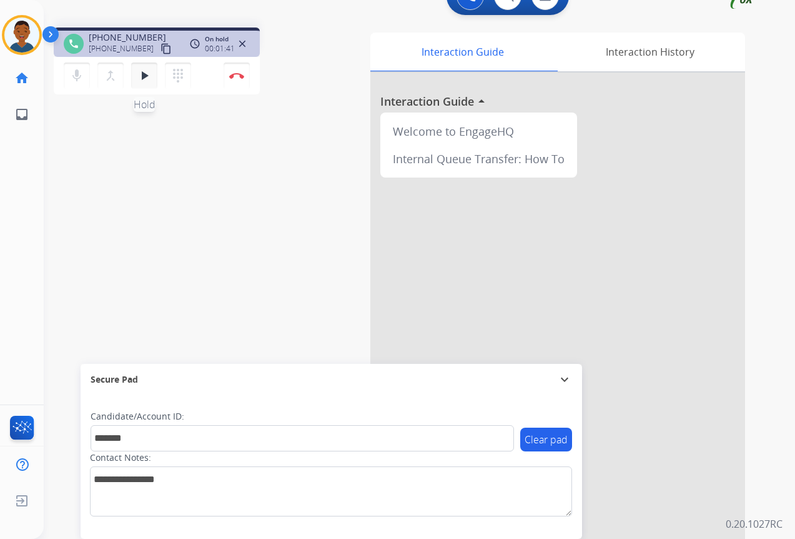
click at [143, 76] on mat-icon "play_arrow" at bounding box center [144, 75] width 15 height 15
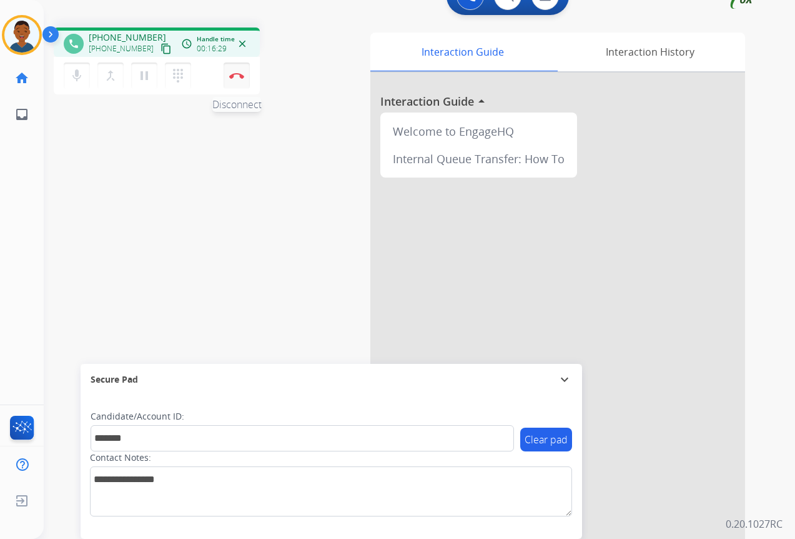
click at [236, 79] on button "Disconnect" at bounding box center [237, 75] width 26 height 26
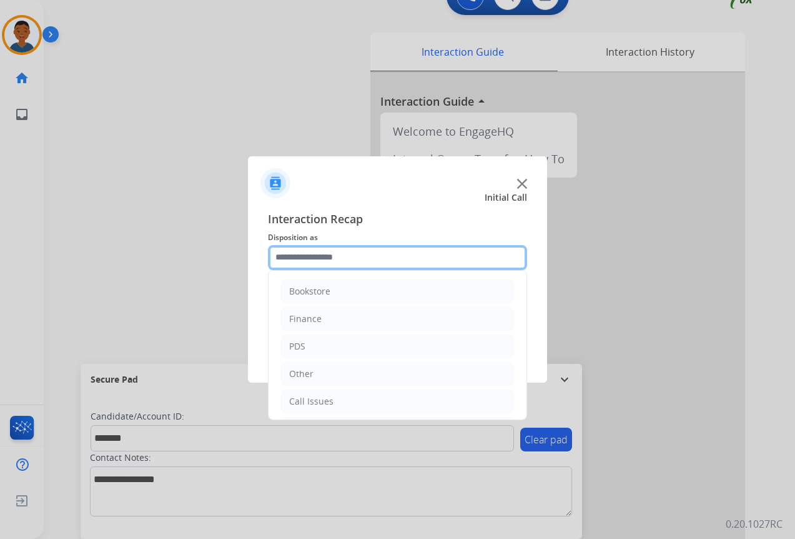
click at [289, 255] on input "text" at bounding box center [397, 257] width 259 height 25
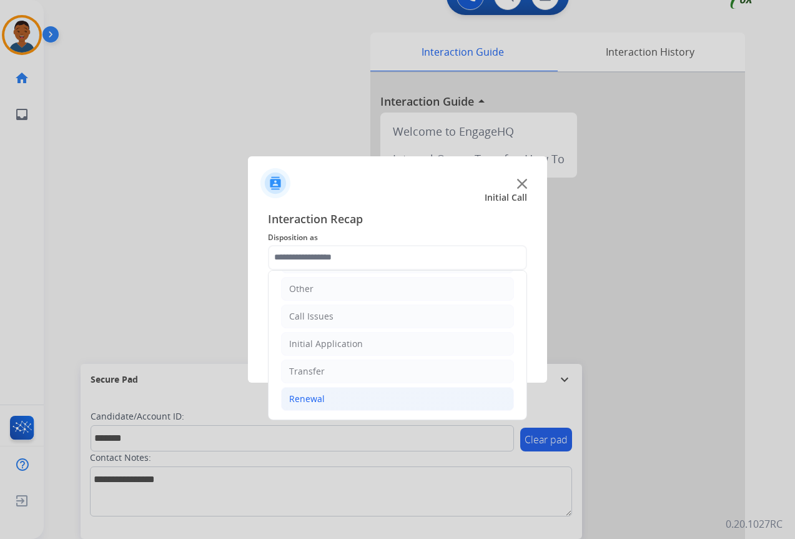
click at [300, 399] on div "Renewal" at bounding box center [307, 398] width 36 height 12
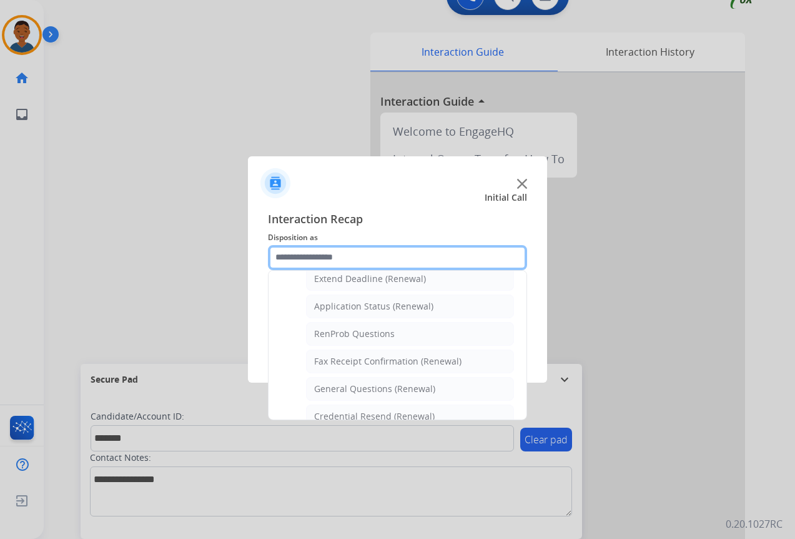
scroll to position [335, 0]
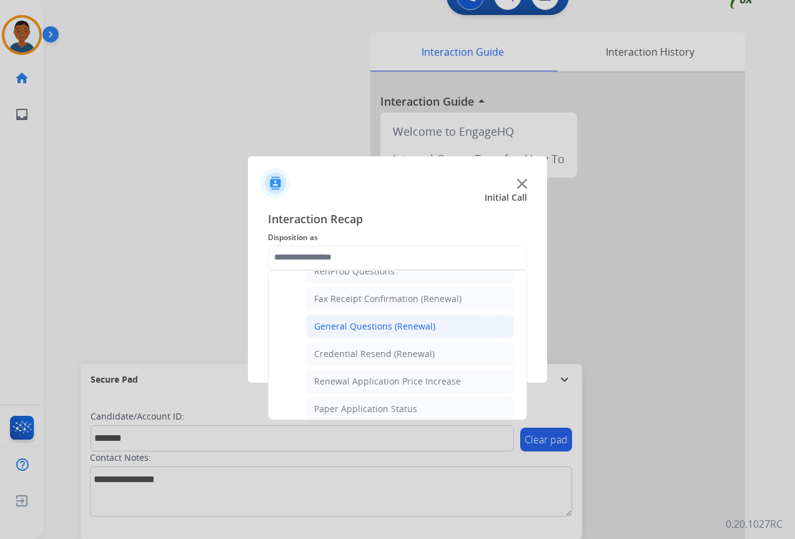
click at [324, 329] on div "General Questions (Renewal)" at bounding box center [374, 326] width 121 height 12
type input "**********"
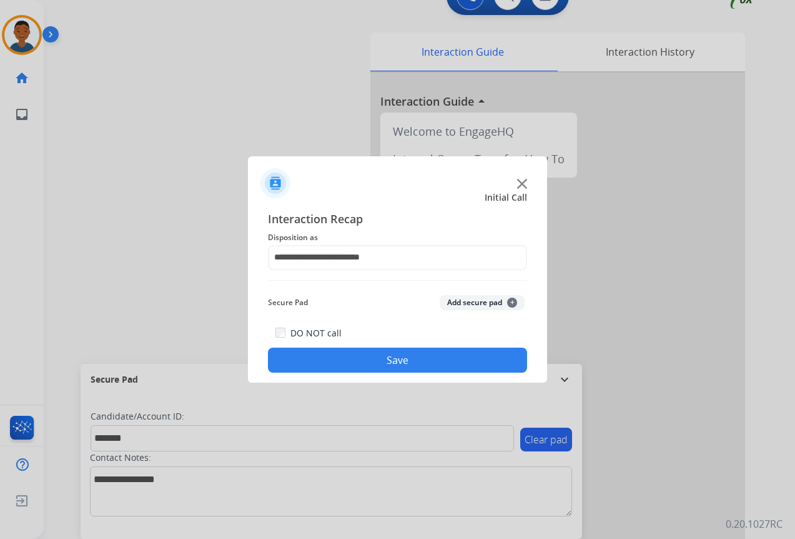
click at [459, 301] on button "Add secure pad +" at bounding box center [482, 302] width 85 height 15
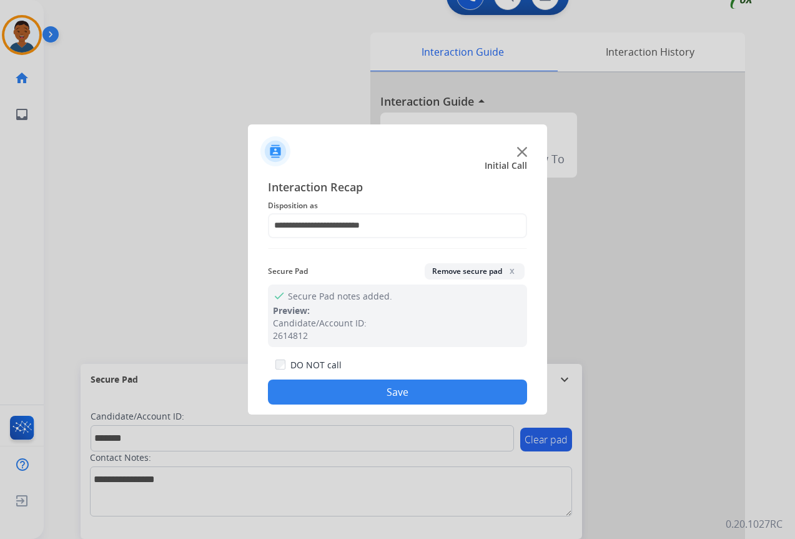
click at [407, 394] on button "Save" at bounding box center [397, 391] width 259 height 25
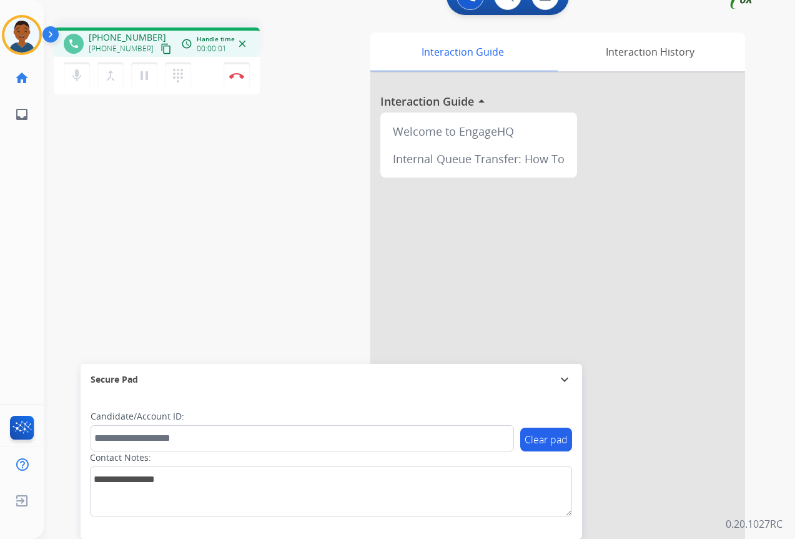
click at [161, 52] on mat-icon "content_copy" at bounding box center [166, 48] width 11 height 11
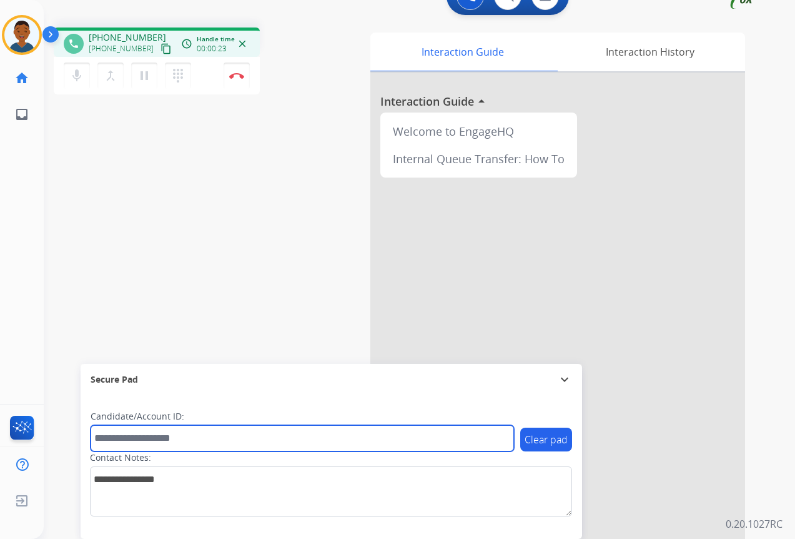
click at [147, 439] on input "text" at bounding box center [303, 438] width 424 height 26
paste input "*******"
type input "*******"
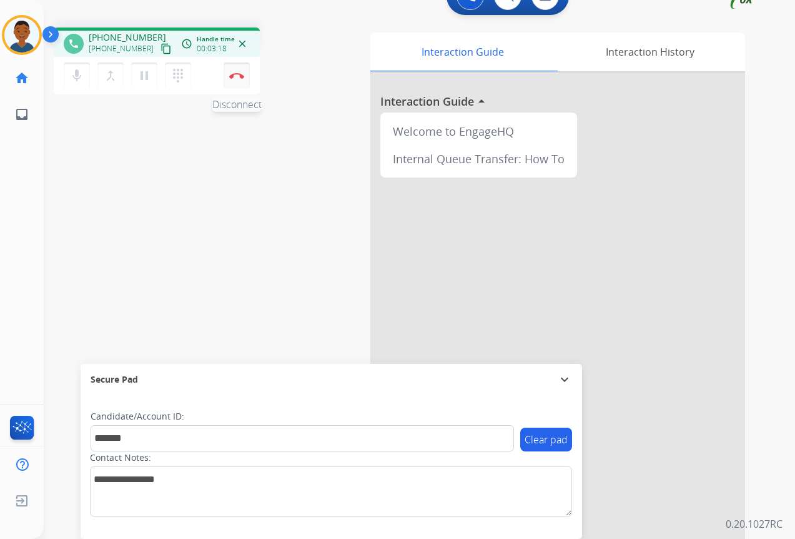
click at [238, 80] on button "Disconnect" at bounding box center [237, 75] width 26 height 26
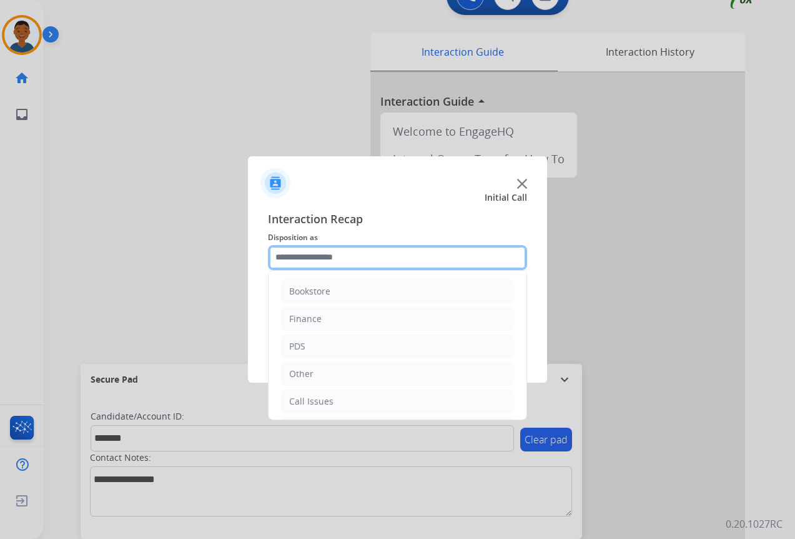
click at [289, 256] on input "text" at bounding box center [397, 257] width 259 height 25
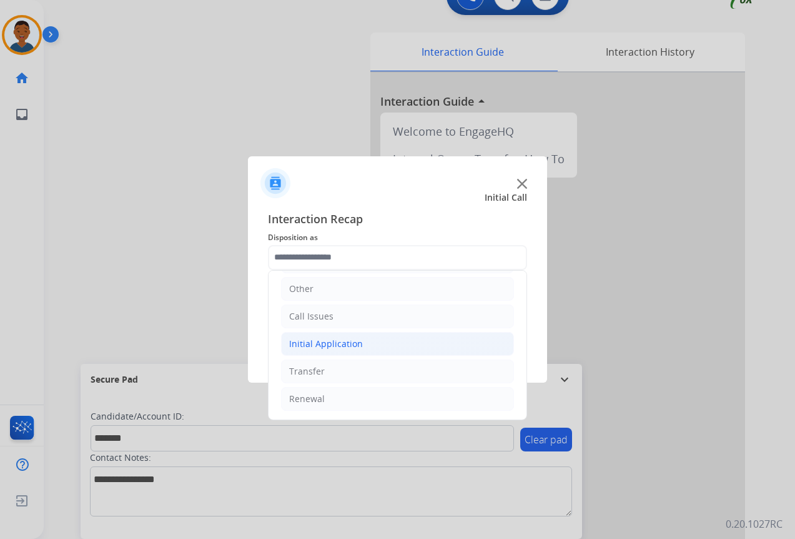
click at [299, 345] on div "Initial Application" at bounding box center [326, 343] width 74 height 12
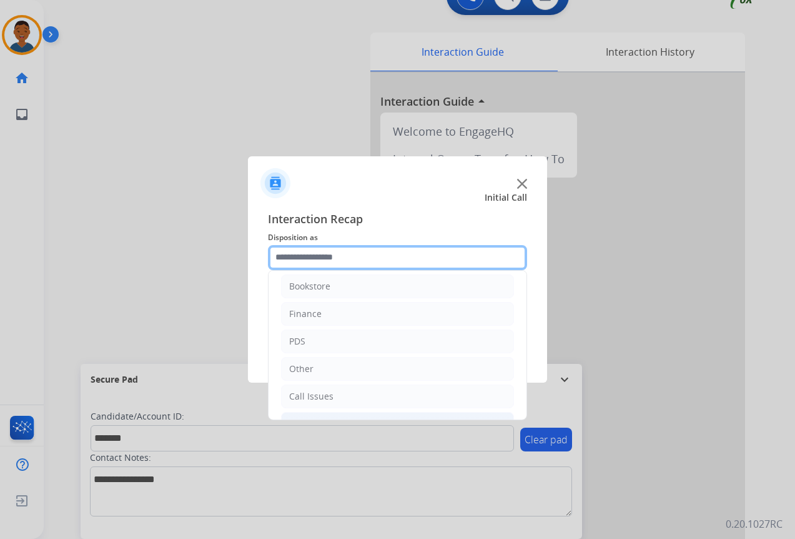
scroll to position [0, 0]
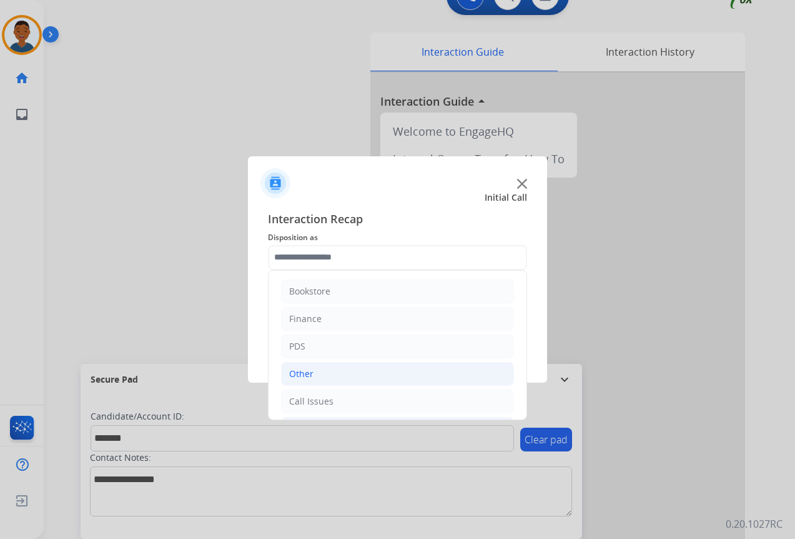
click at [296, 376] on div "Other" at bounding box center [301, 373] width 24 height 12
click at [290, 259] on input "text" at bounding box center [397, 257] width 259 height 25
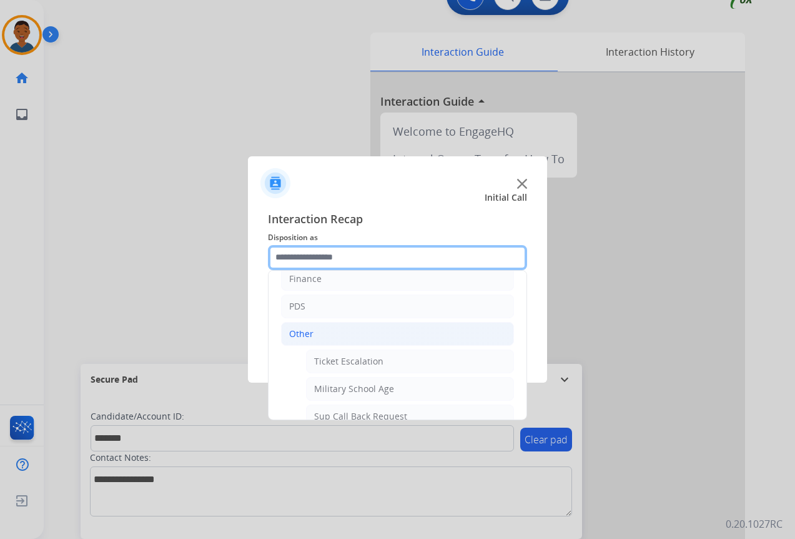
scroll to position [62, 0]
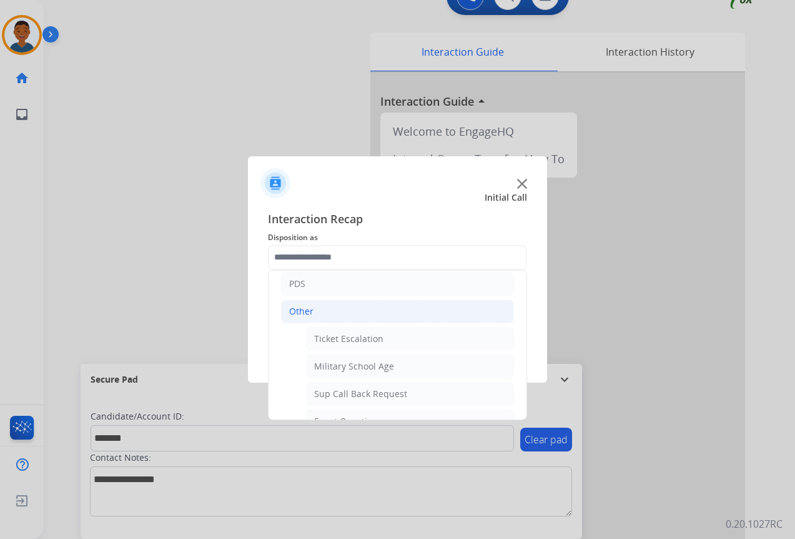
click at [292, 312] on div "Other" at bounding box center [301, 311] width 24 height 12
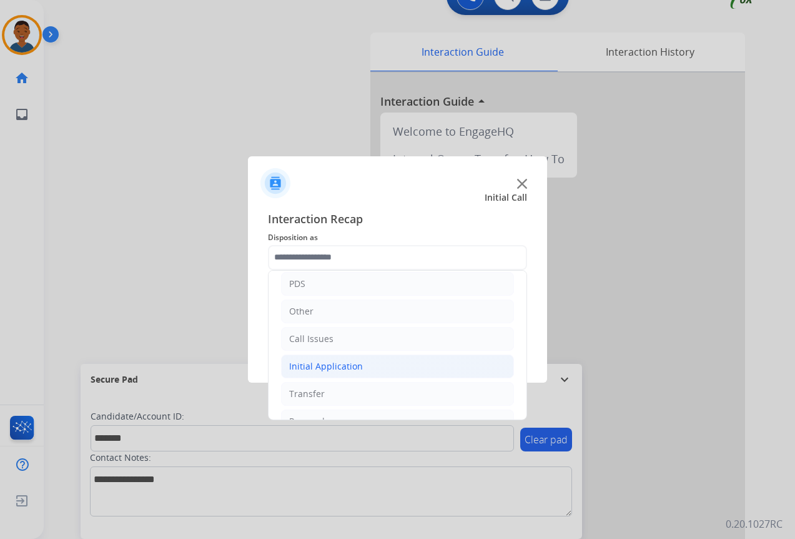
click at [299, 367] on div "Initial Application" at bounding box center [326, 366] width 74 height 12
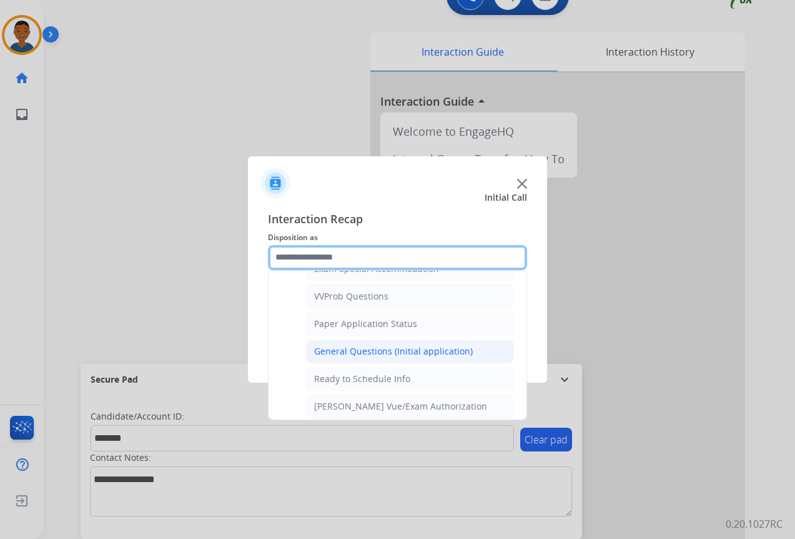
scroll to position [687, 0]
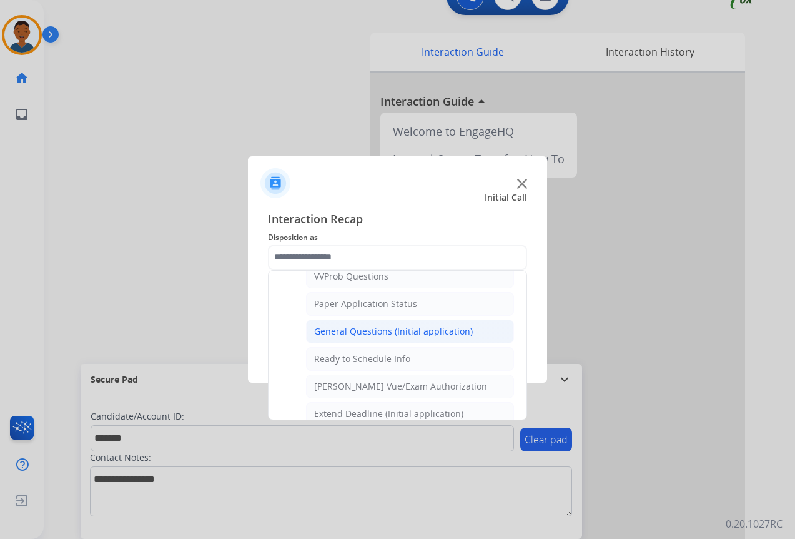
click at [339, 331] on div "General Questions (Initial application)" at bounding box center [393, 331] width 159 height 12
type input "**********"
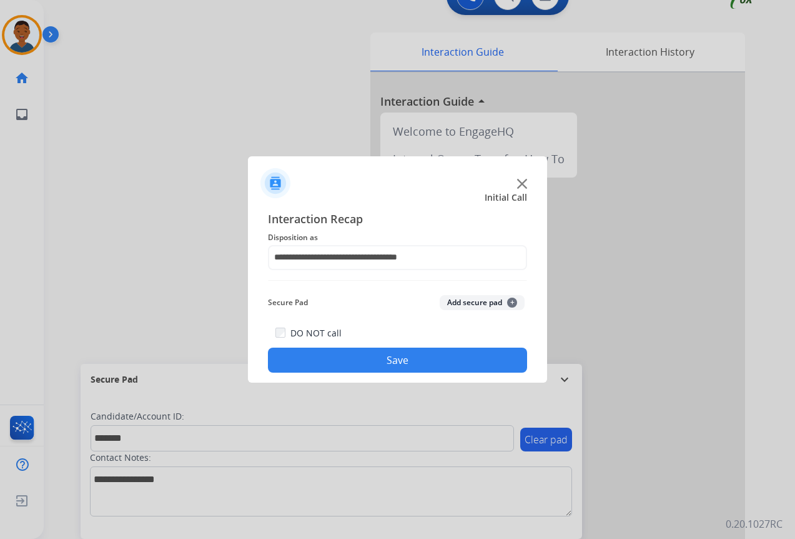
click at [459, 302] on button "Add secure pad +" at bounding box center [482, 302] width 85 height 15
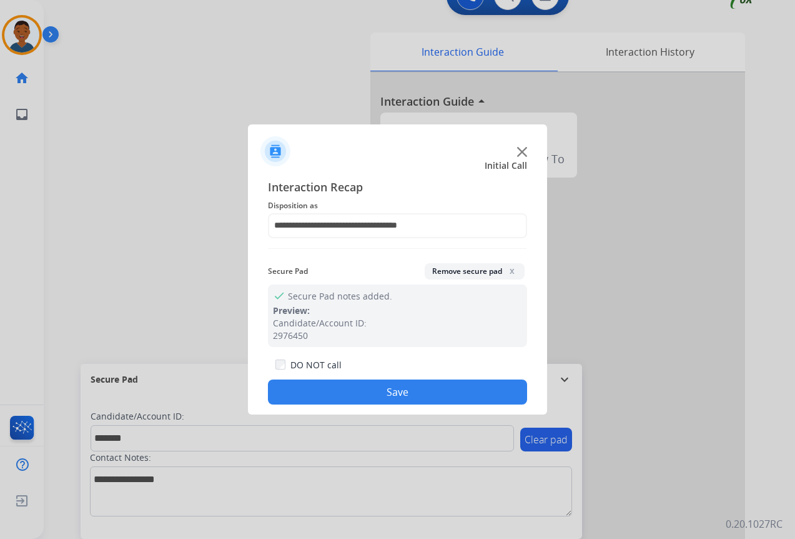
click at [377, 388] on button "Save" at bounding box center [397, 391] width 259 height 25
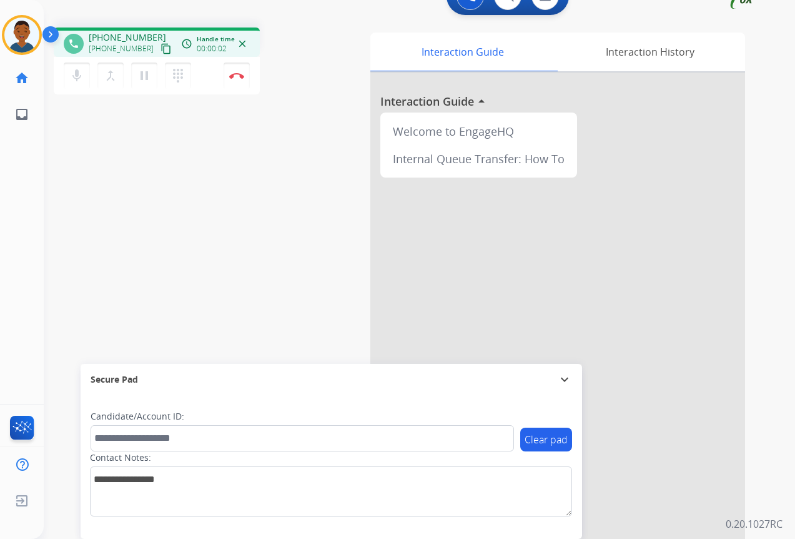
click at [161, 50] on mat-icon "content_copy" at bounding box center [166, 48] width 11 height 11
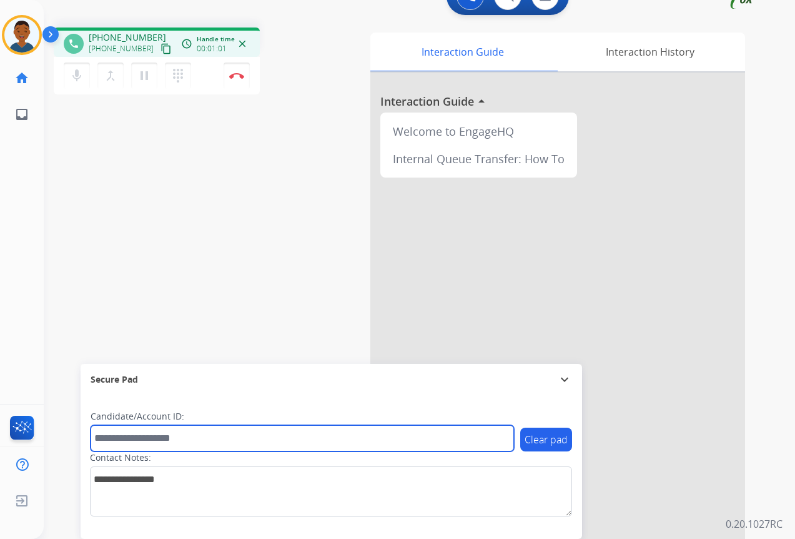
click at [136, 444] on input "text" at bounding box center [303, 438] width 424 height 26
paste input "*******"
type input "*******"
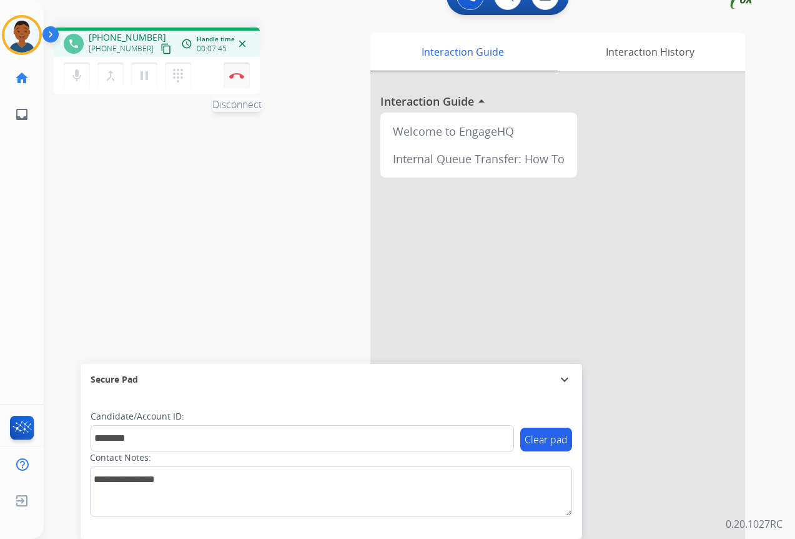
click at [236, 79] on button "Disconnect" at bounding box center [237, 75] width 26 height 26
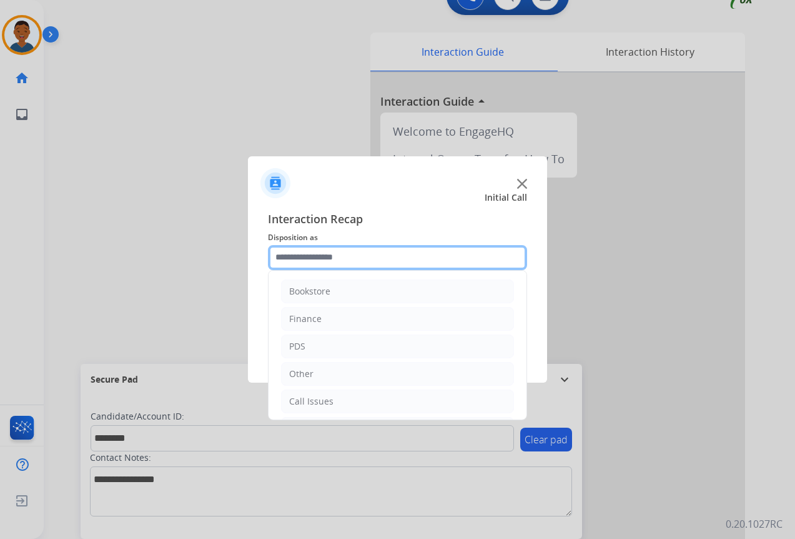
click at [301, 254] on input "text" at bounding box center [397, 257] width 259 height 25
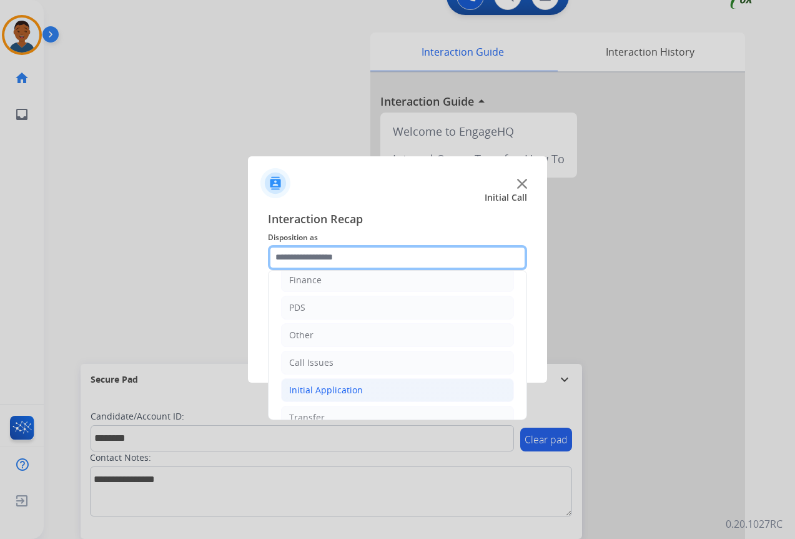
scroll to position [85, 0]
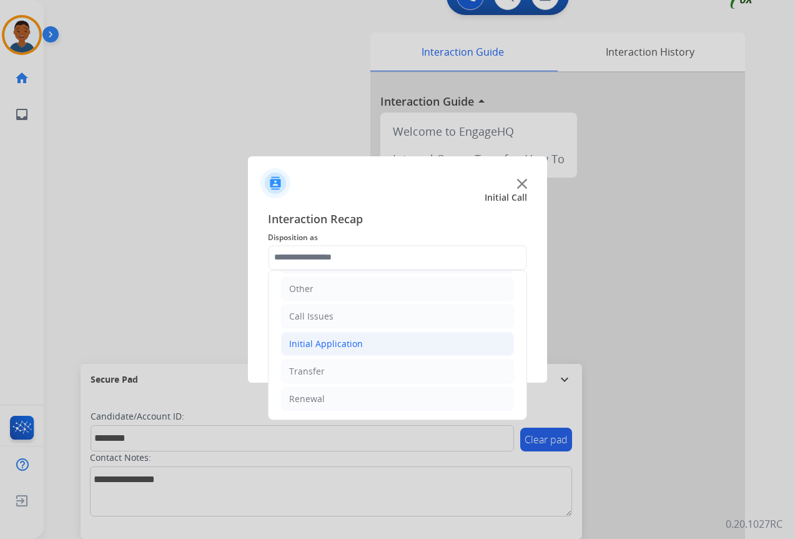
click at [297, 339] on div "Initial Application" at bounding box center [326, 343] width 74 height 12
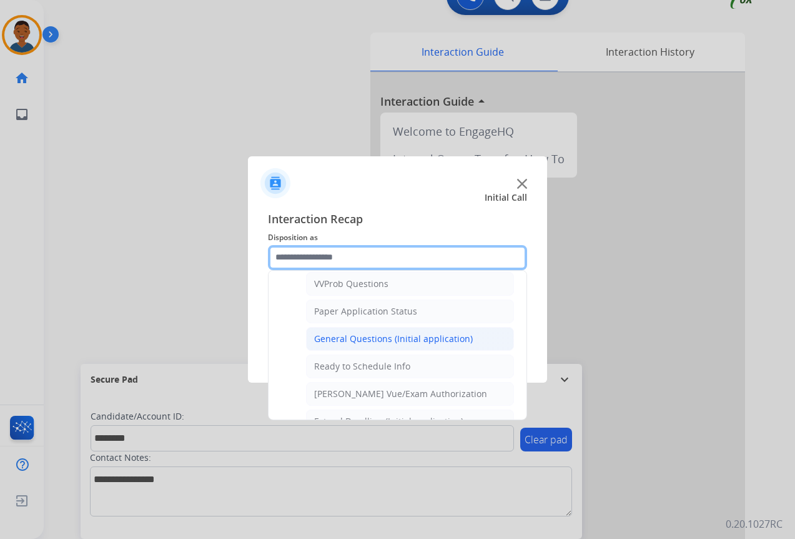
scroll to position [710, 0]
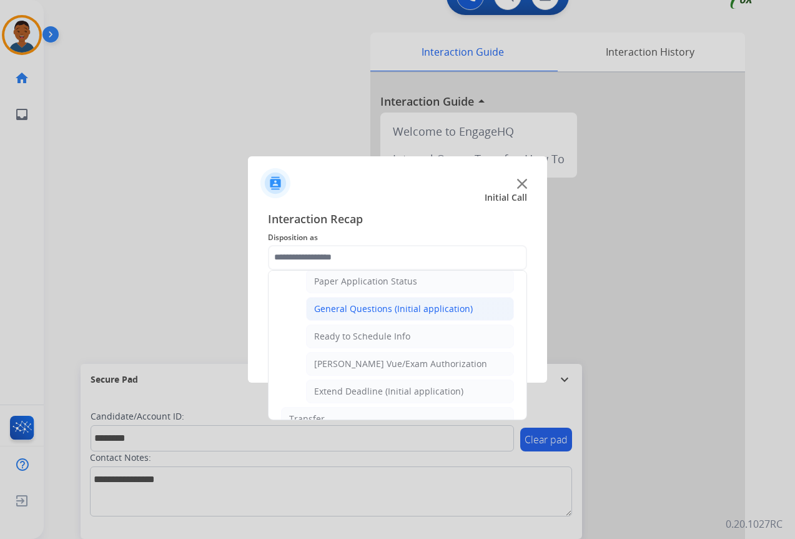
click at [329, 311] on div "General Questions (Initial application)" at bounding box center [393, 308] width 159 height 12
type input "**********"
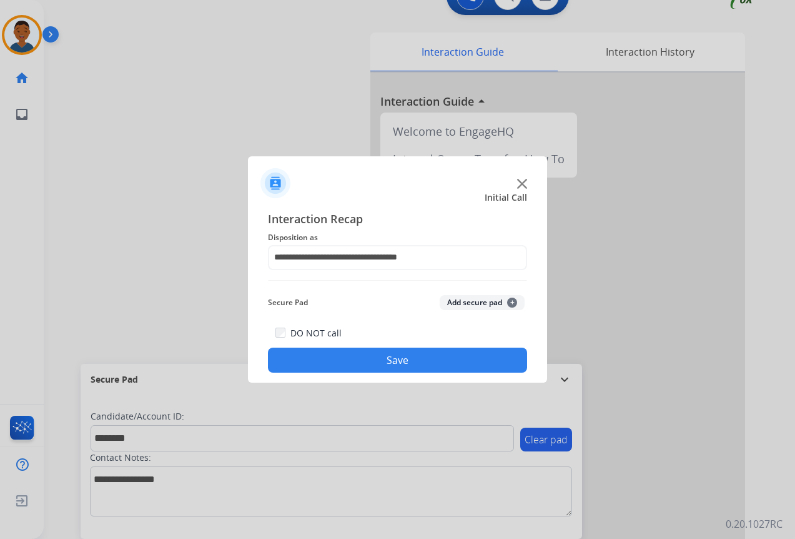
click at [465, 298] on button "Add secure pad +" at bounding box center [482, 302] width 85 height 15
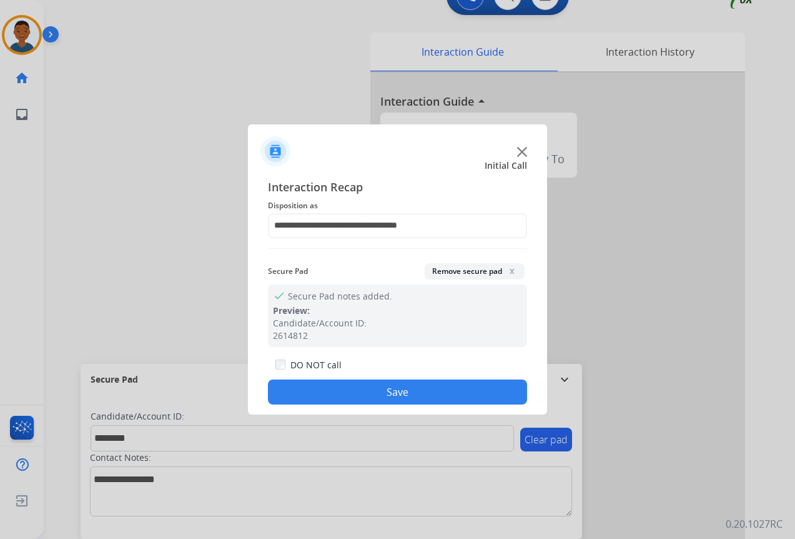
drag, startPoint x: 421, startPoint y: 395, endPoint x: 445, endPoint y: 390, distance: 24.3
click at [421, 395] on button "Save" at bounding box center [397, 391] width 259 height 25
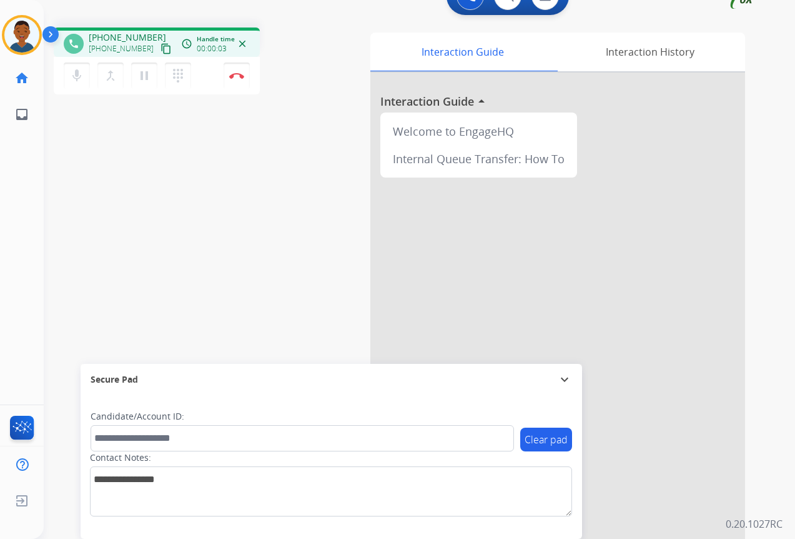
click at [161, 50] on mat-icon "content_copy" at bounding box center [166, 48] width 11 height 11
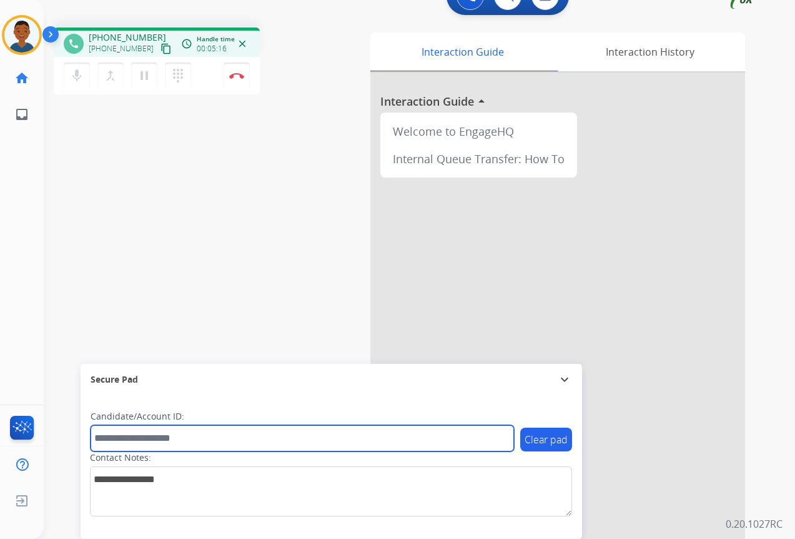
click at [134, 434] on input "text" at bounding box center [303, 438] width 424 height 26
paste input "*******"
type input "*******"
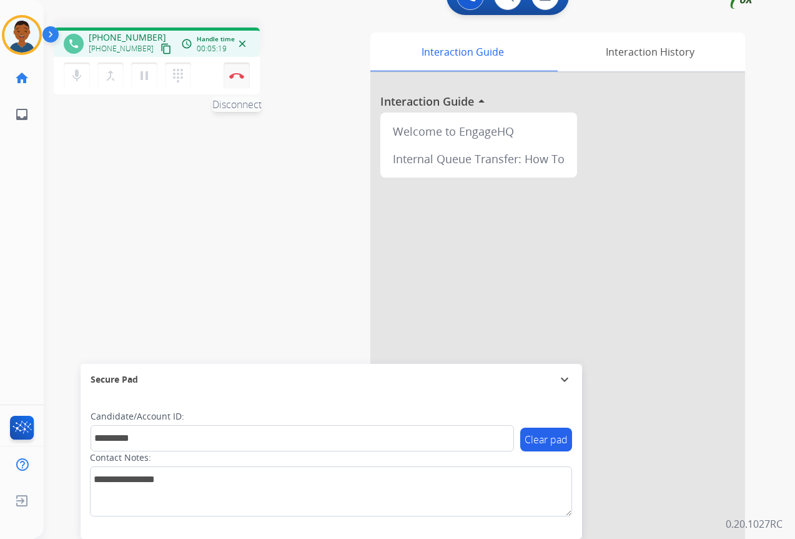
click at [239, 79] on button "Disconnect" at bounding box center [237, 75] width 26 height 26
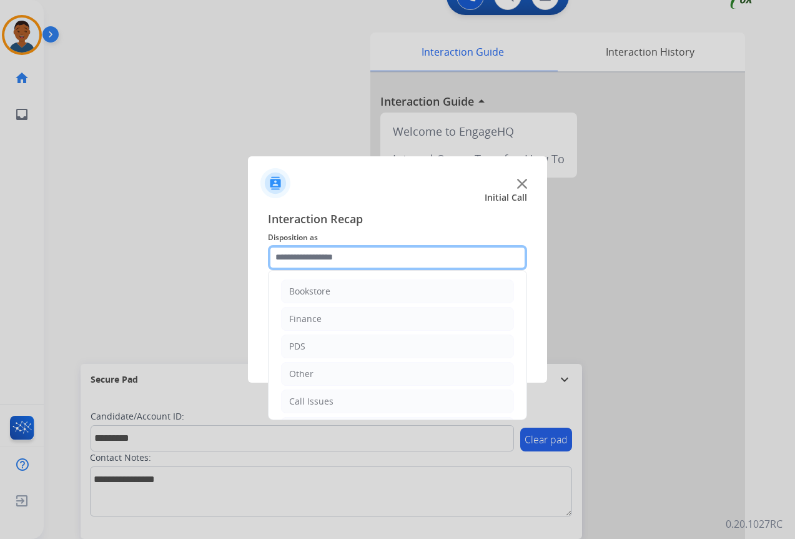
drag, startPoint x: 286, startPoint y: 254, endPoint x: 291, endPoint y: 265, distance: 12.1
click at [287, 254] on input "text" at bounding box center [397, 257] width 259 height 25
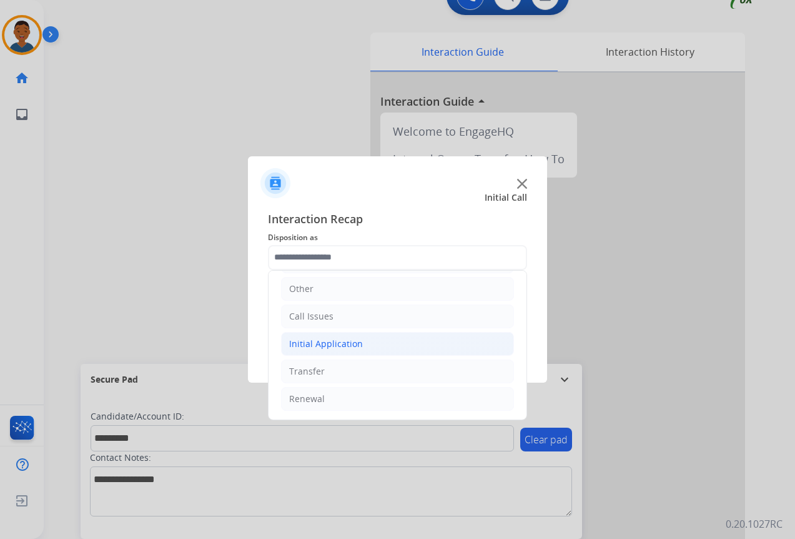
click at [307, 344] on div "Initial Application" at bounding box center [326, 343] width 74 height 12
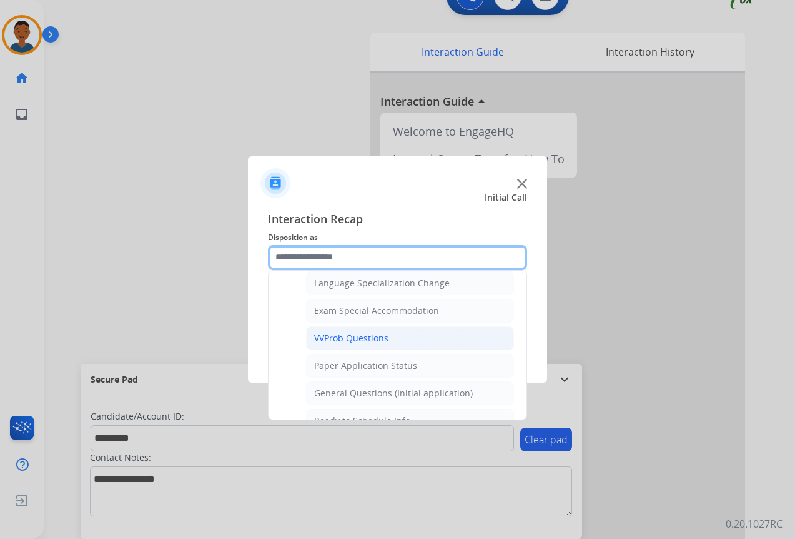
scroll to position [647, 0]
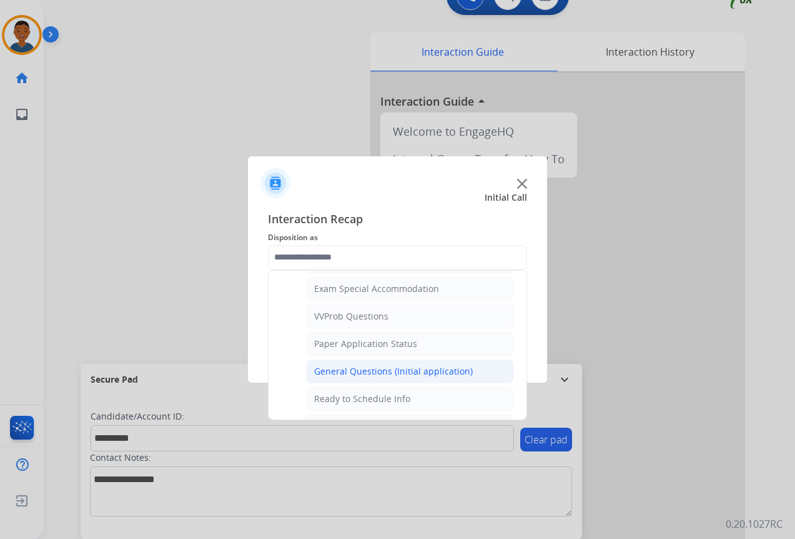
click at [328, 371] on div "General Questions (Initial application)" at bounding box center [393, 371] width 159 height 12
type input "**********"
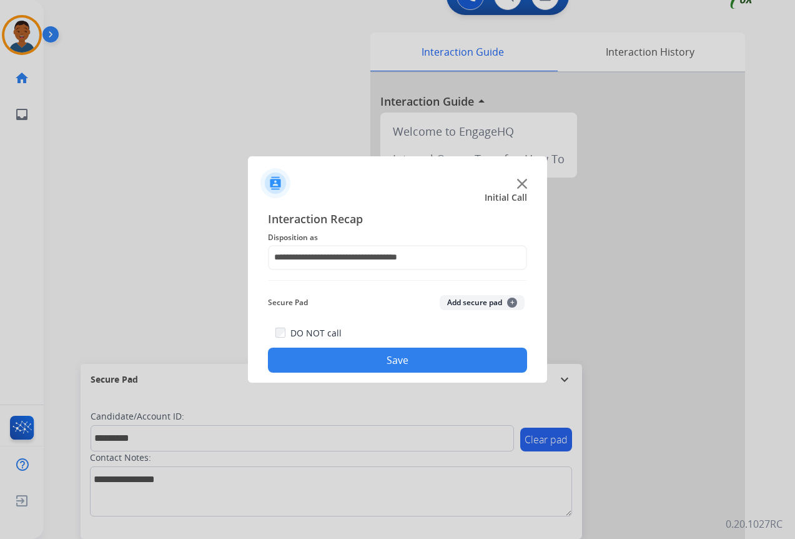
click at [464, 301] on button "Add secure pad +" at bounding box center [482, 302] width 85 height 15
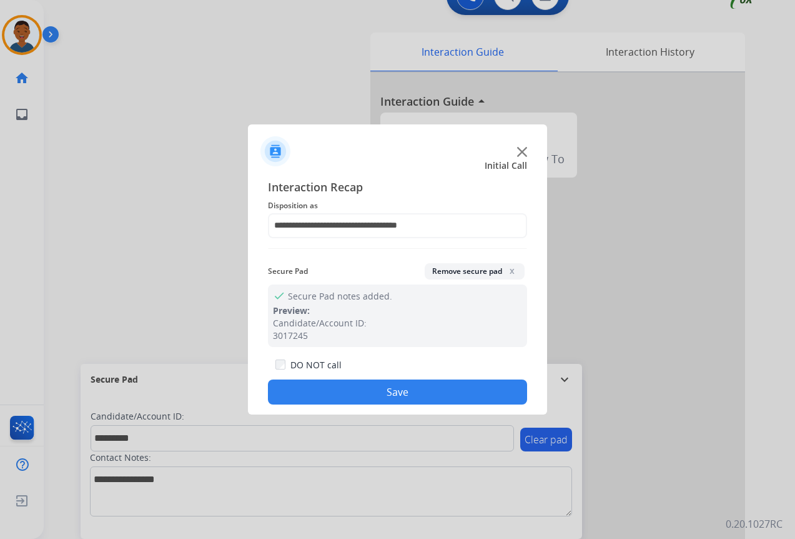
drag, startPoint x: 405, startPoint y: 389, endPoint x: 435, endPoint y: 394, distance: 30.5
click at [407, 389] on button "Save" at bounding box center [397, 391] width 259 height 25
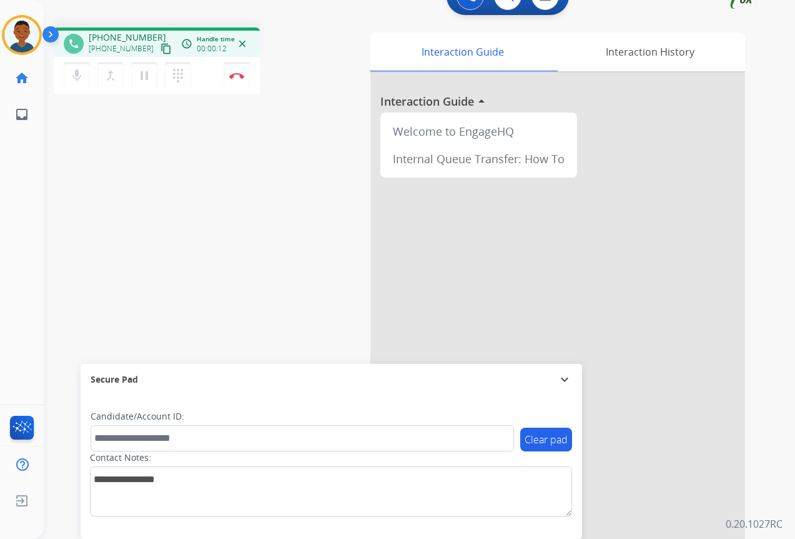
click at [161, 48] on mat-icon "content_copy" at bounding box center [166, 48] width 11 height 11
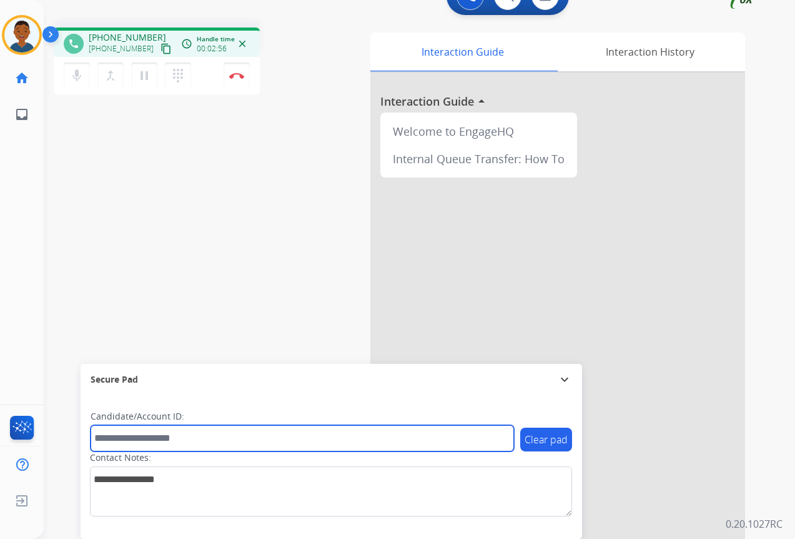
click at [142, 439] on input "text" at bounding box center [303, 438] width 424 height 26
paste input "*******"
type input "*******"
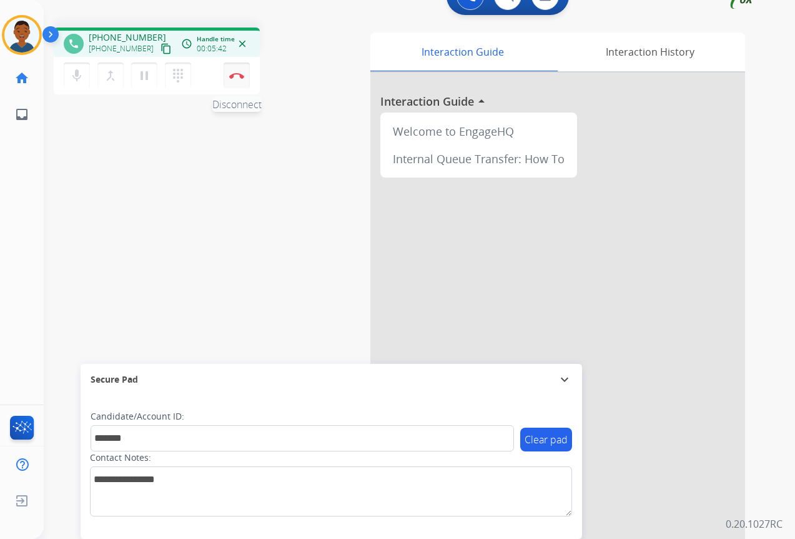
click at [238, 81] on button "Disconnect" at bounding box center [237, 75] width 26 height 26
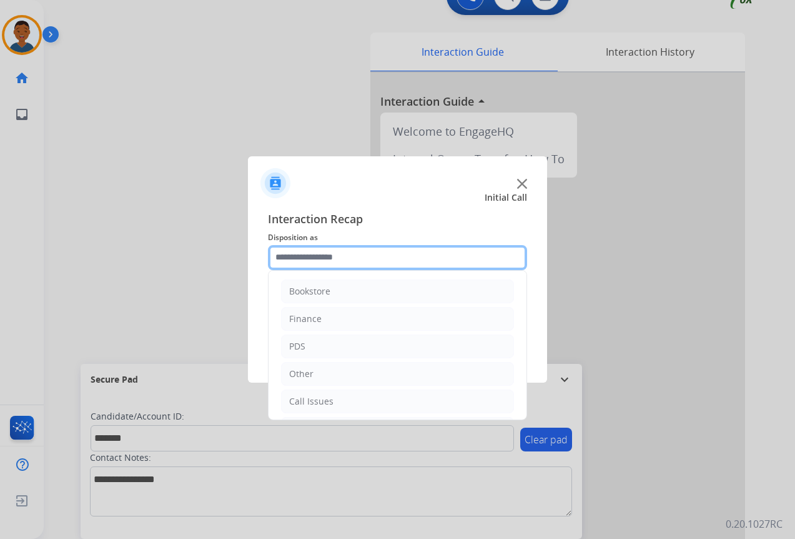
click at [295, 256] on input "text" at bounding box center [397, 257] width 259 height 25
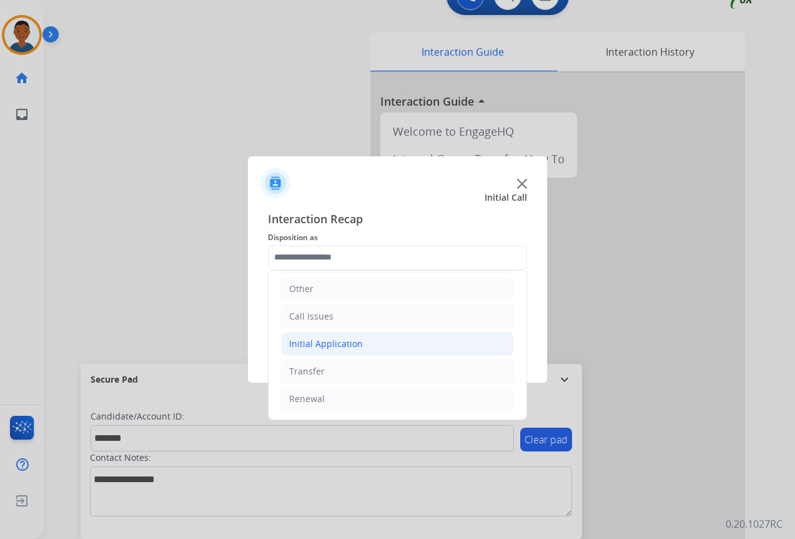
click at [302, 341] on div "Initial Application" at bounding box center [326, 343] width 74 height 12
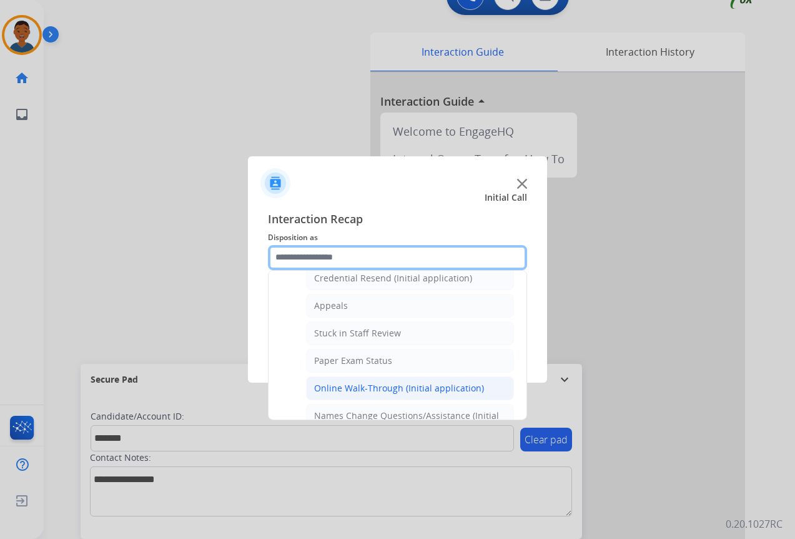
scroll to position [147, 0]
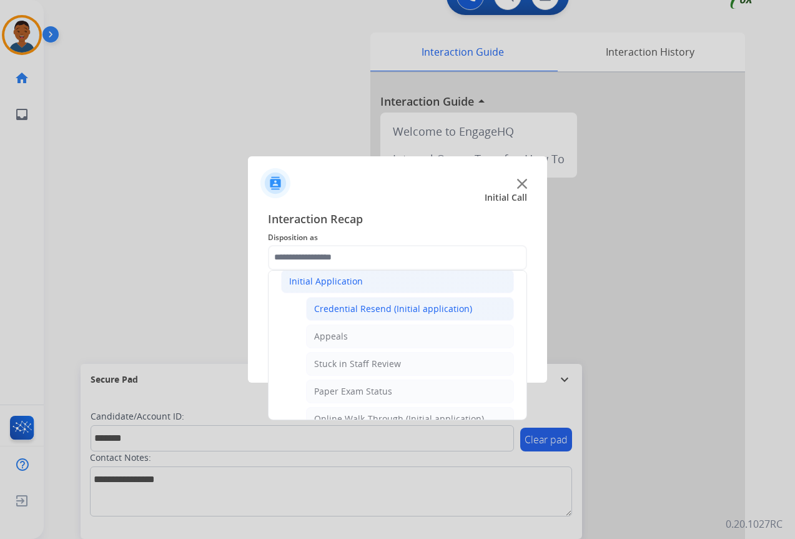
click at [343, 306] on div "Credential Resend (Initial application)" at bounding box center [393, 308] width 158 height 12
type input "**********"
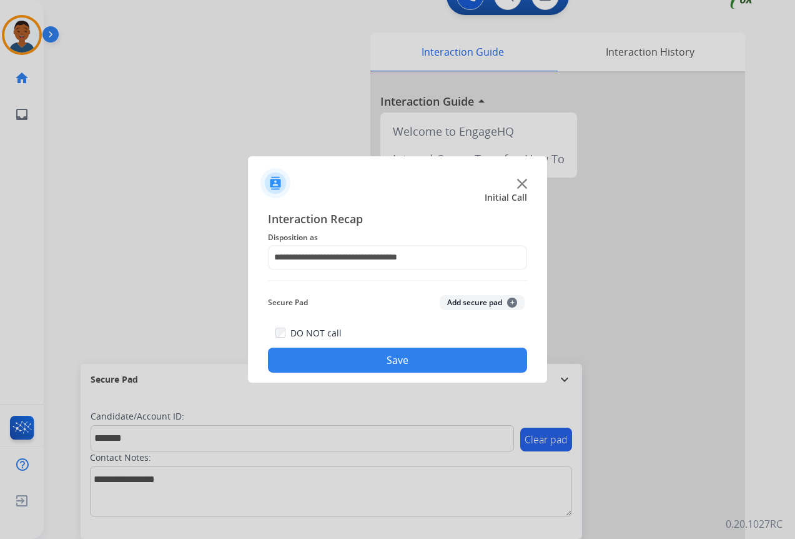
click at [464, 300] on button "Add secure pad +" at bounding box center [482, 302] width 85 height 15
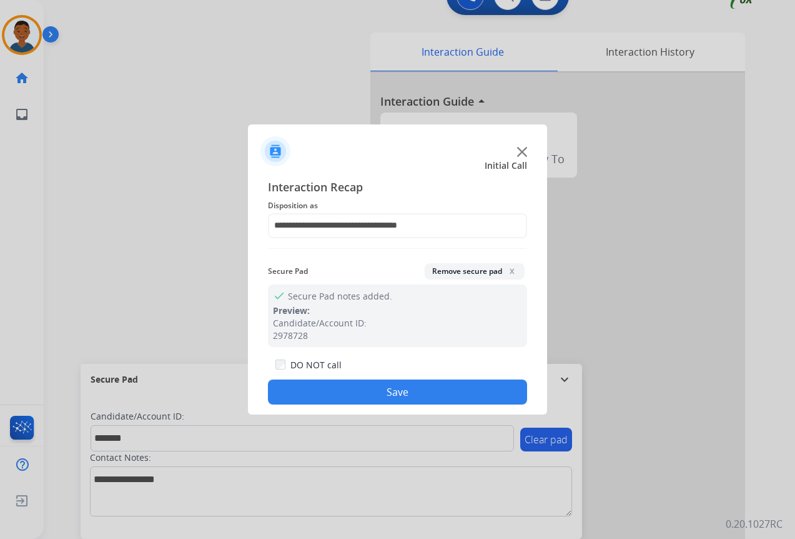
click at [405, 385] on button "Save" at bounding box center [397, 391] width 259 height 25
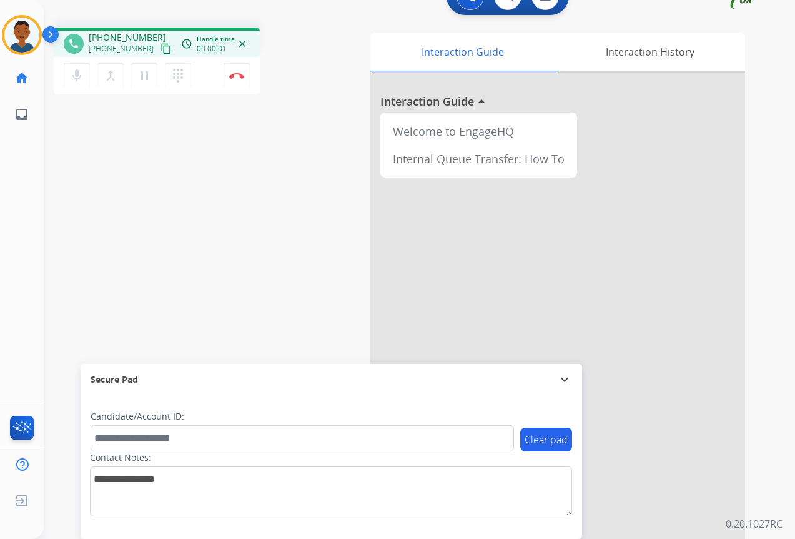
click at [161, 51] on mat-icon "content_copy" at bounding box center [166, 48] width 11 height 11
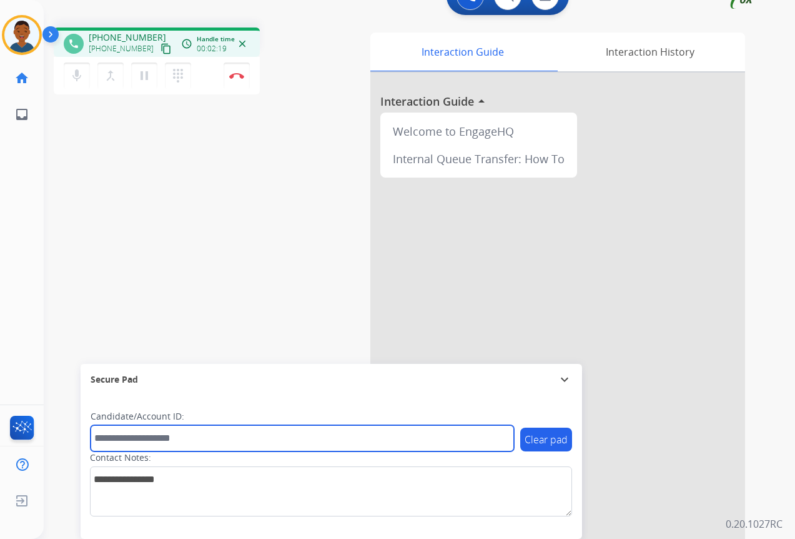
click at [195, 442] on input "text" at bounding box center [303, 438] width 424 height 26
paste input "*******"
type input "*******"
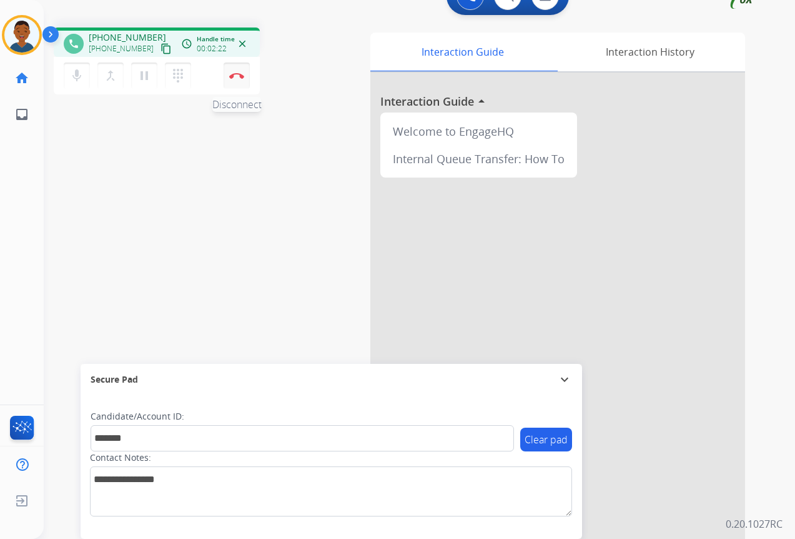
drag, startPoint x: 239, startPoint y: 75, endPoint x: 222, endPoint y: 149, distance: 76.2
click at [239, 76] on img at bounding box center [236, 75] width 15 height 6
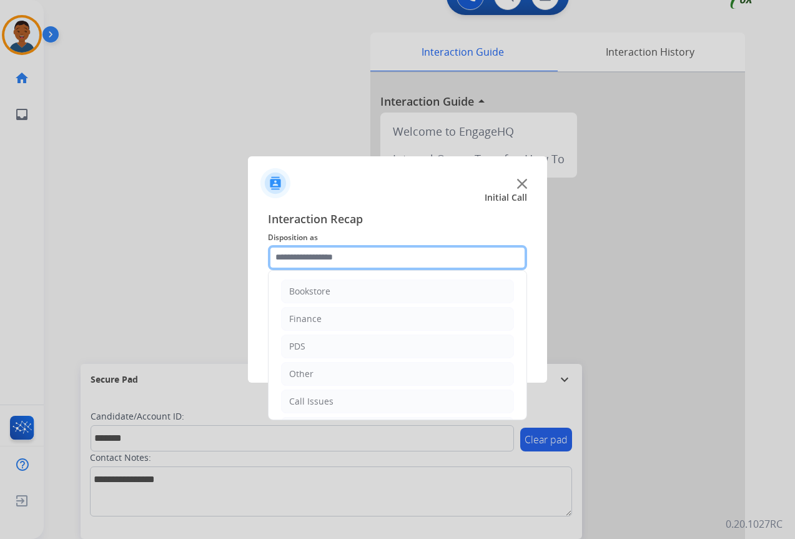
click at [312, 256] on input "text" at bounding box center [397, 257] width 259 height 25
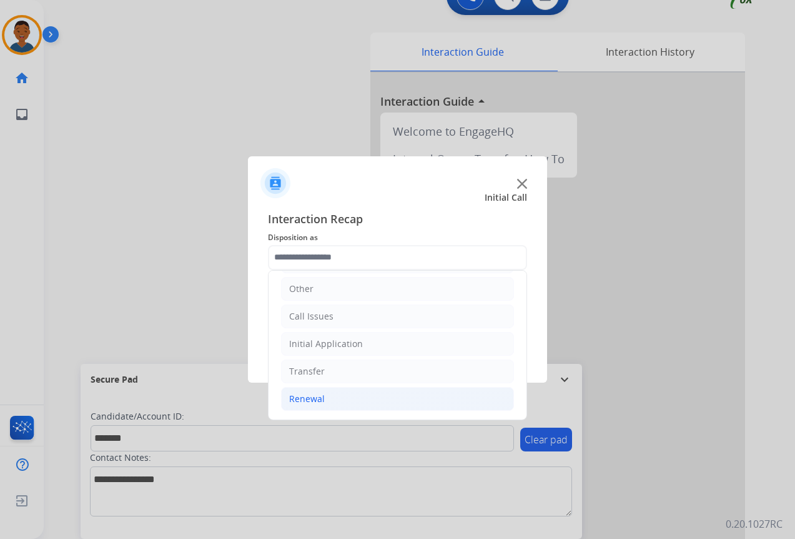
click at [314, 402] on div "Renewal" at bounding box center [307, 398] width 36 height 12
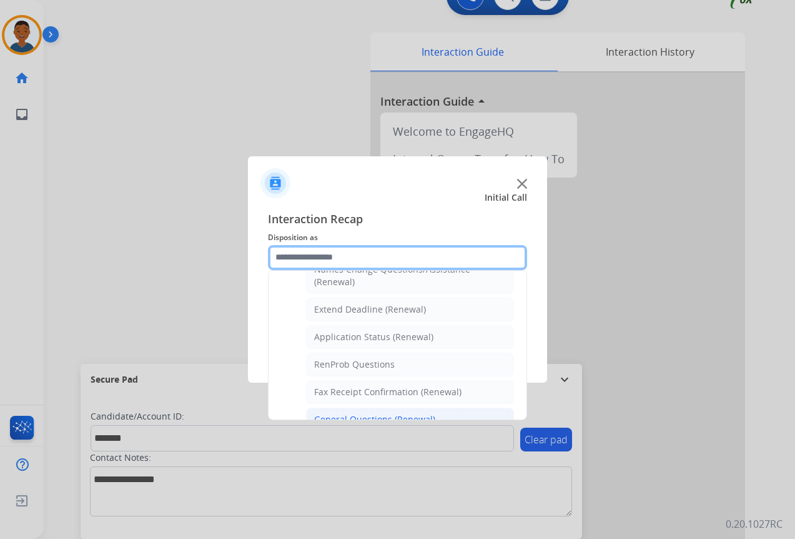
scroll to position [272, 0]
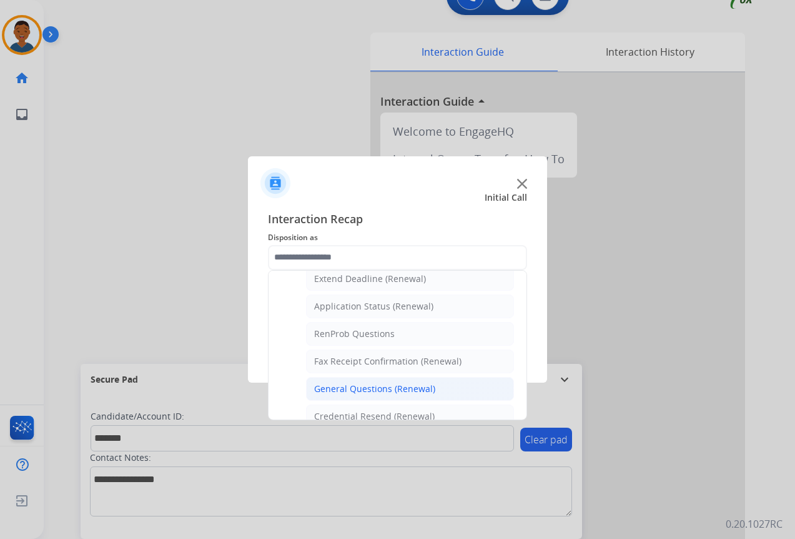
click at [347, 387] on div "General Questions (Renewal)" at bounding box center [374, 388] width 121 height 12
type input "**********"
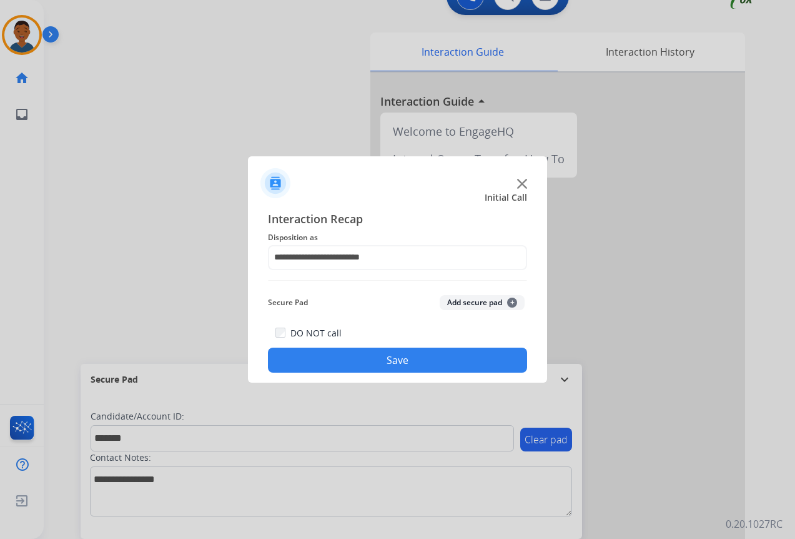
click at [482, 302] on button "Add secure pad +" at bounding box center [482, 302] width 85 height 15
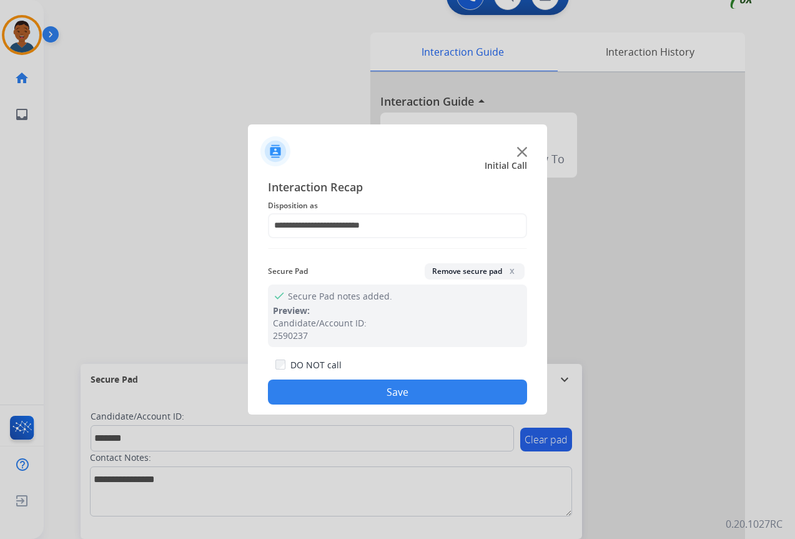
click at [423, 394] on button "Save" at bounding box center [397, 391] width 259 height 25
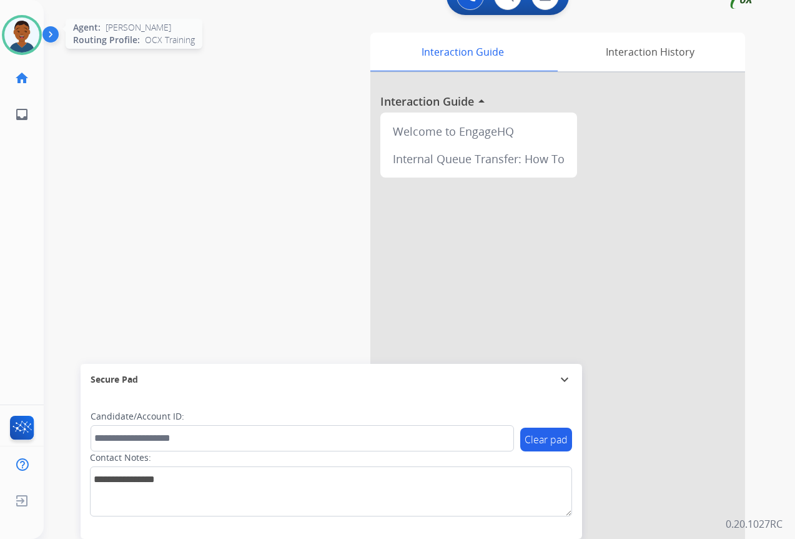
click at [28, 36] on img at bounding box center [21, 34] width 35 height 35
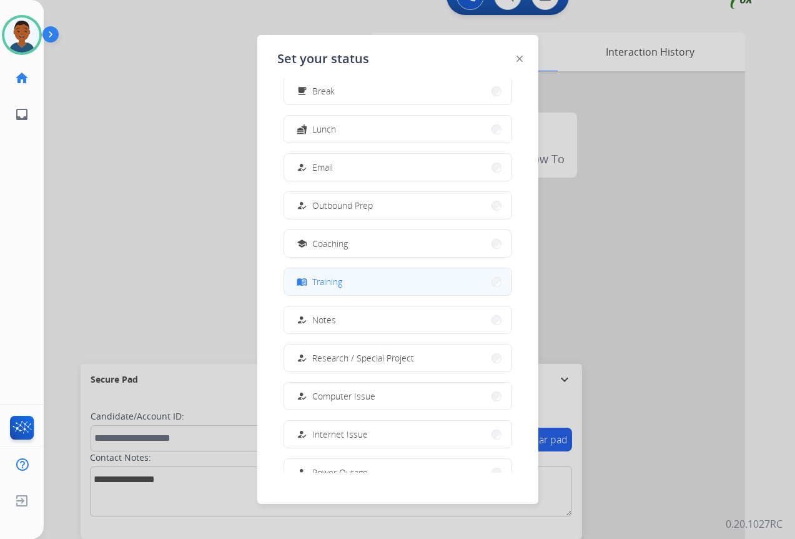
scroll to position [118, 0]
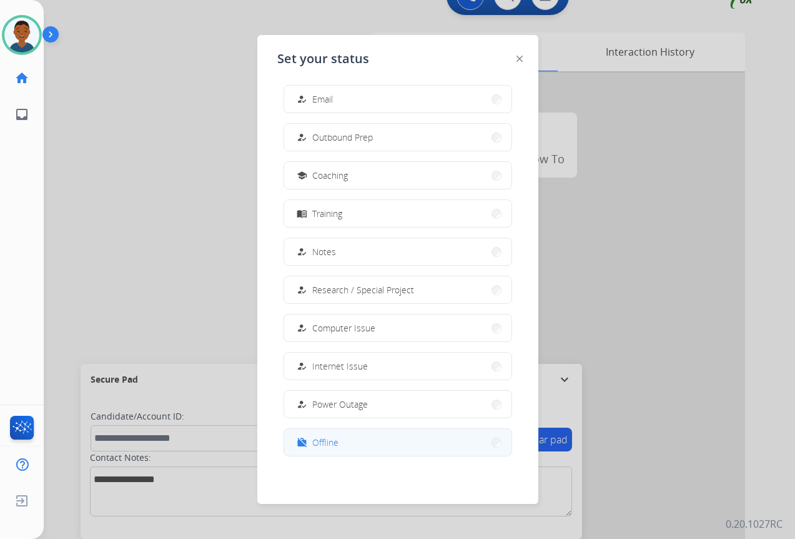
click at [335, 440] on span "Offline" at bounding box center [325, 441] width 26 height 13
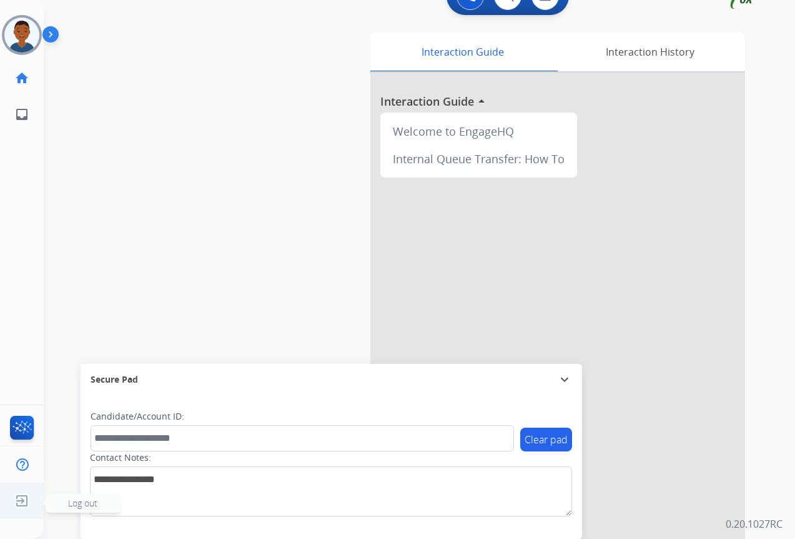
click at [17, 499] on img at bounding box center [22, 501] width 22 height 24
